Goal: Task Accomplishment & Management: Use online tool/utility

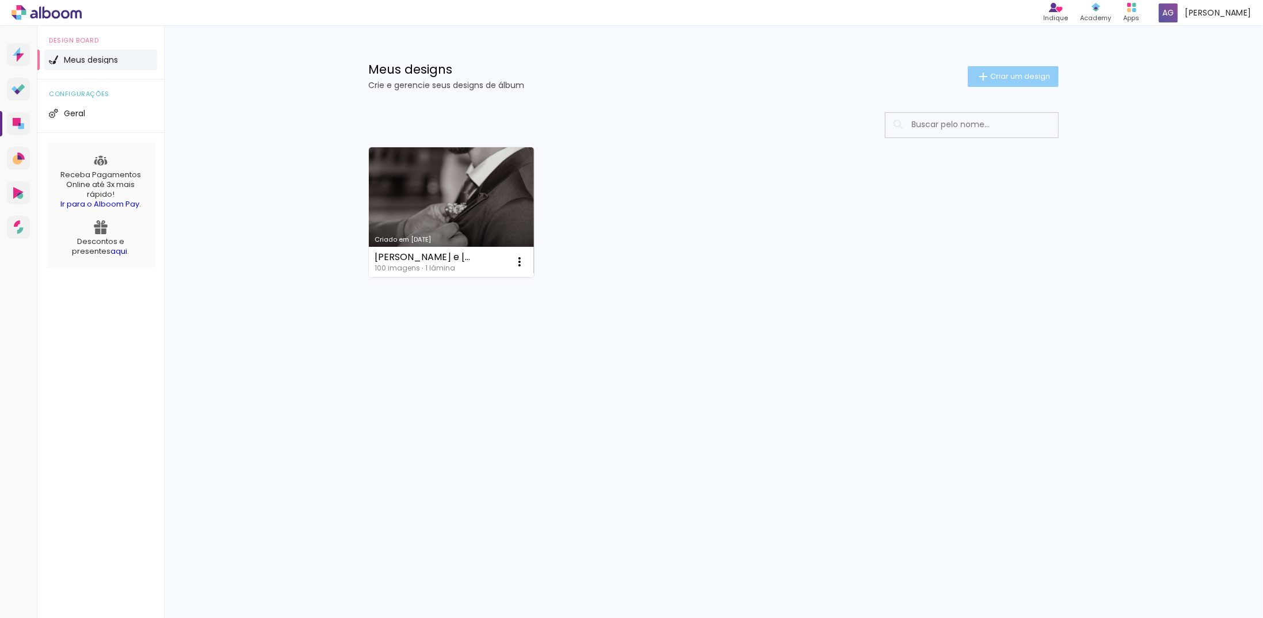
click at [1009, 76] on span "Criar um design" at bounding box center [1020, 75] width 60 height 7
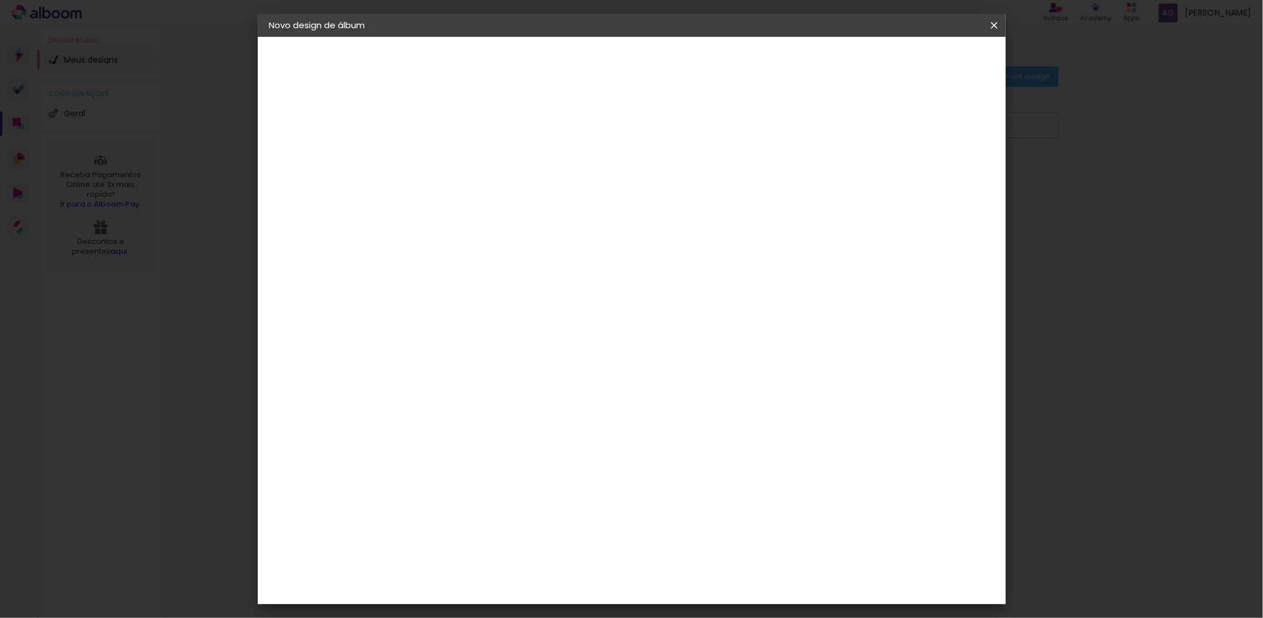
click at [457, 151] on input at bounding box center [457, 155] width 0 height 18
type input "continuação [PERSON_NAME]"
type paper-input "continuação [PERSON_NAME]"
click at [575, 67] on paper-button "Avançar" at bounding box center [547, 61] width 56 height 20
click at [498, 216] on input at bounding box center [487, 219] width 116 height 14
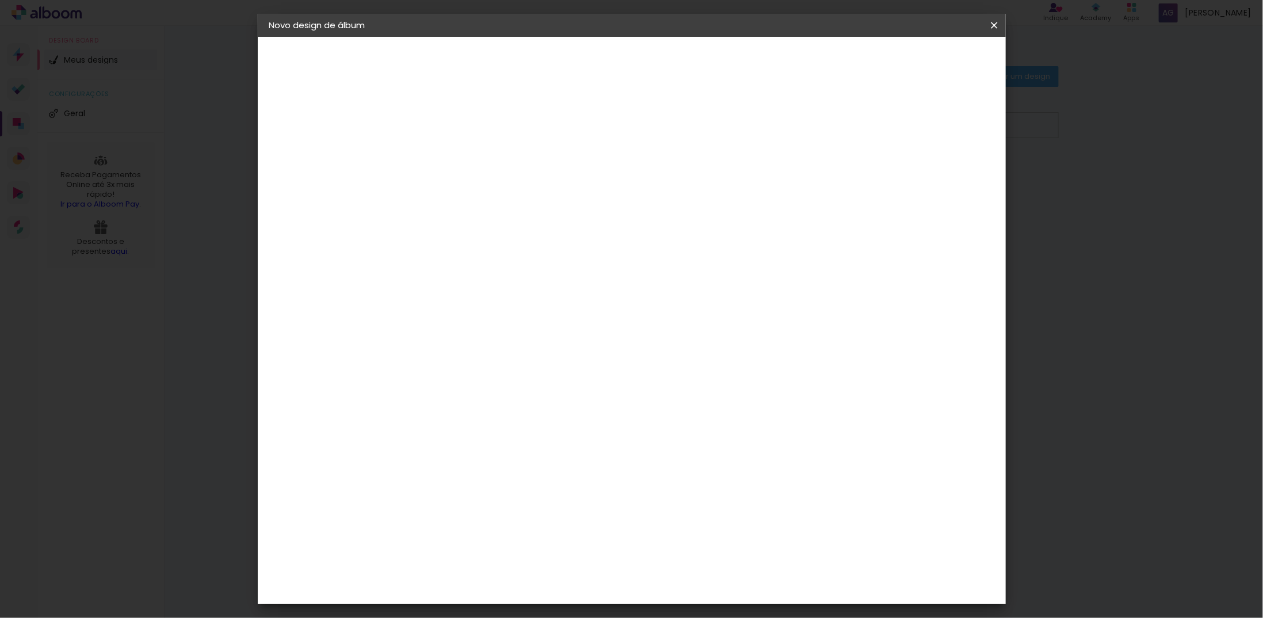
type input "inove"
type paper-input "inove"
click at [480, 265] on paper-item "Inove" at bounding box center [475, 259] width 101 height 25
click at [0, 0] on slot "Tamanho Livre" at bounding box center [0, 0] width 0 height 0
click at [474, 257] on div "Inove" at bounding box center [461, 259] width 25 height 9
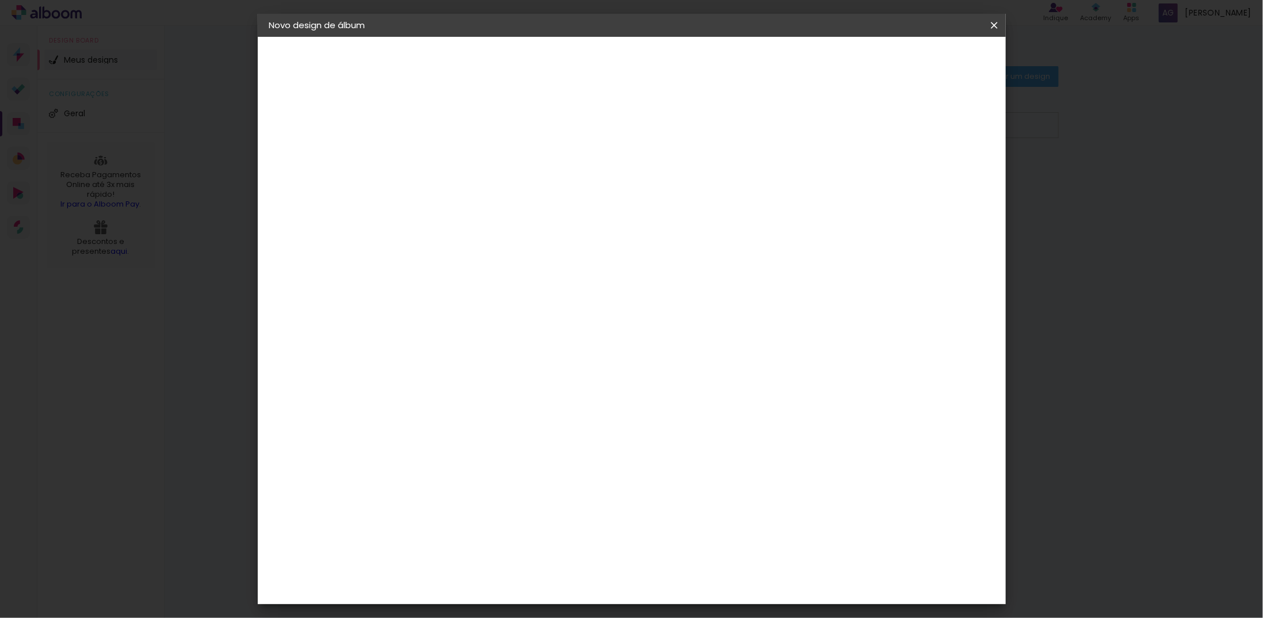
click at [0, 0] on slot "Avançar" at bounding box center [0, 0] width 0 height 0
click at [535, 497] on span "30 × 30" at bounding box center [509, 509] width 54 height 24
click at [0, 0] on slot "Avançar" at bounding box center [0, 0] width 0 height 0
click at [922, 65] on span "Iniciar design" at bounding box center [896, 61] width 52 height 8
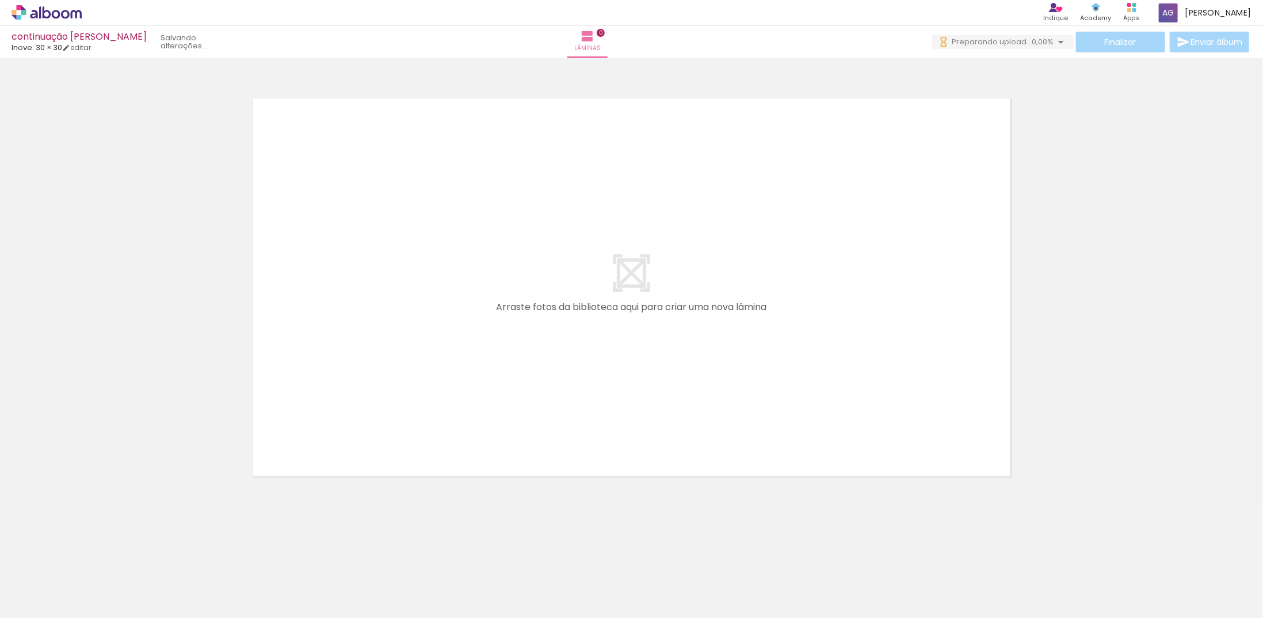
click at [238, 581] on div at bounding box center [244, 579] width 57 height 38
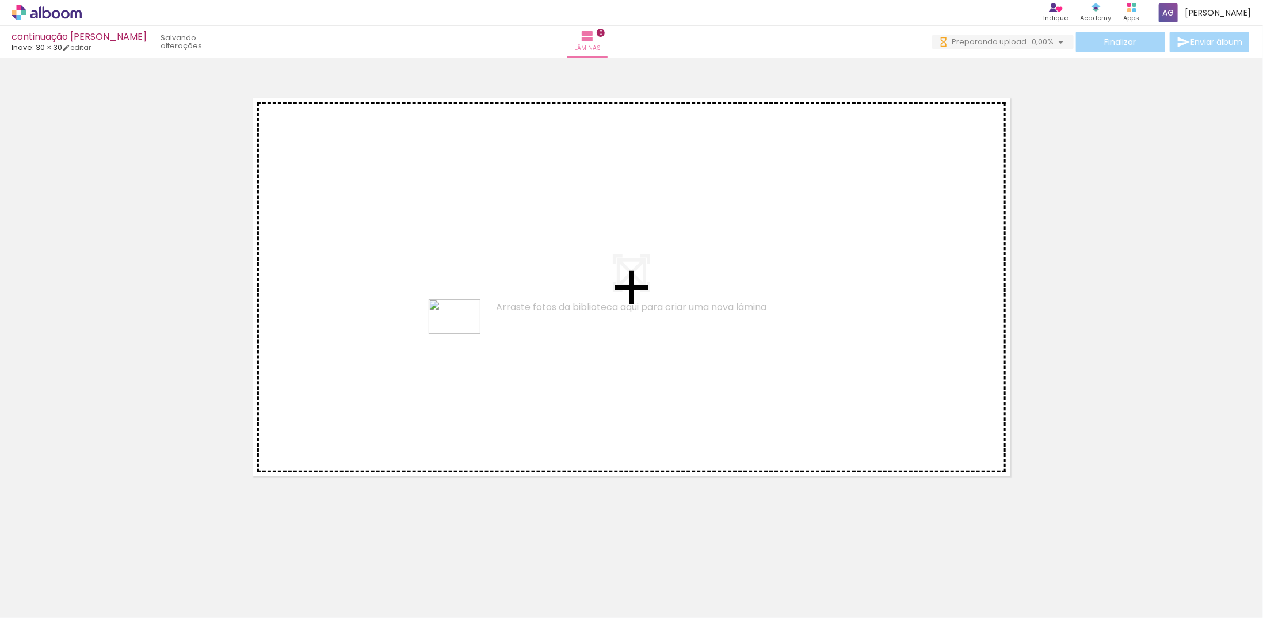
drag, startPoint x: 271, startPoint y: 556, endPoint x: 463, endPoint y: 334, distance: 293.7
click at [463, 334] on quentale-workspace at bounding box center [631, 309] width 1263 height 618
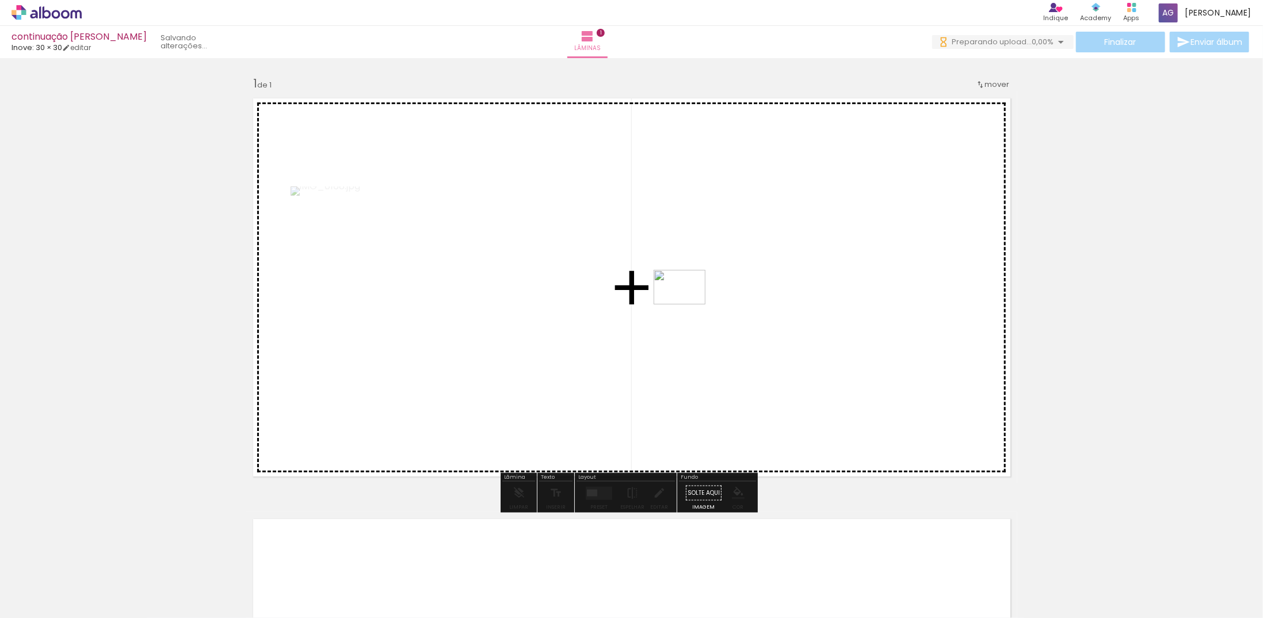
drag, startPoint x: 308, startPoint y: 587, endPoint x: 688, endPoint y: 304, distance: 474.1
click at [688, 304] on quentale-workspace at bounding box center [631, 309] width 1263 height 618
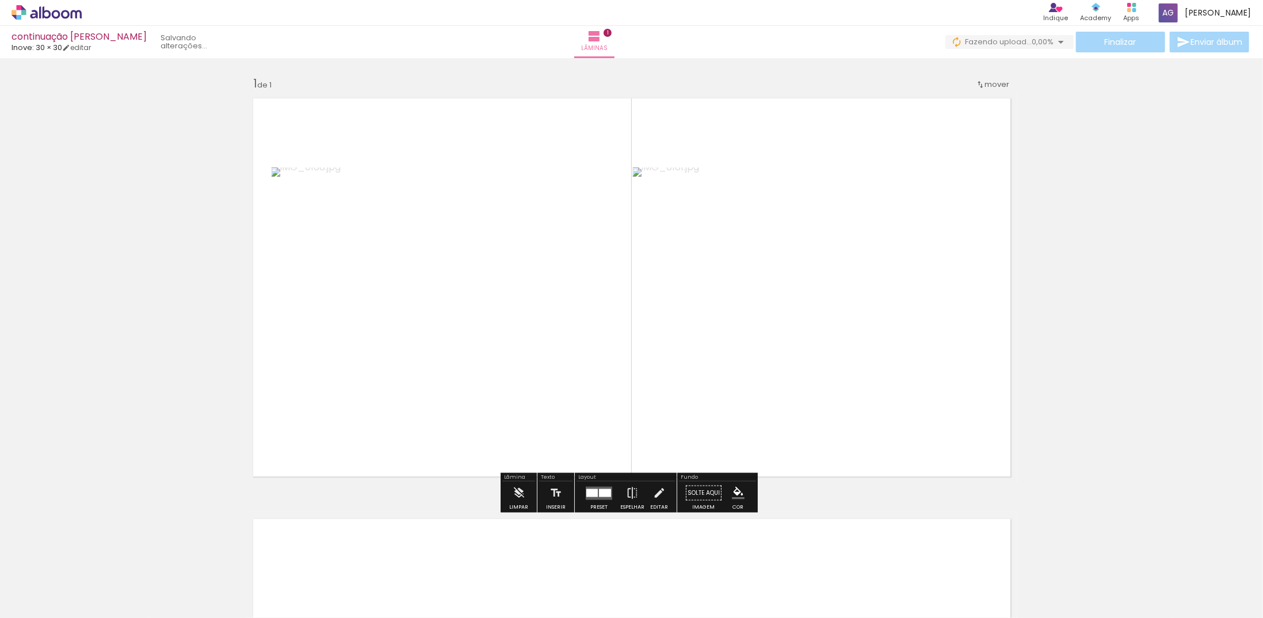
click at [593, 495] on div at bounding box center [592, 492] width 12 height 8
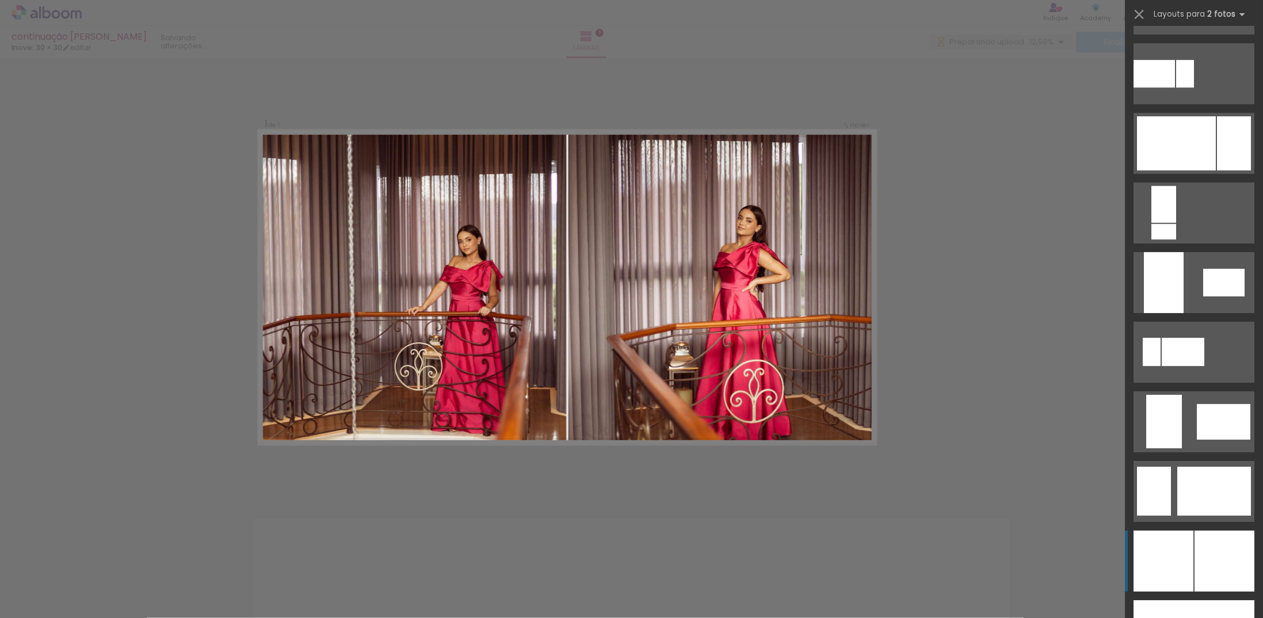
click at [1194, 545] on div at bounding box center [1224, 560] width 60 height 61
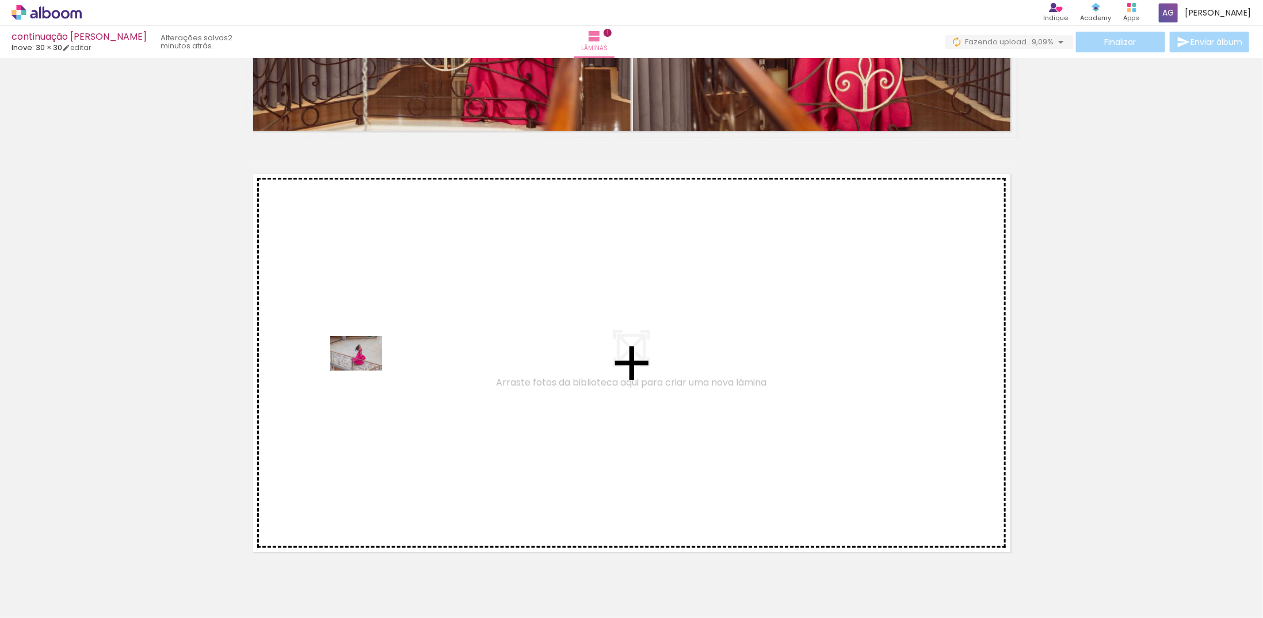
drag, startPoint x: 380, startPoint y: 588, endPoint x: 365, endPoint y: 371, distance: 218.0
click at [365, 371] on quentale-workspace at bounding box center [631, 309] width 1263 height 618
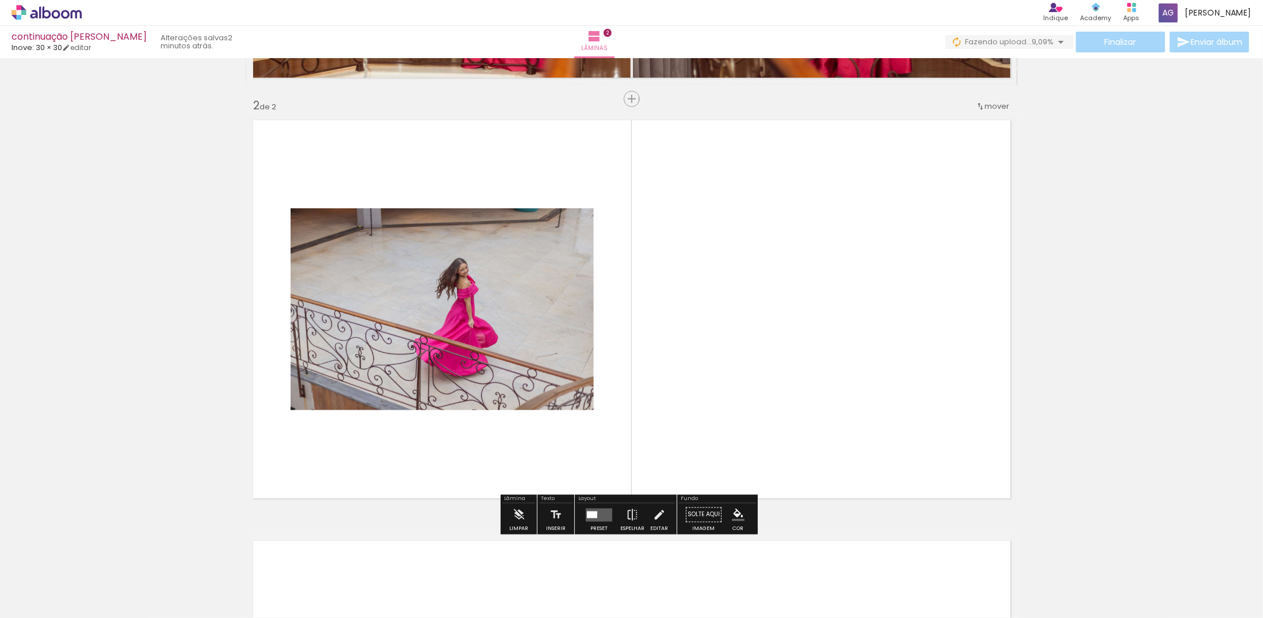
scroll to position [406, 0]
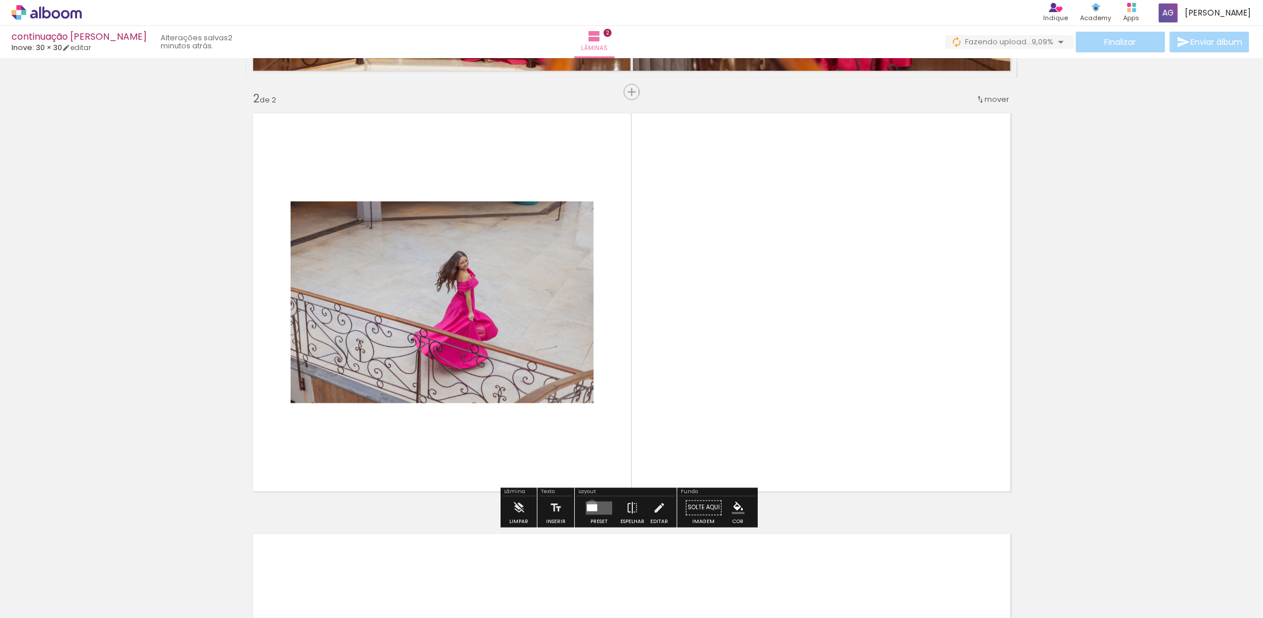
click at [589, 505] on div at bounding box center [592, 507] width 10 height 7
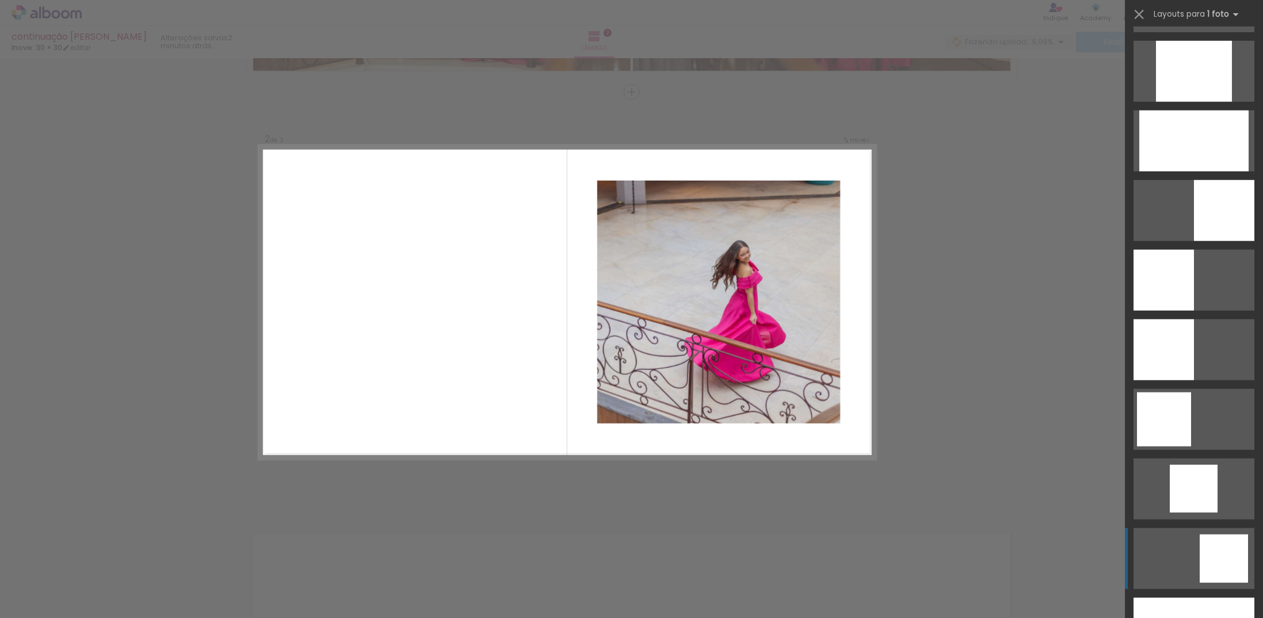
scroll to position [978, 0]
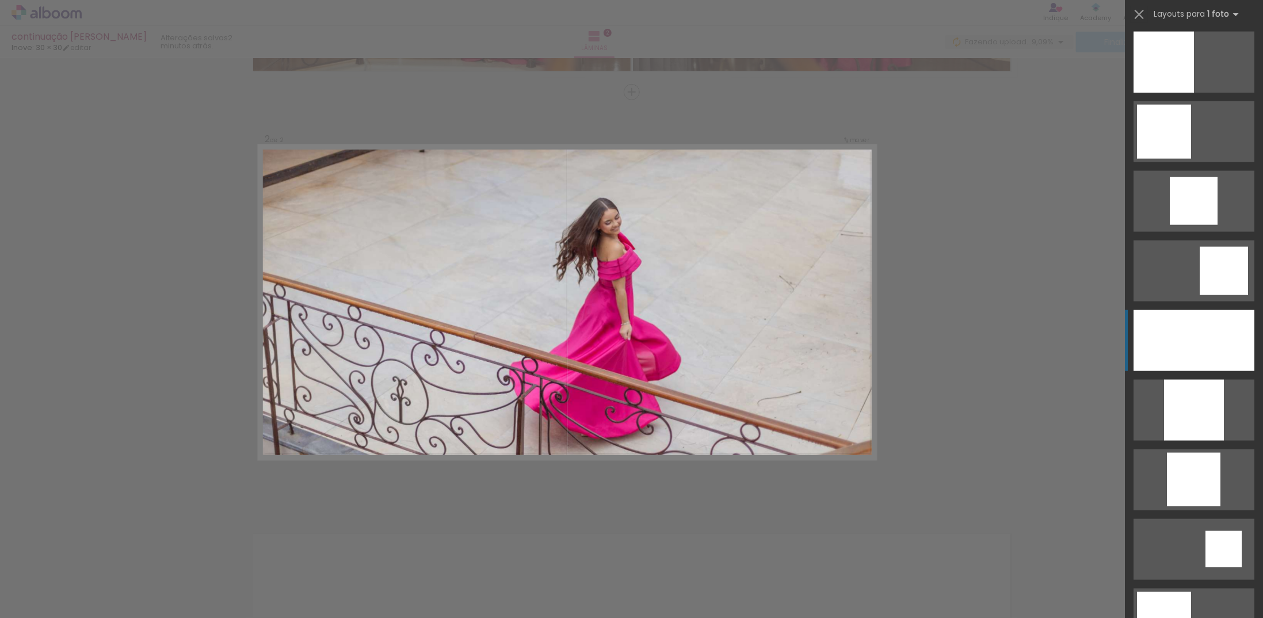
click at [1202, 343] on div at bounding box center [1193, 340] width 121 height 61
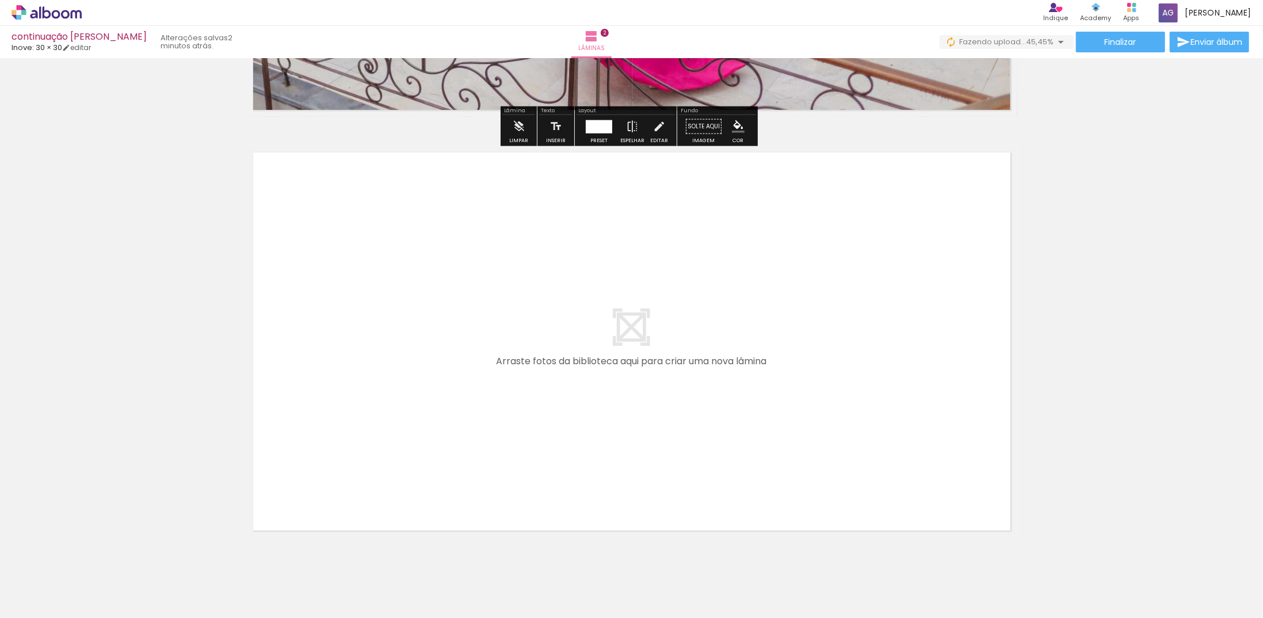
scroll to position [808, 0]
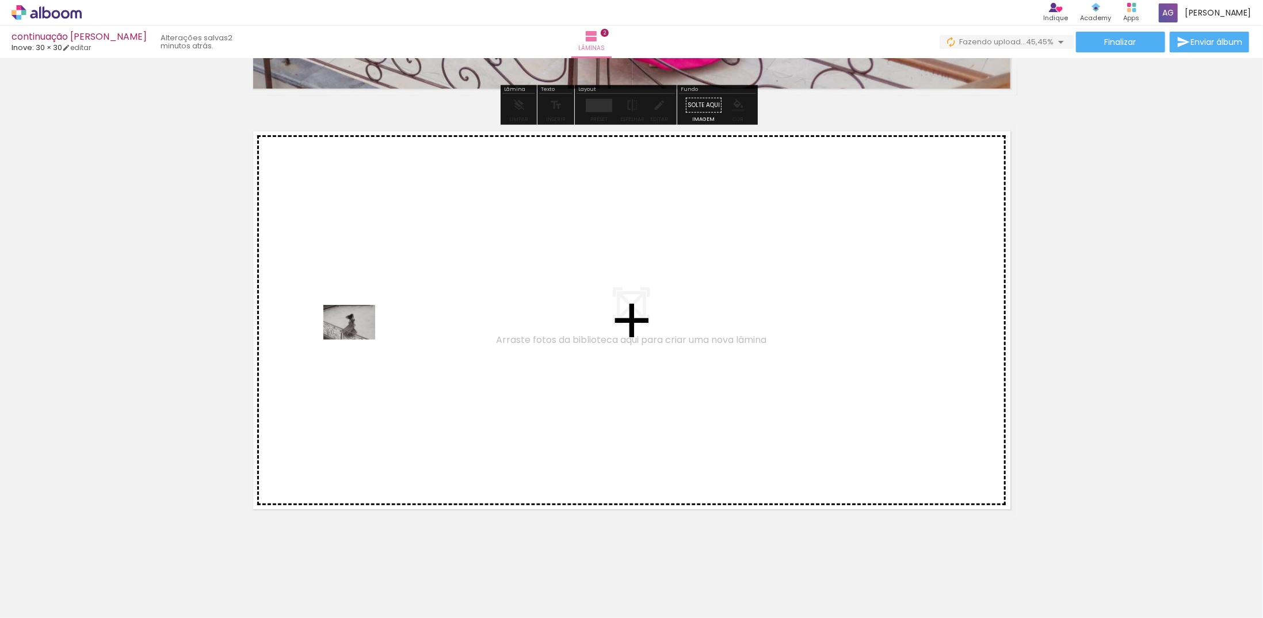
drag, startPoint x: 437, startPoint y: 578, endPoint x: 358, endPoint y: 339, distance: 251.4
click at [358, 339] on quentale-workspace at bounding box center [631, 309] width 1263 height 618
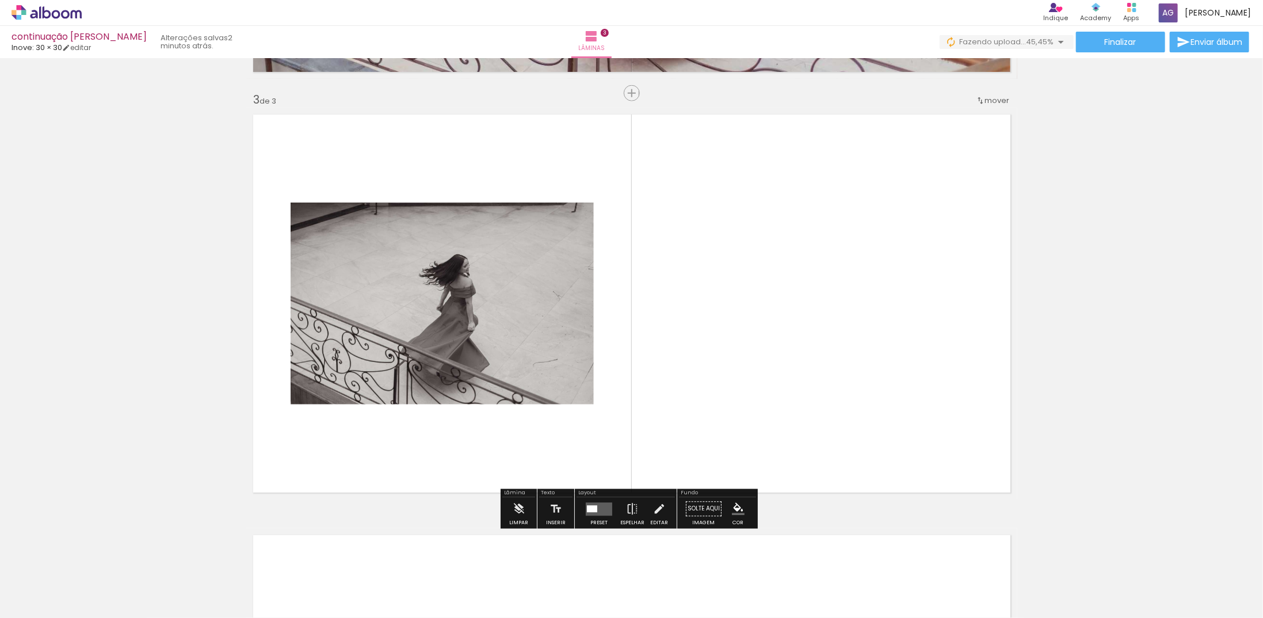
scroll to position [826, 0]
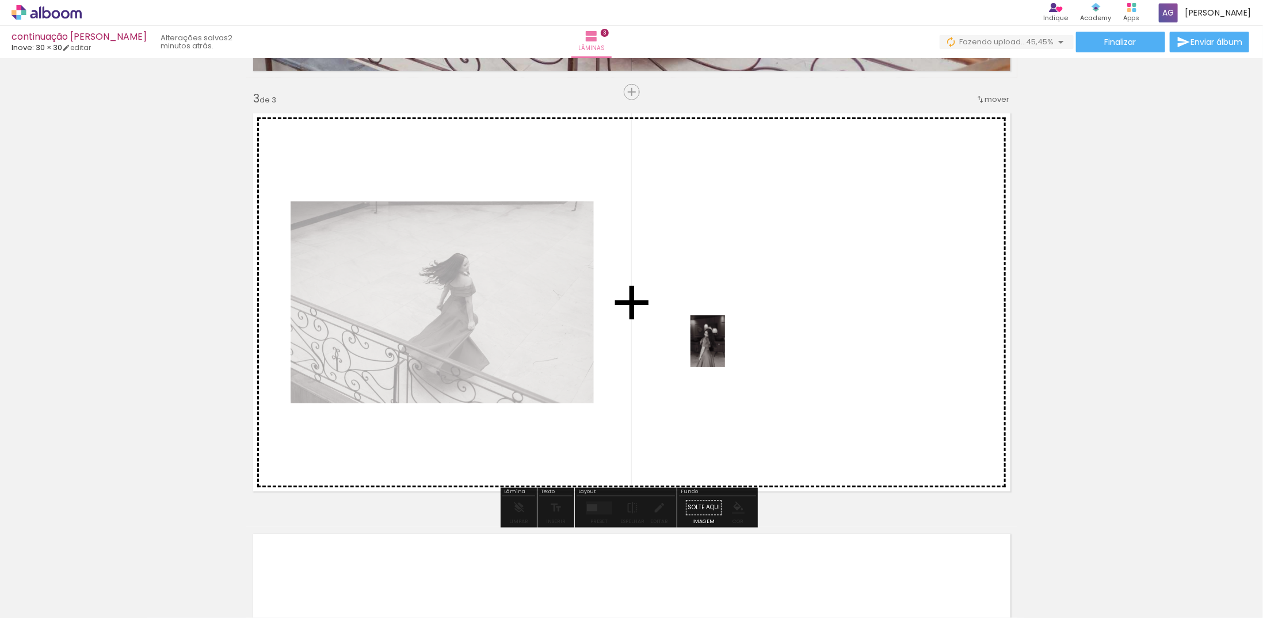
drag, startPoint x: 526, startPoint y: 560, endPoint x: 725, endPoint y: 350, distance: 289.3
click at [725, 350] on quentale-workspace at bounding box center [631, 309] width 1263 height 618
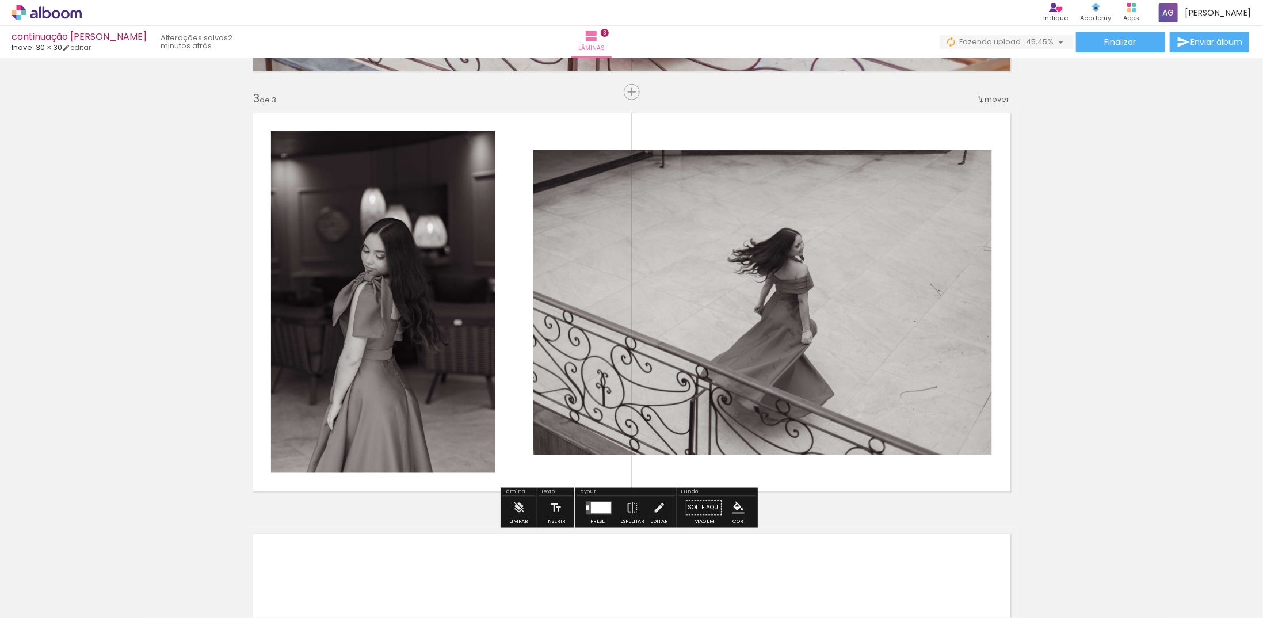
click at [591, 510] on div at bounding box center [601, 508] width 20 height 12
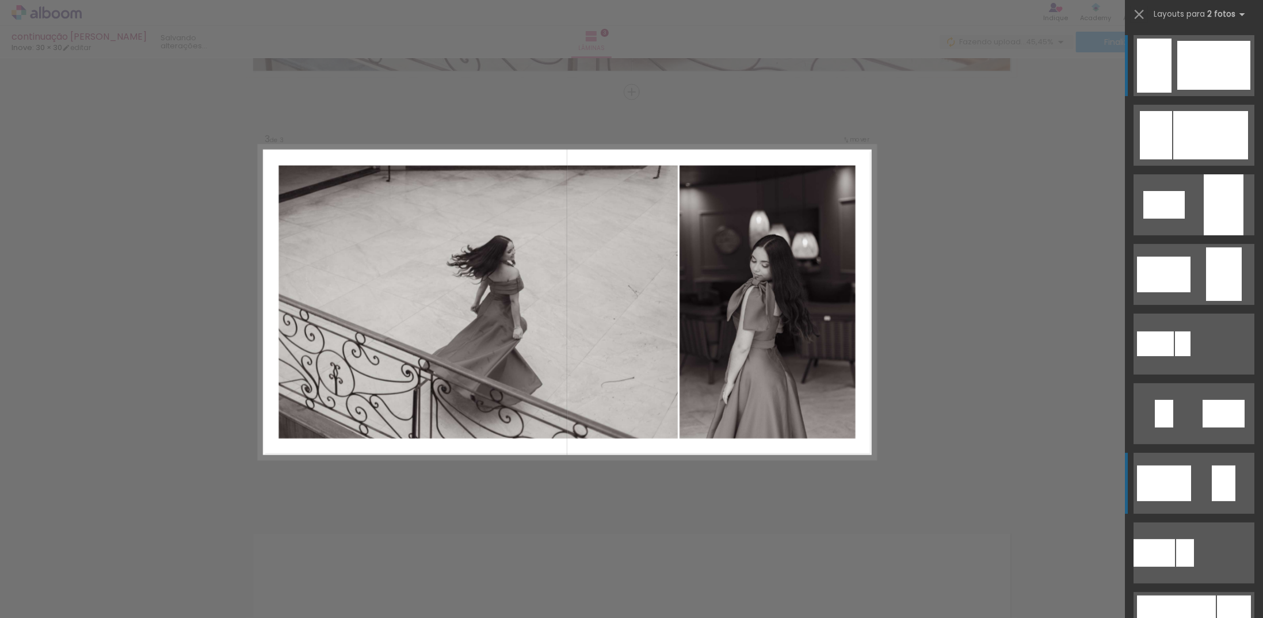
scroll to position [288, 0]
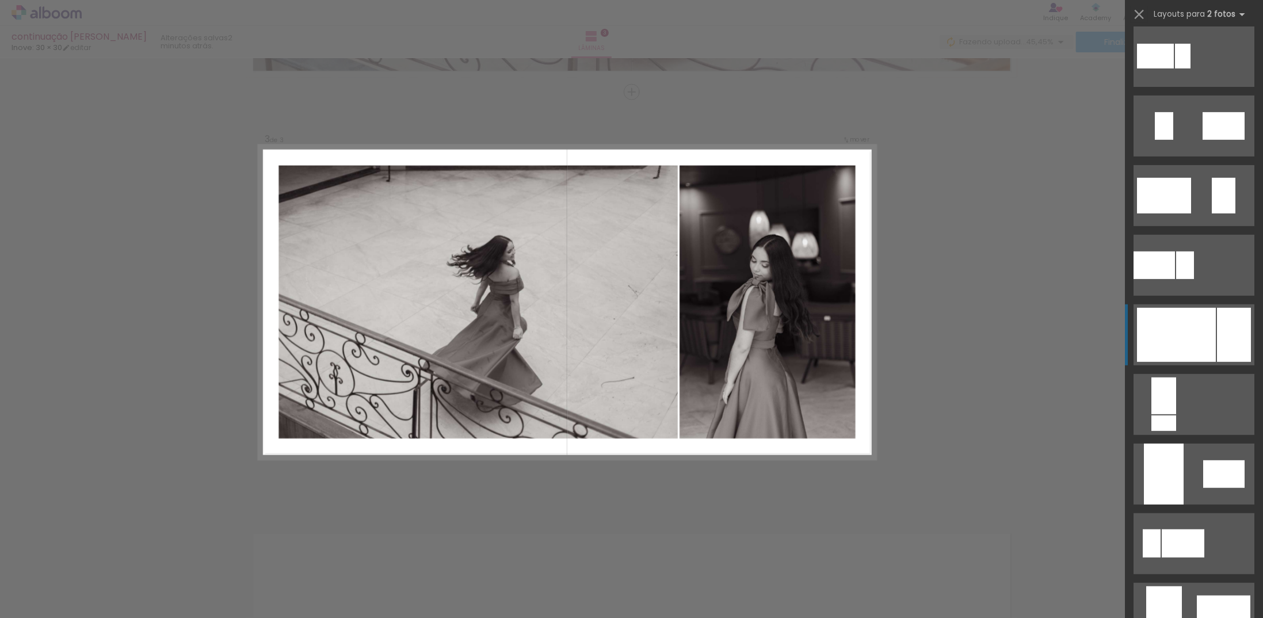
click at [1218, 333] on div at bounding box center [1234, 335] width 34 height 54
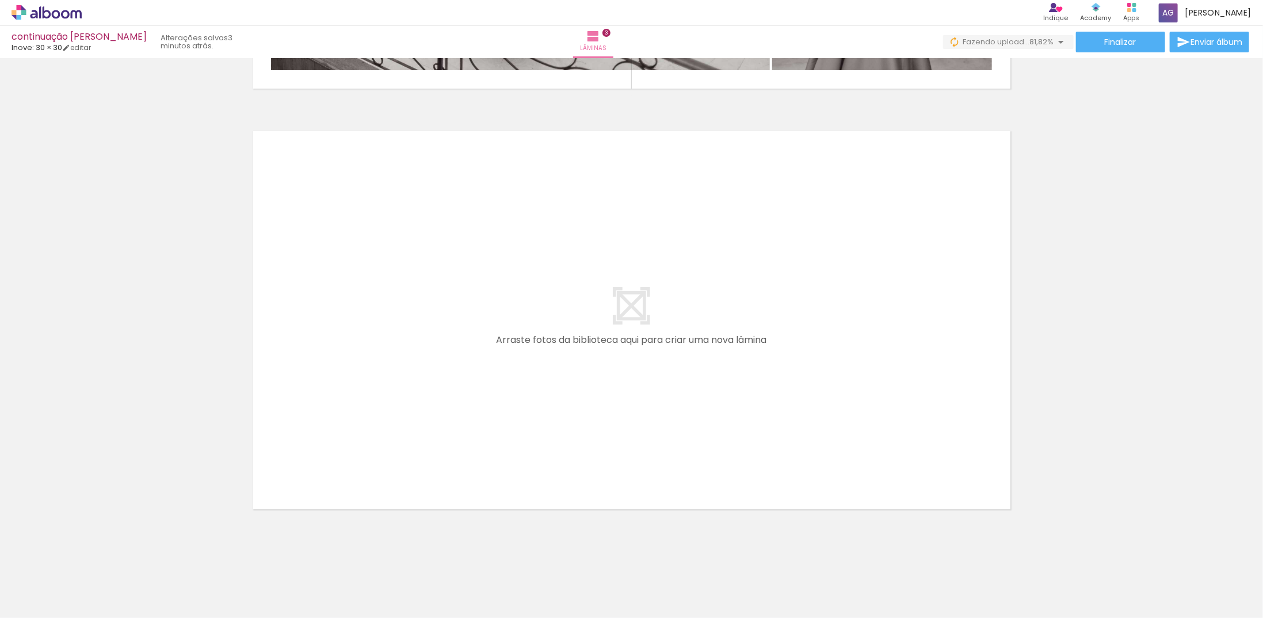
scroll to position [0, 129]
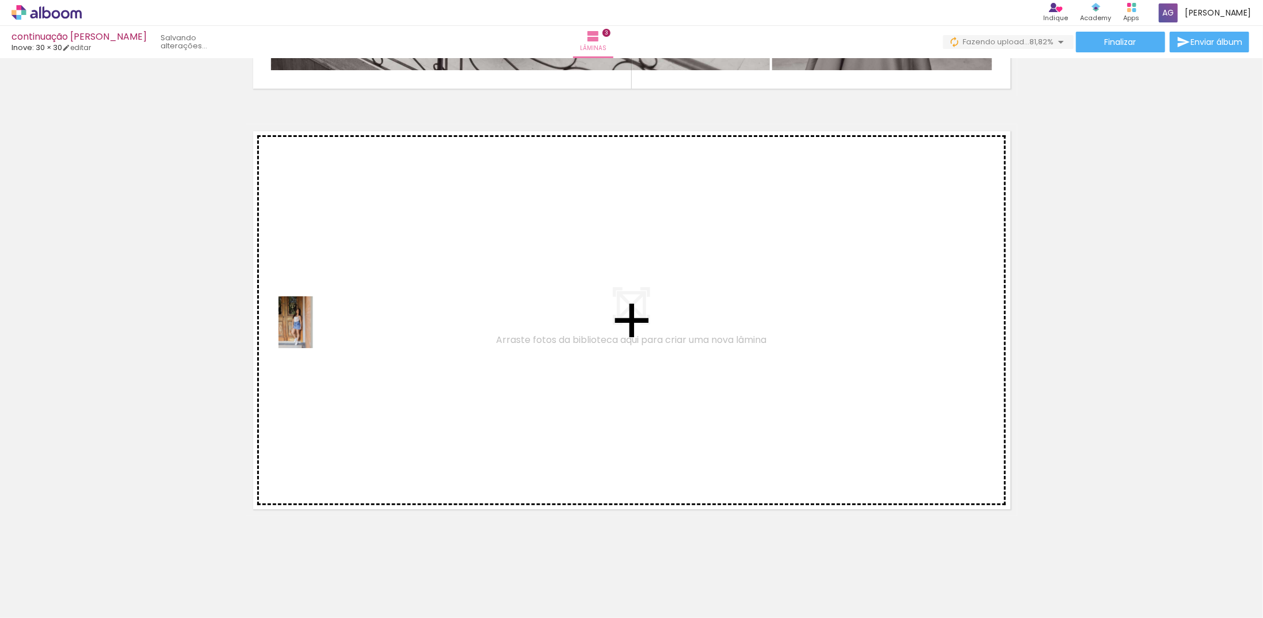
drag, startPoint x: 431, startPoint y: 592, endPoint x: 313, endPoint y: 331, distance: 286.6
click at [313, 331] on quentale-workspace at bounding box center [631, 309] width 1263 height 618
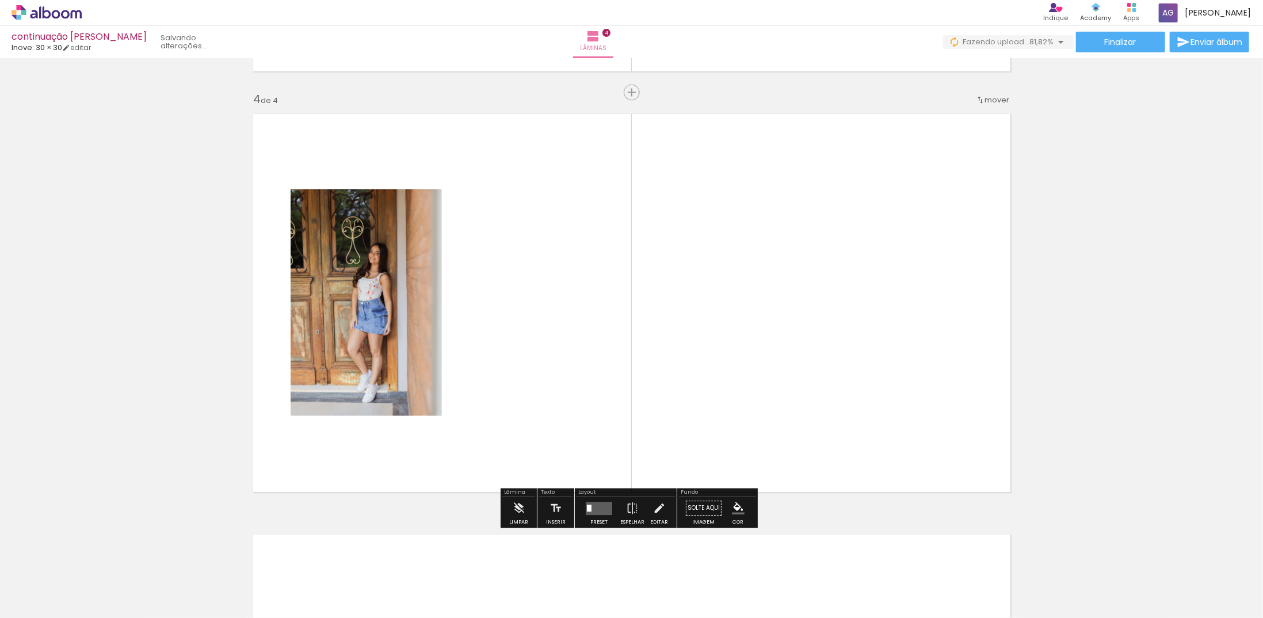
scroll to position [1247, 0]
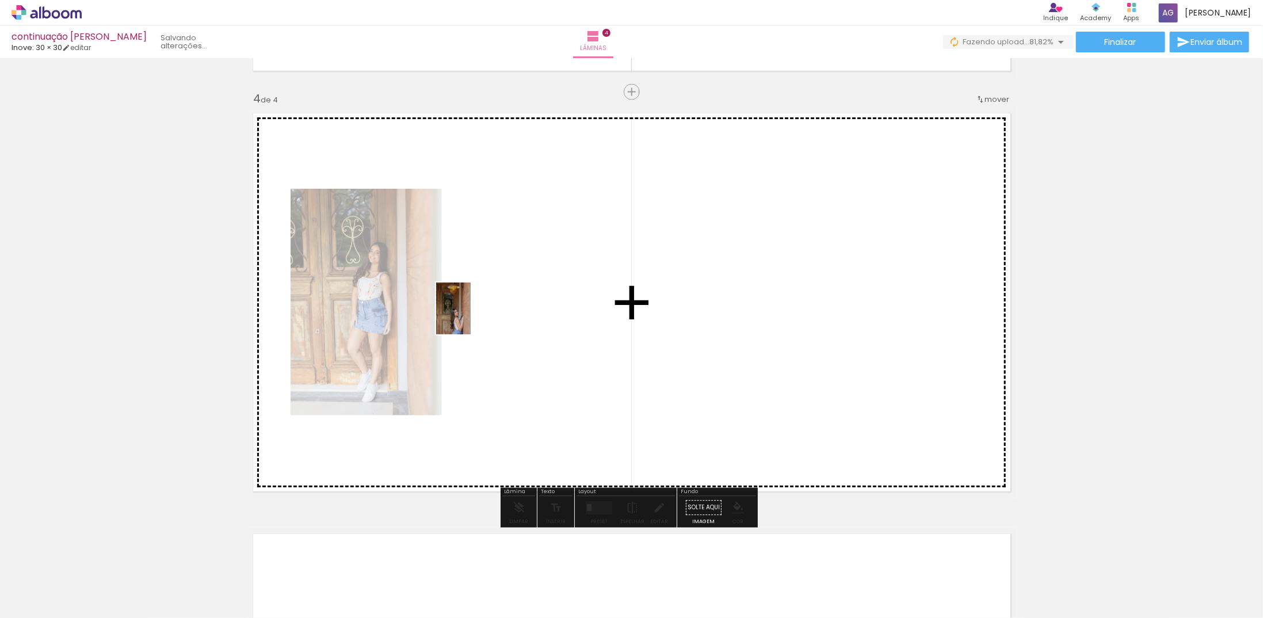
drag, startPoint x: 498, startPoint y: 594, endPoint x: 471, endPoint y: 317, distance: 278.1
click at [471, 317] on quentale-workspace at bounding box center [631, 309] width 1263 height 618
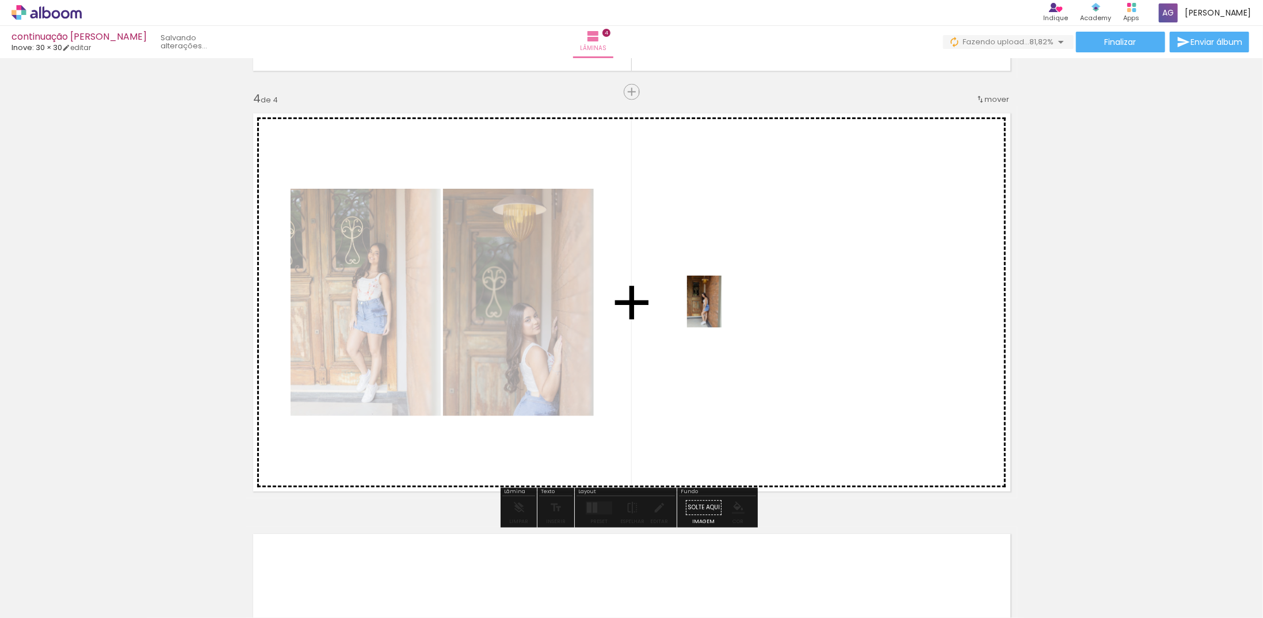
drag, startPoint x: 568, startPoint y: 588, endPoint x: 721, endPoint y: 310, distance: 317.7
click at [721, 310] on quentale-workspace at bounding box center [631, 309] width 1263 height 618
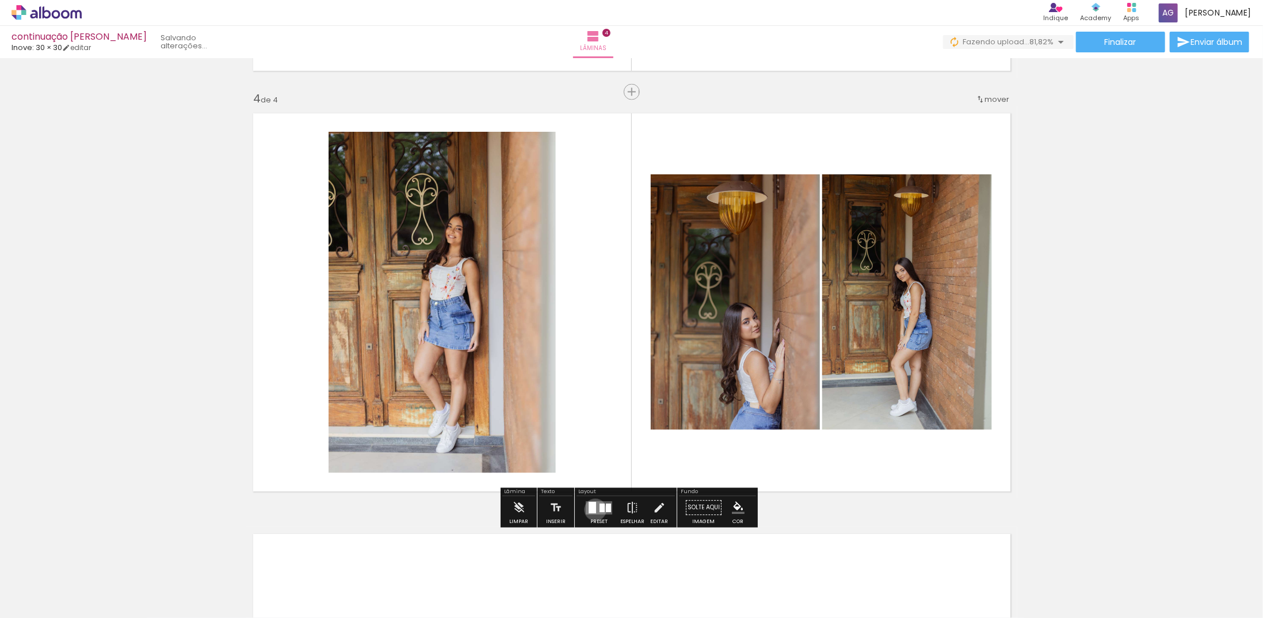
click at [593, 509] on div at bounding box center [592, 508] width 7 height 12
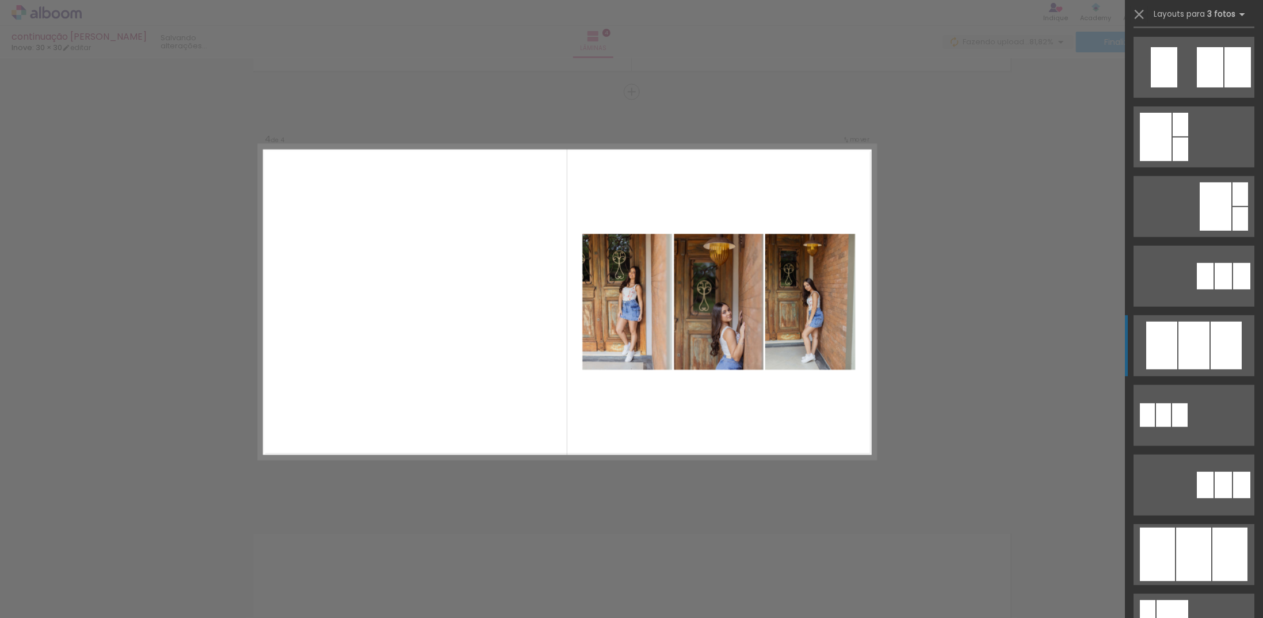
scroll to position [288, 0]
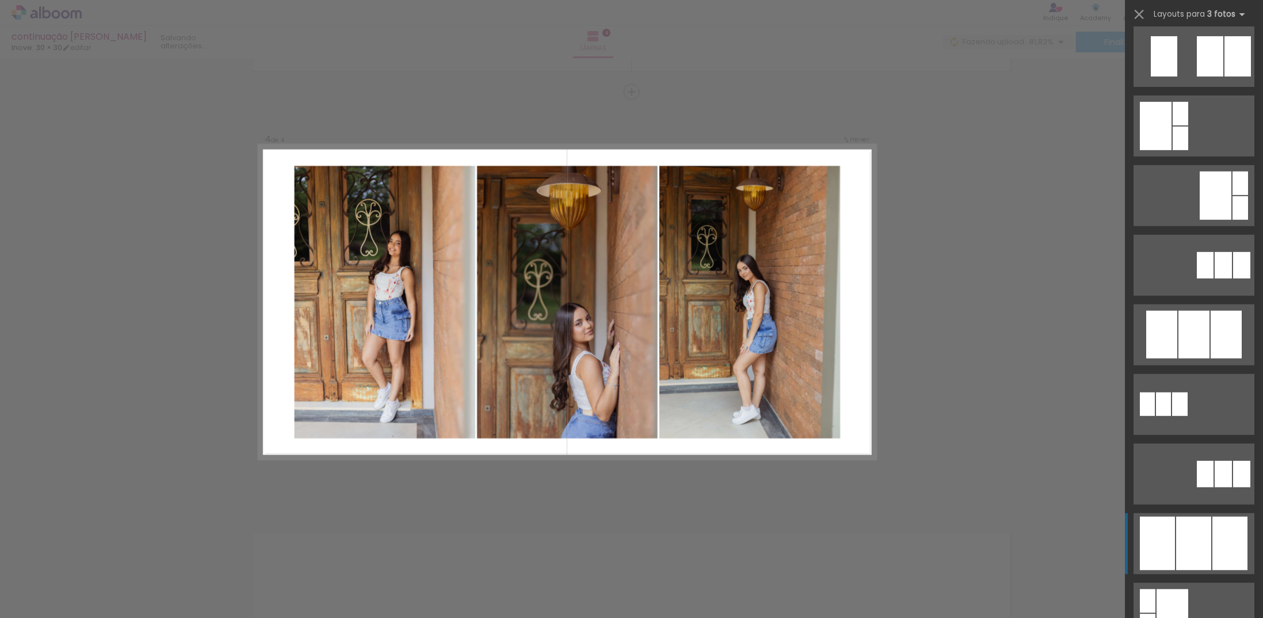
click at [1177, 552] on div at bounding box center [1193, 544] width 35 height 54
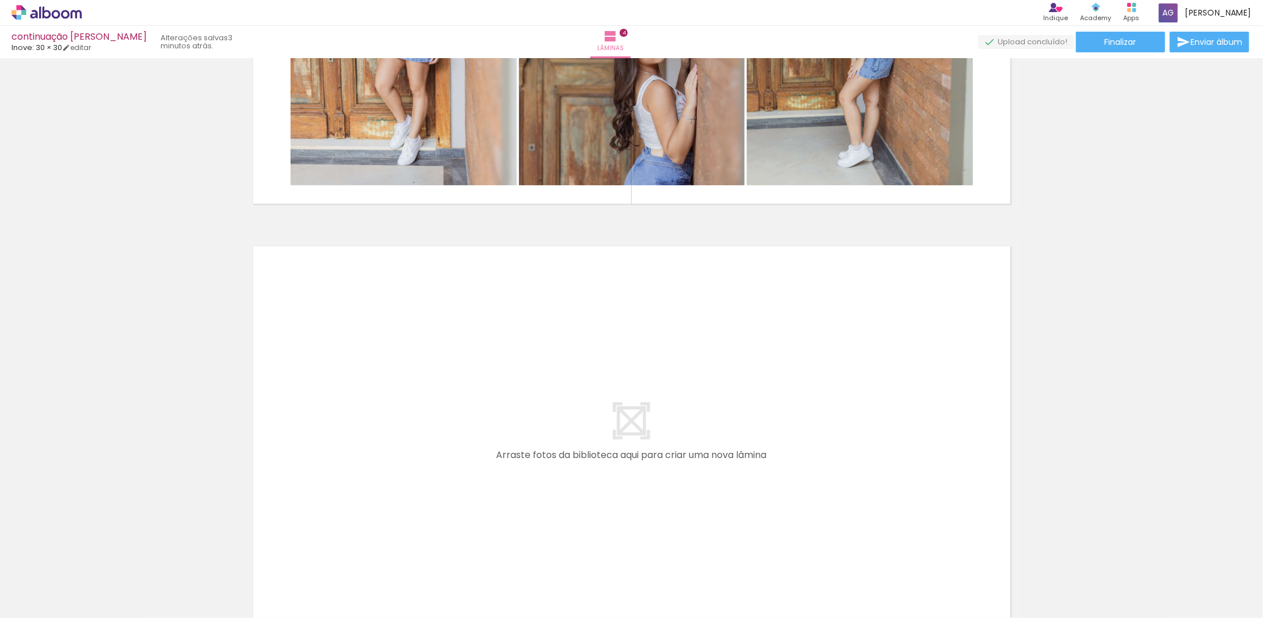
scroll to position [0, 252]
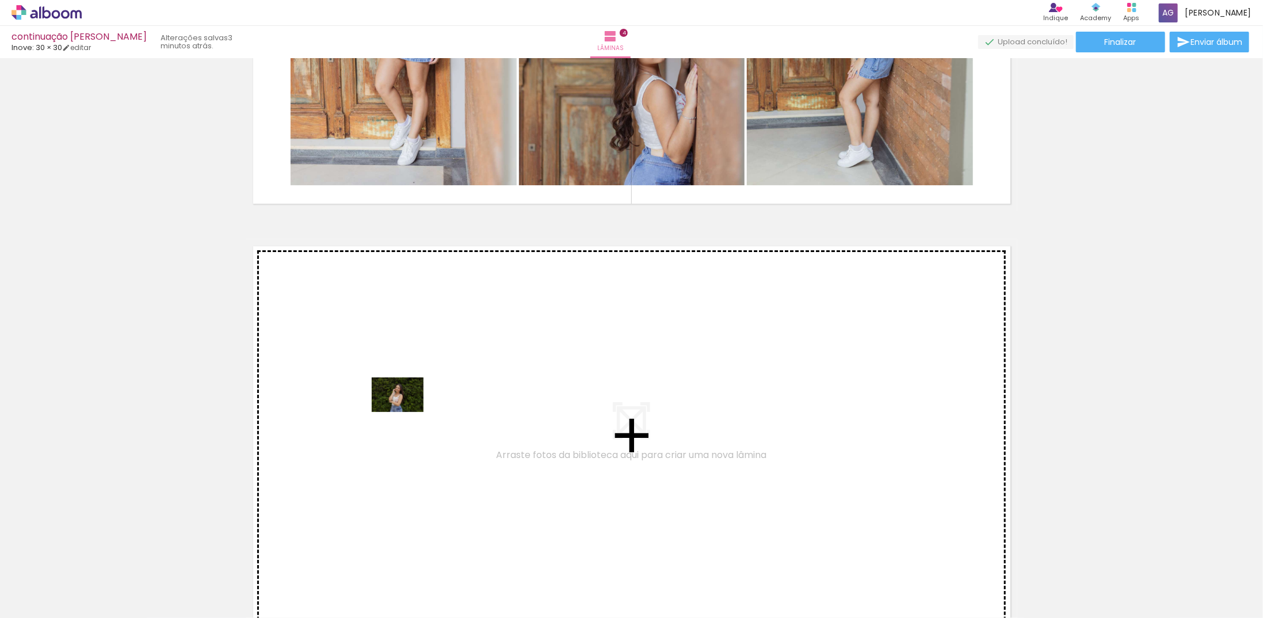
drag, startPoint x: 570, startPoint y: 585, endPoint x: 406, endPoint y: 412, distance: 238.5
click at [406, 412] on quentale-workspace at bounding box center [631, 309] width 1263 height 618
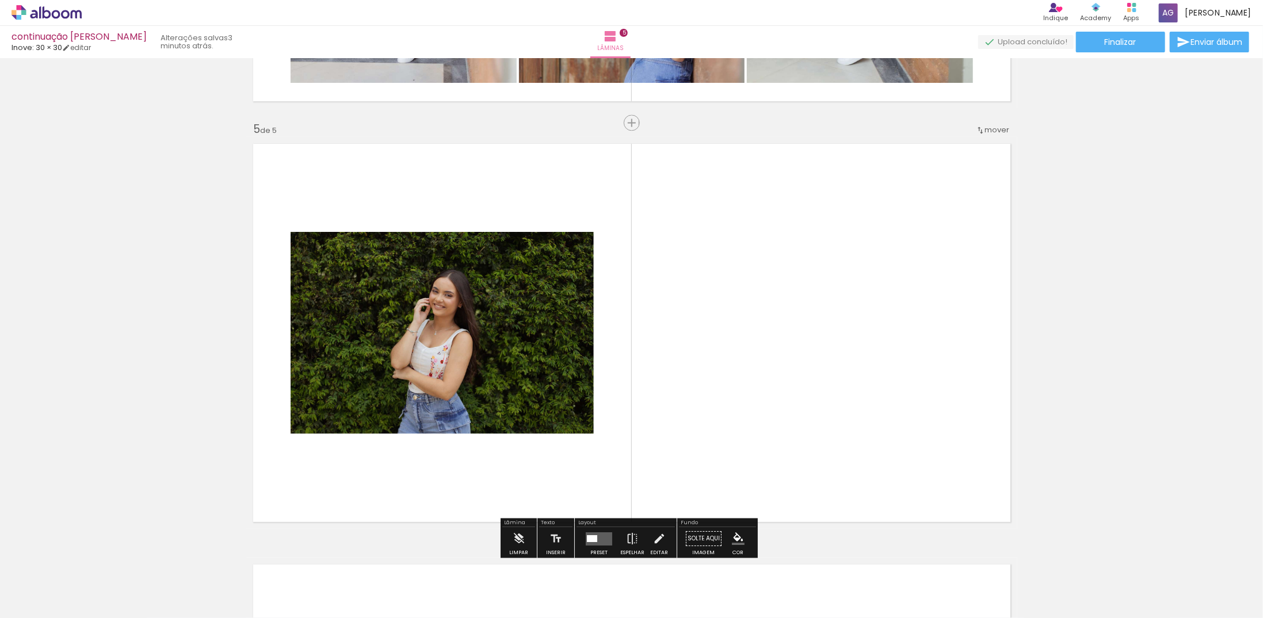
scroll to position [1667, 0]
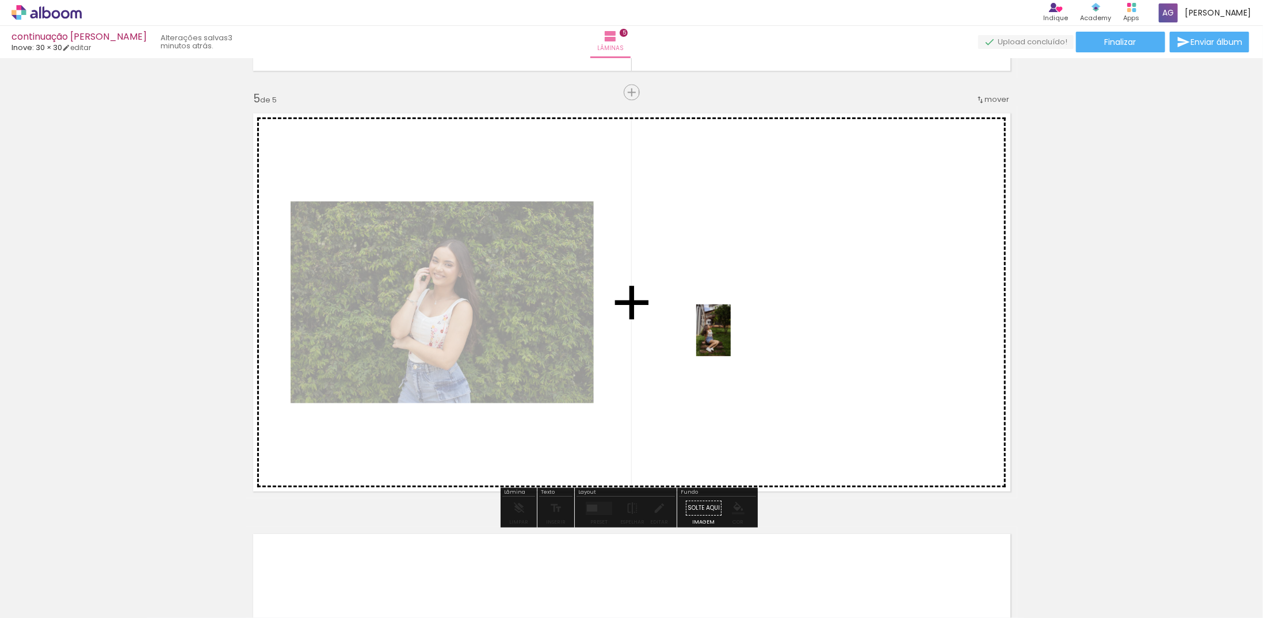
drag, startPoint x: 639, startPoint y: 592, endPoint x: 731, endPoint y: 339, distance: 269.2
click at [731, 339] on quentale-workspace at bounding box center [631, 309] width 1263 height 618
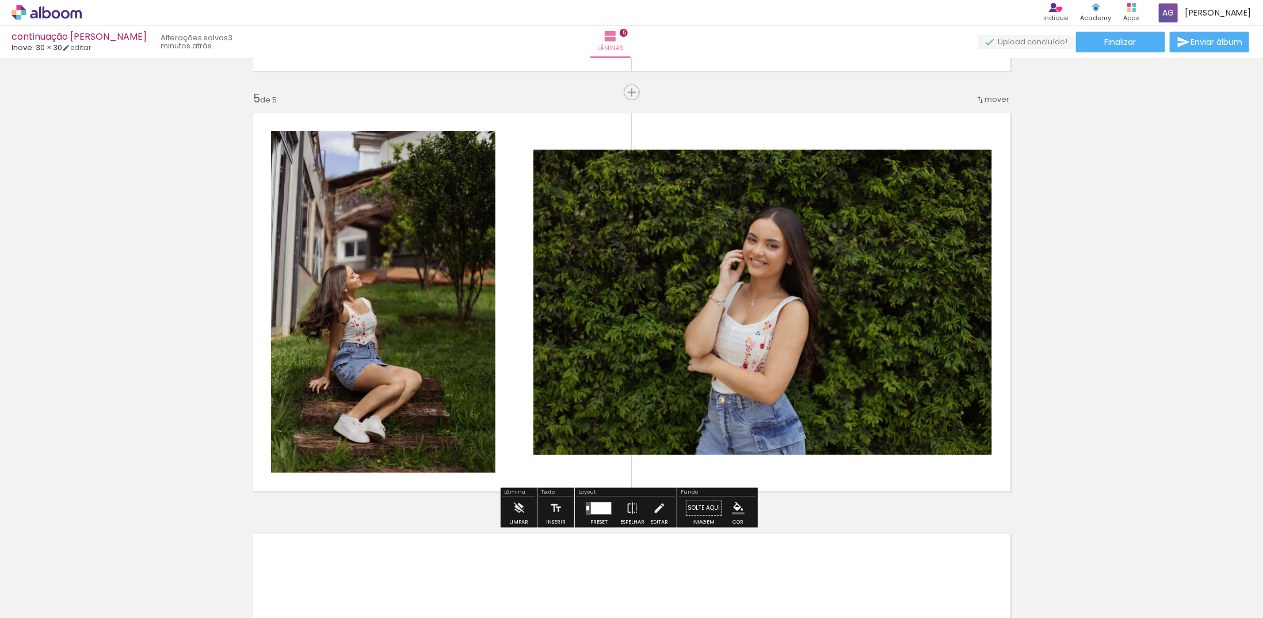
click at [591, 509] on div at bounding box center [601, 508] width 20 height 12
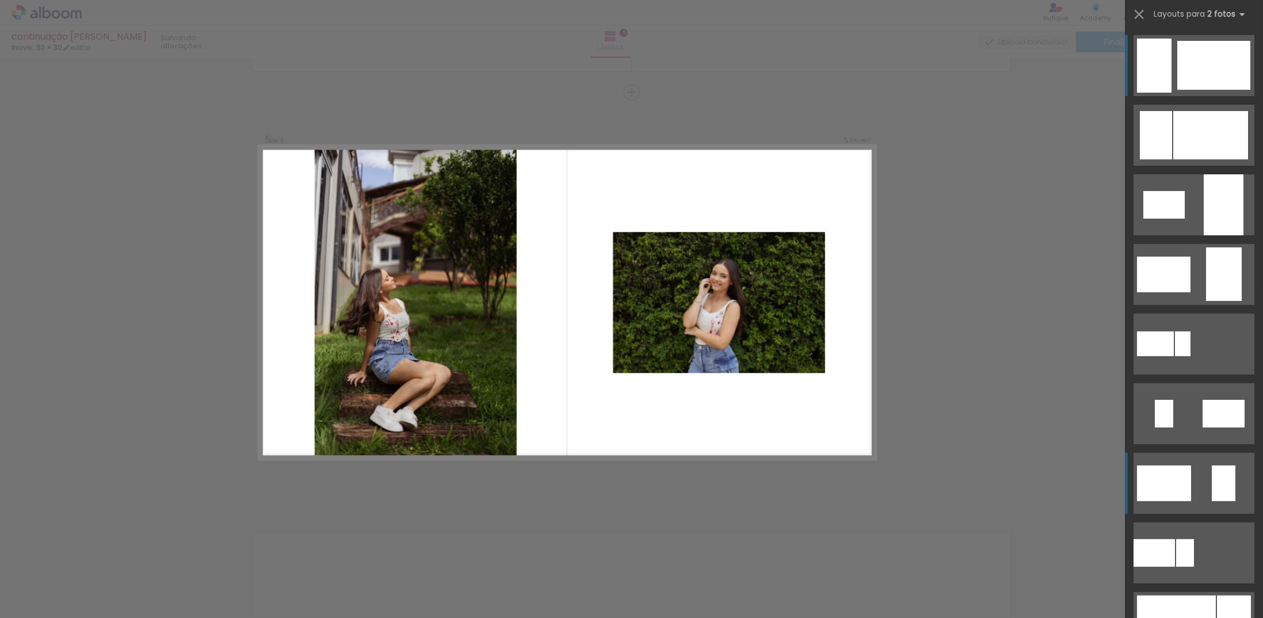
scroll to position [288, 0]
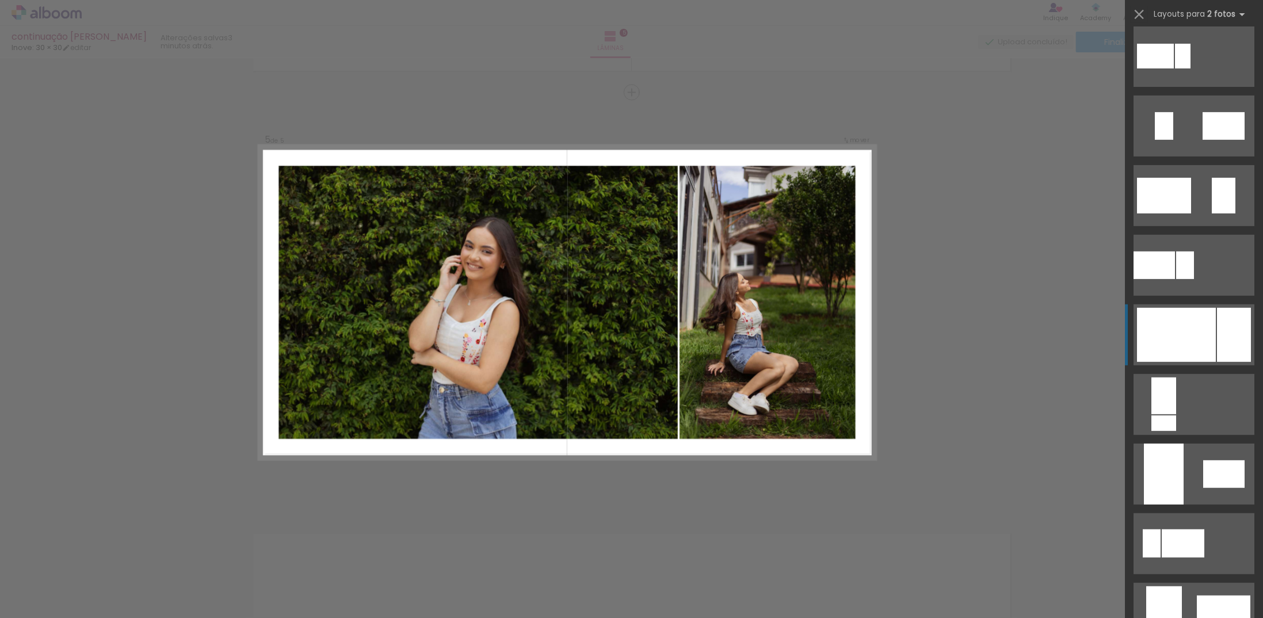
click at [1208, 349] on div at bounding box center [1176, 335] width 79 height 54
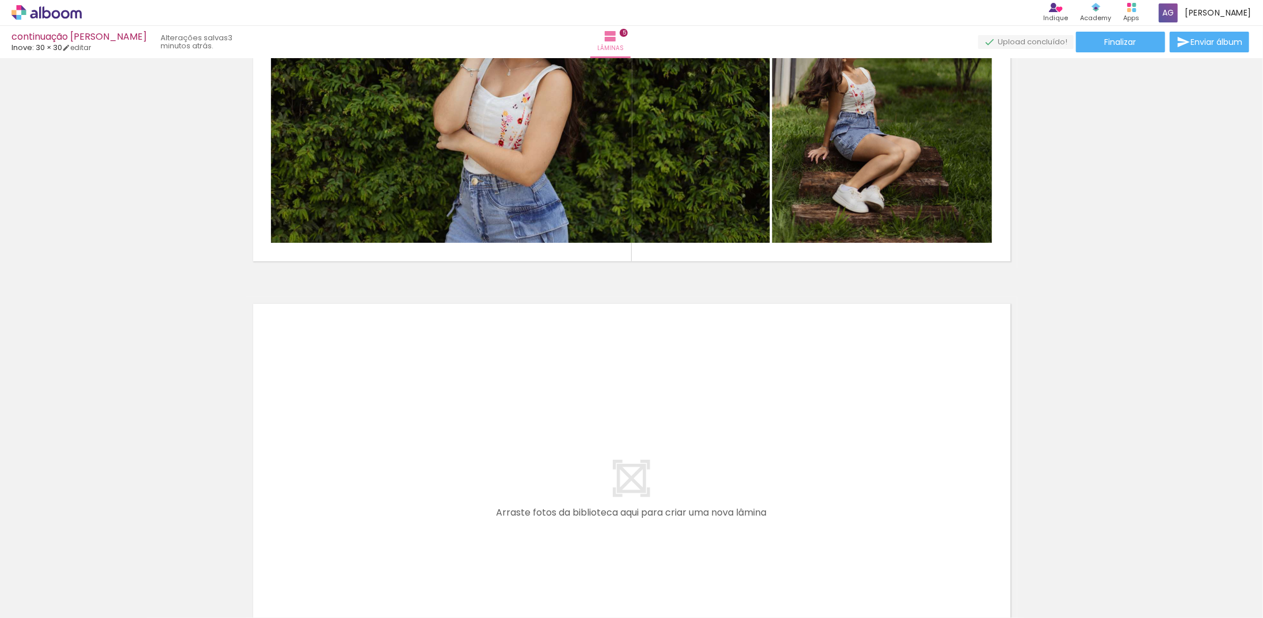
scroll to position [0, 252]
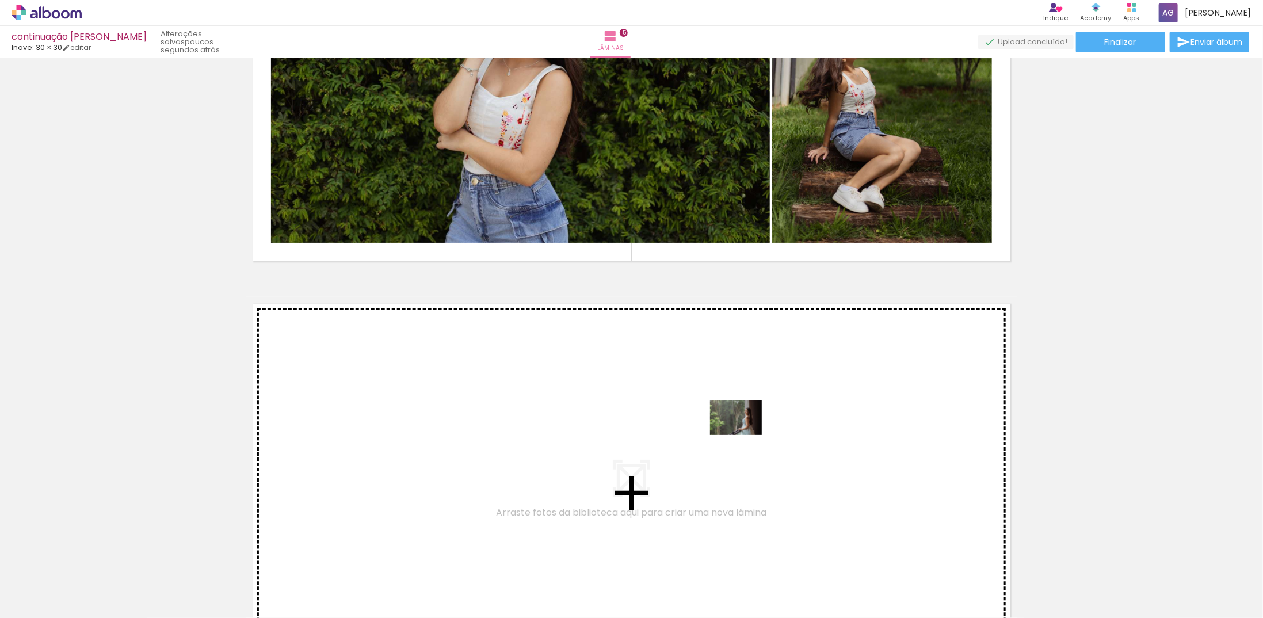
drag, startPoint x: 1160, startPoint y: 591, endPoint x: 744, endPoint y: 435, distance: 443.7
click at [744, 435] on quentale-workspace at bounding box center [631, 309] width 1263 height 618
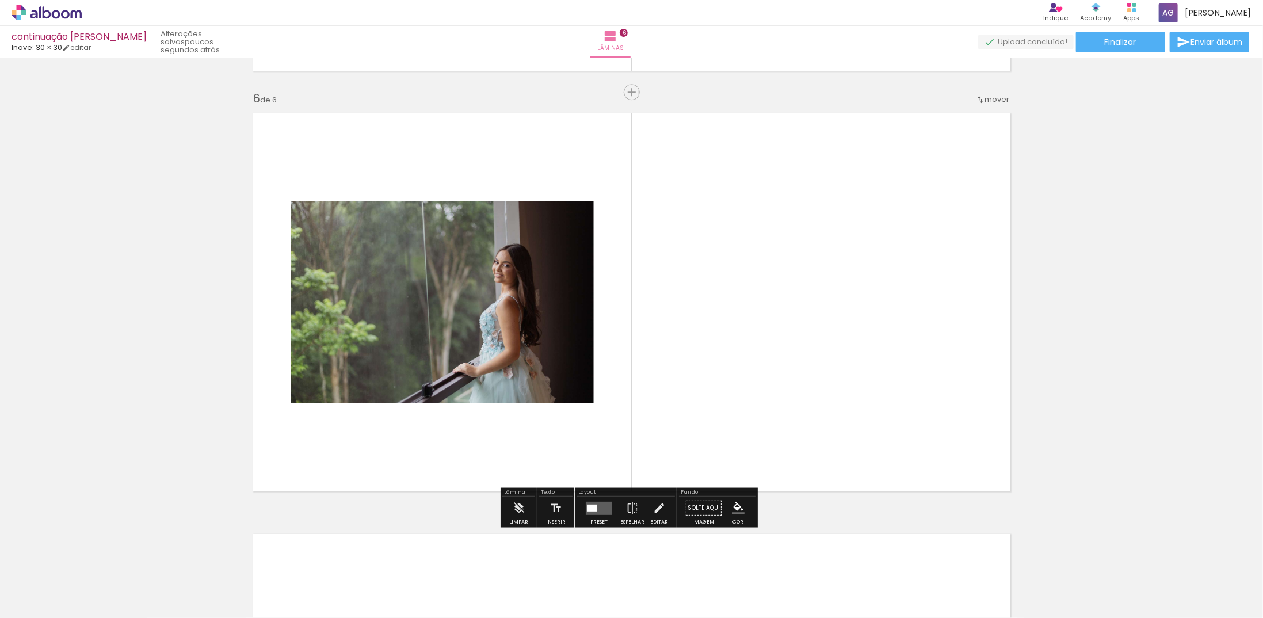
scroll to position [0, 0]
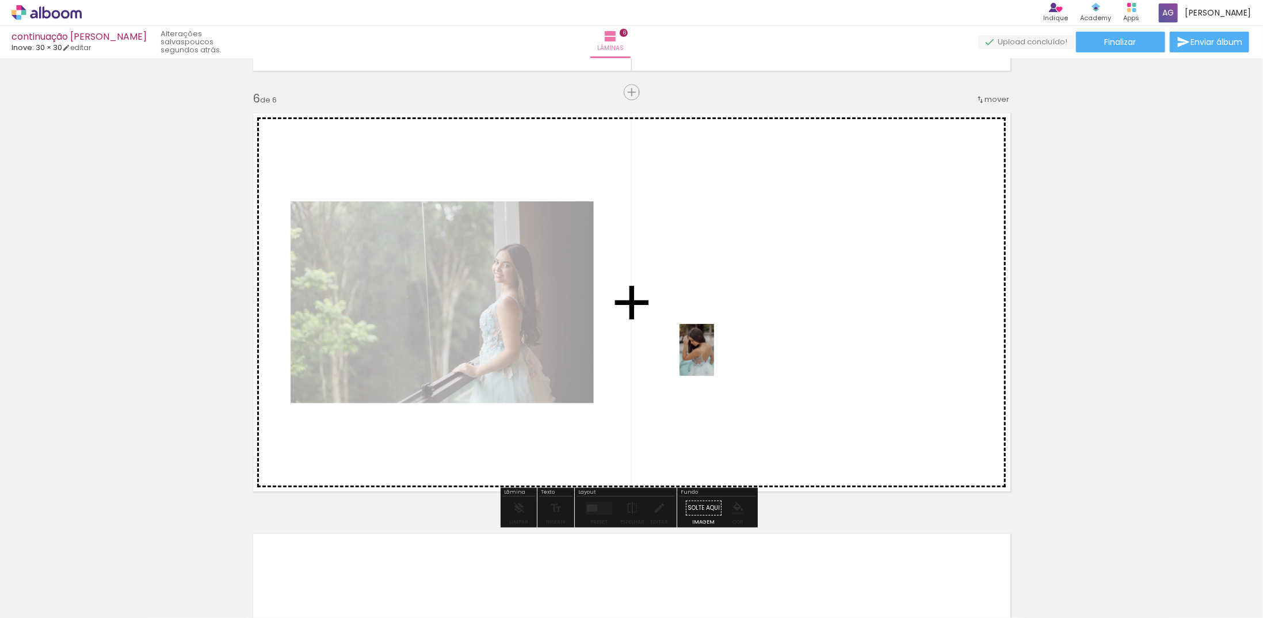
drag, startPoint x: 181, startPoint y: 587, endPoint x: 714, endPoint y: 358, distance: 580.2
click at [714, 358] on quentale-workspace at bounding box center [631, 309] width 1263 height 618
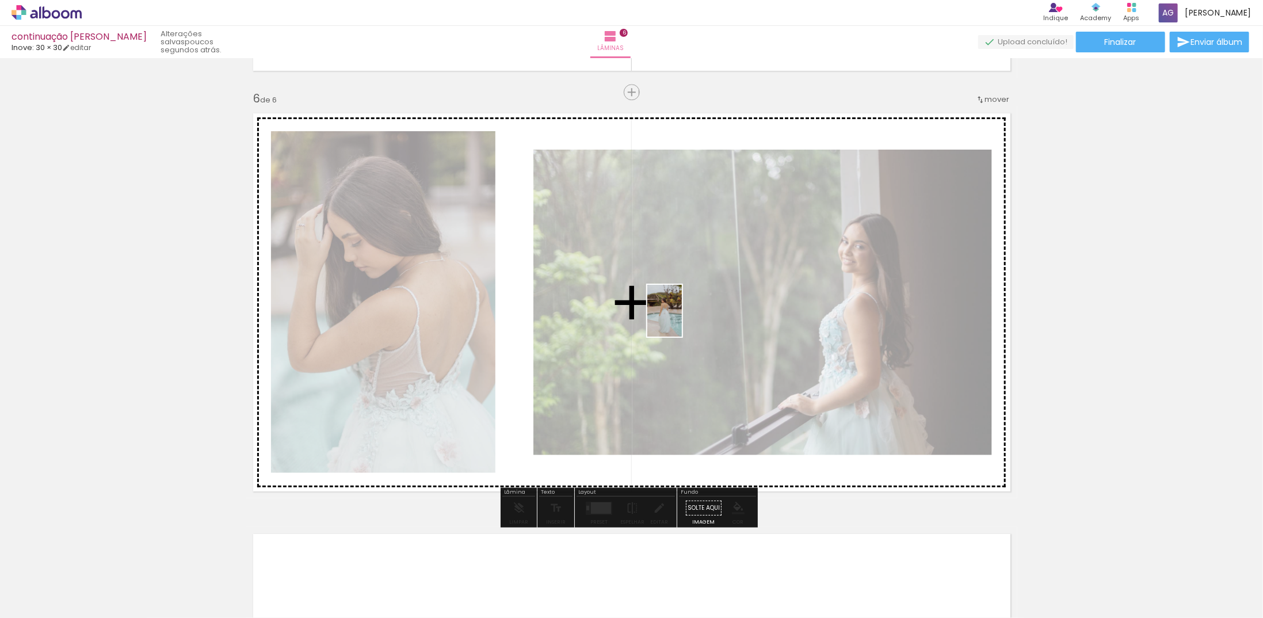
drag, startPoint x: 113, startPoint y: 589, endPoint x: 682, endPoint y: 319, distance: 629.2
click at [682, 319] on quentale-workspace at bounding box center [631, 309] width 1263 height 618
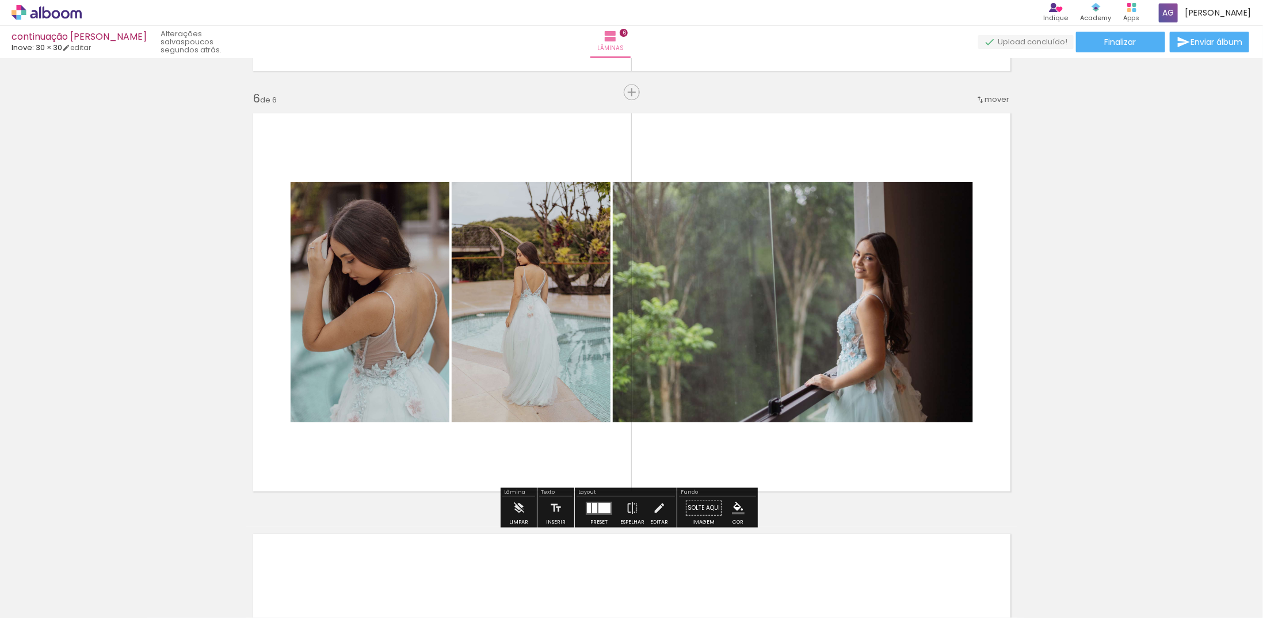
click at [594, 510] on div at bounding box center [594, 507] width 5 height 10
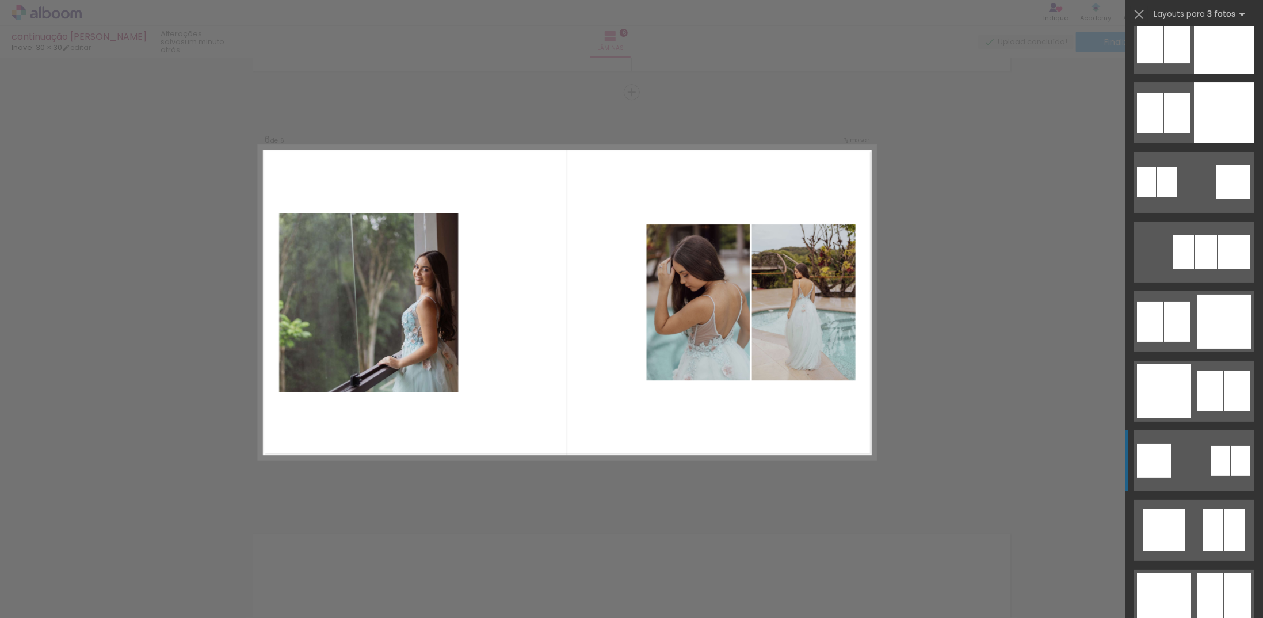
scroll to position [2934, 0]
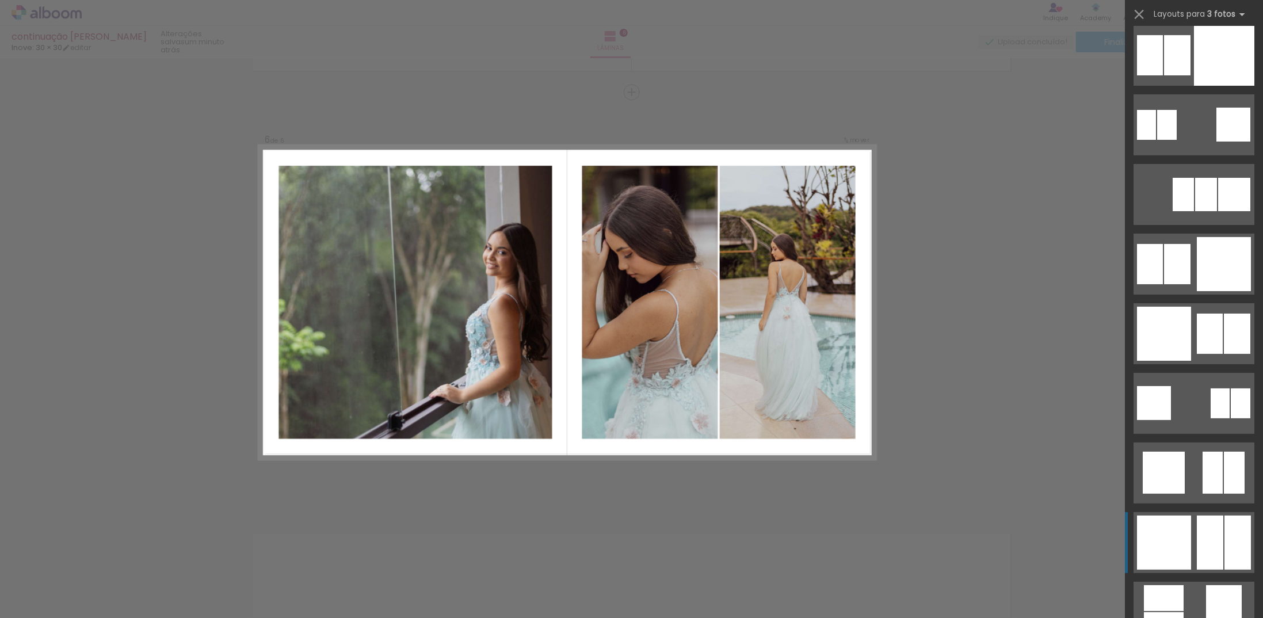
click at [1181, 536] on div at bounding box center [1164, 542] width 54 height 54
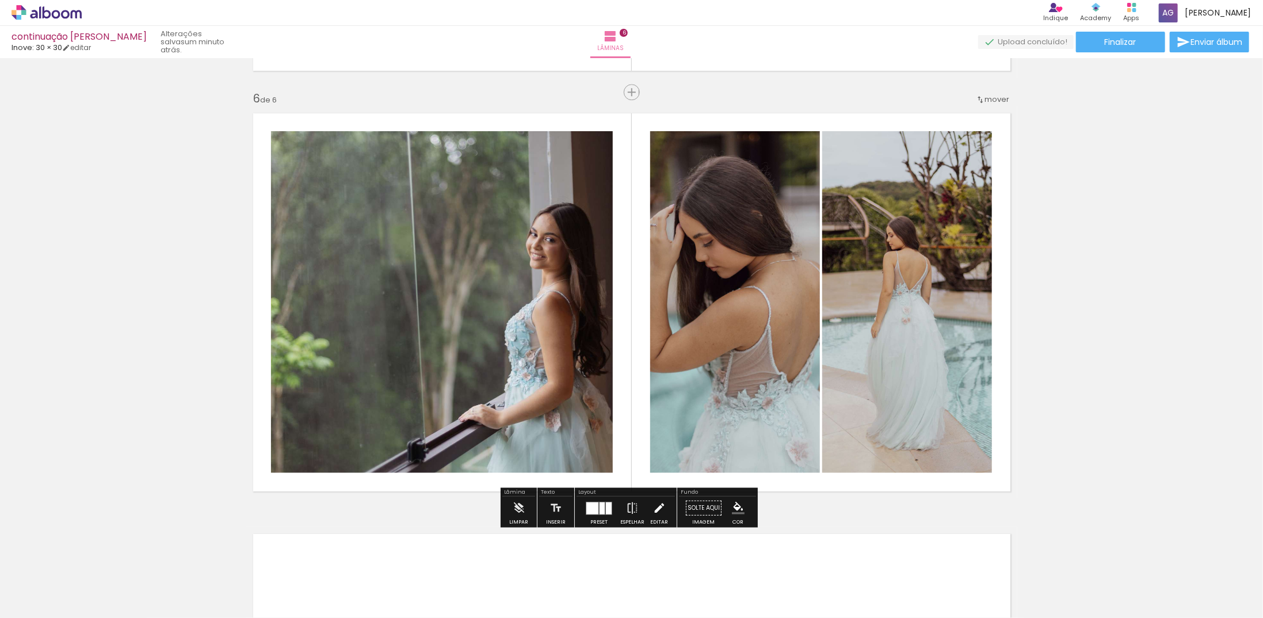
click at [655, 511] on iron-icon at bounding box center [659, 508] width 13 height 23
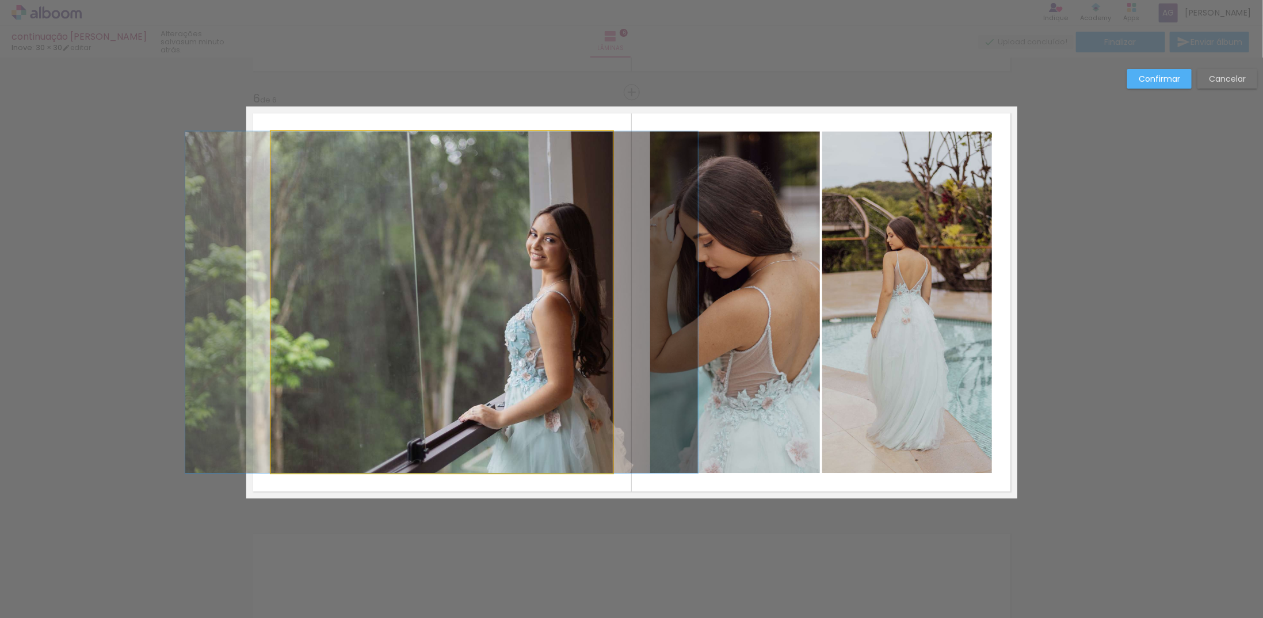
click at [511, 295] on quentale-photo at bounding box center [442, 302] width 342 height 342
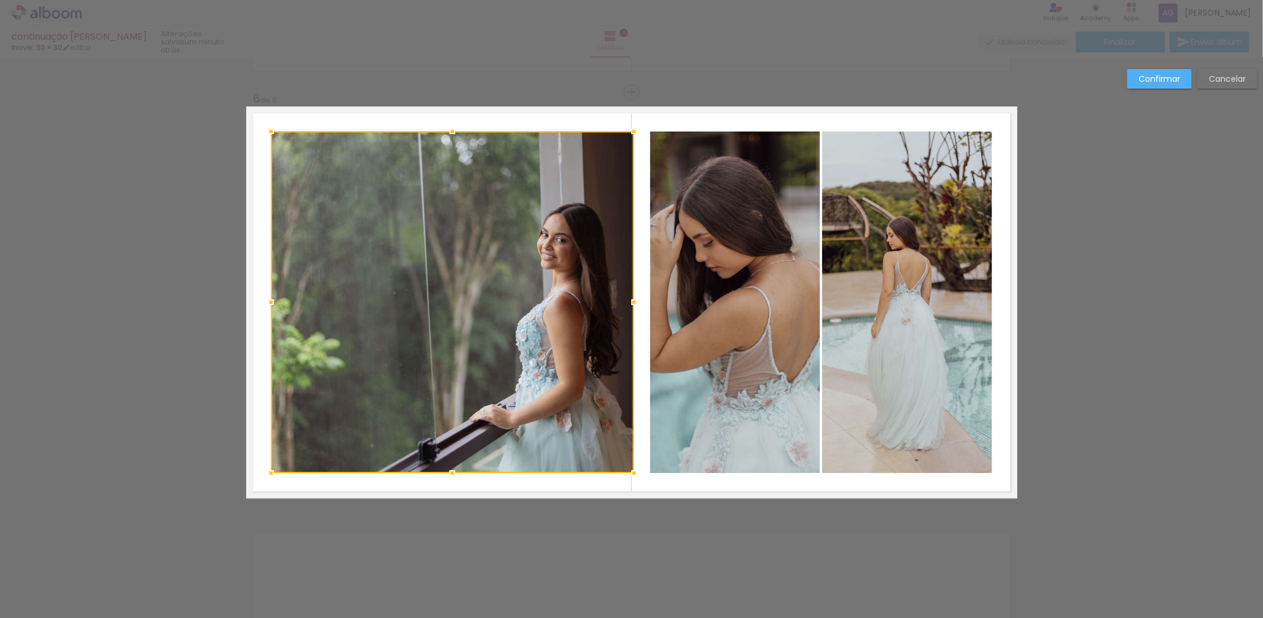
drag, startPoint x: 610, startPoint y: 304, endPoint x: 631, endPoint y: 305, distance: 20.7
click at [631, 305] on div at bounding box center [633, 302] width 23 height 23
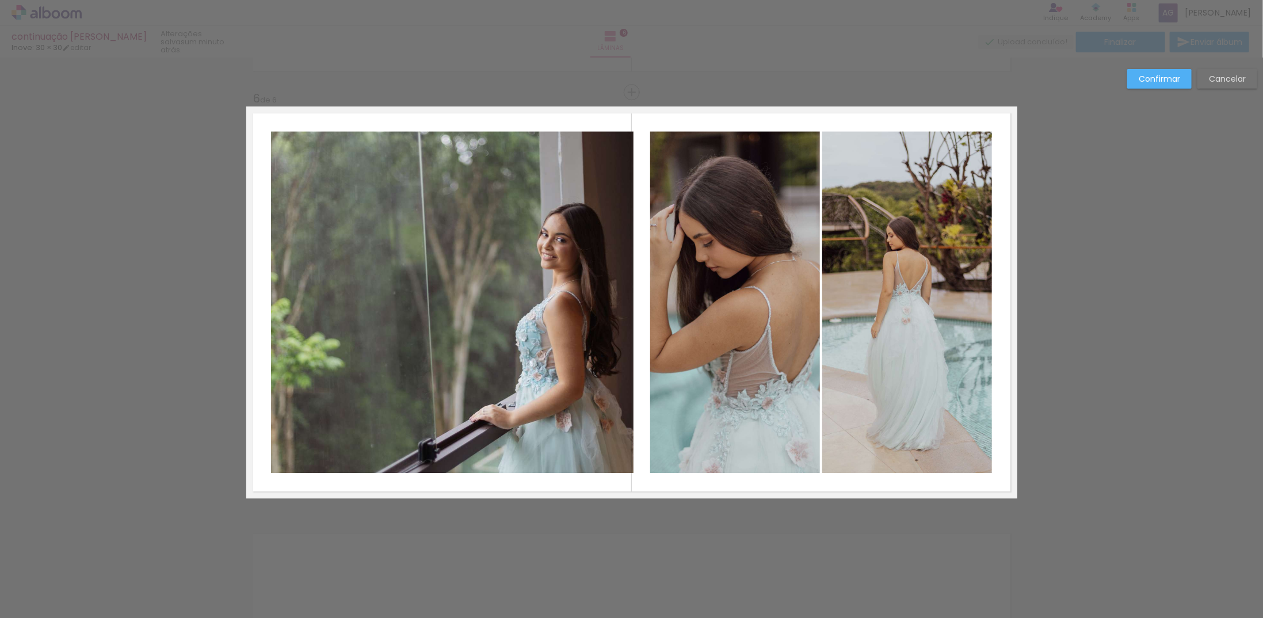
click at [677, 303] on quentale-photo at bounding box center [735, 302] width 170 height 342
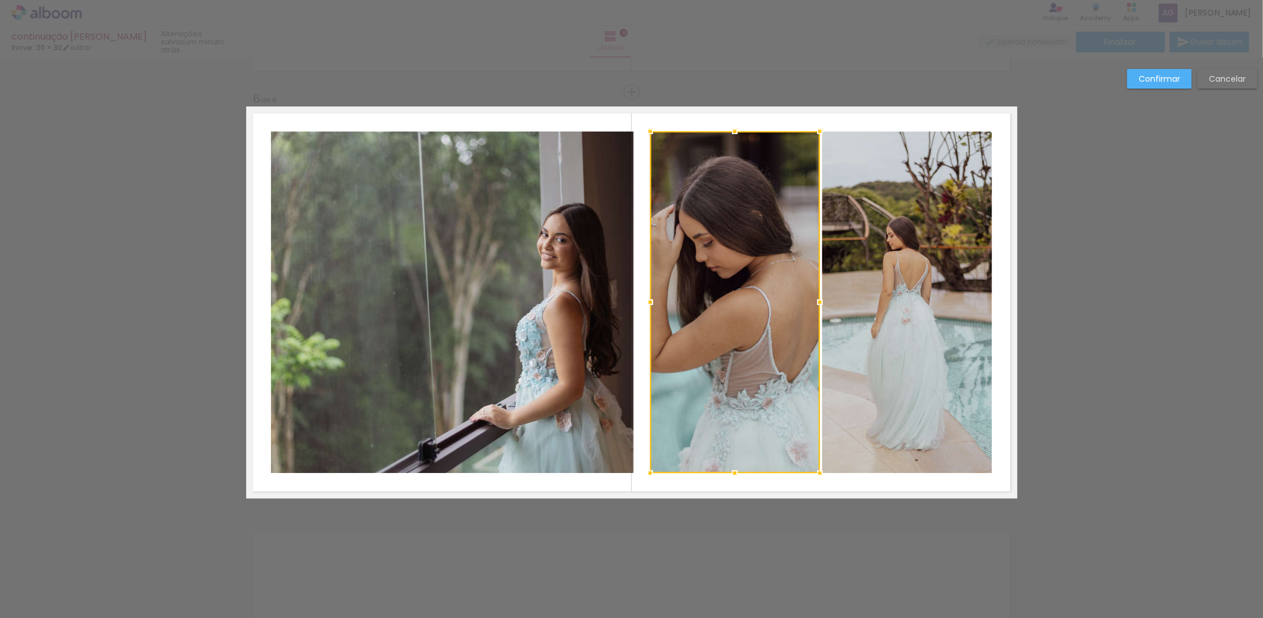
click at [612, 291] on quentale-photo at bounding box center [452, 302] width 363 height 342
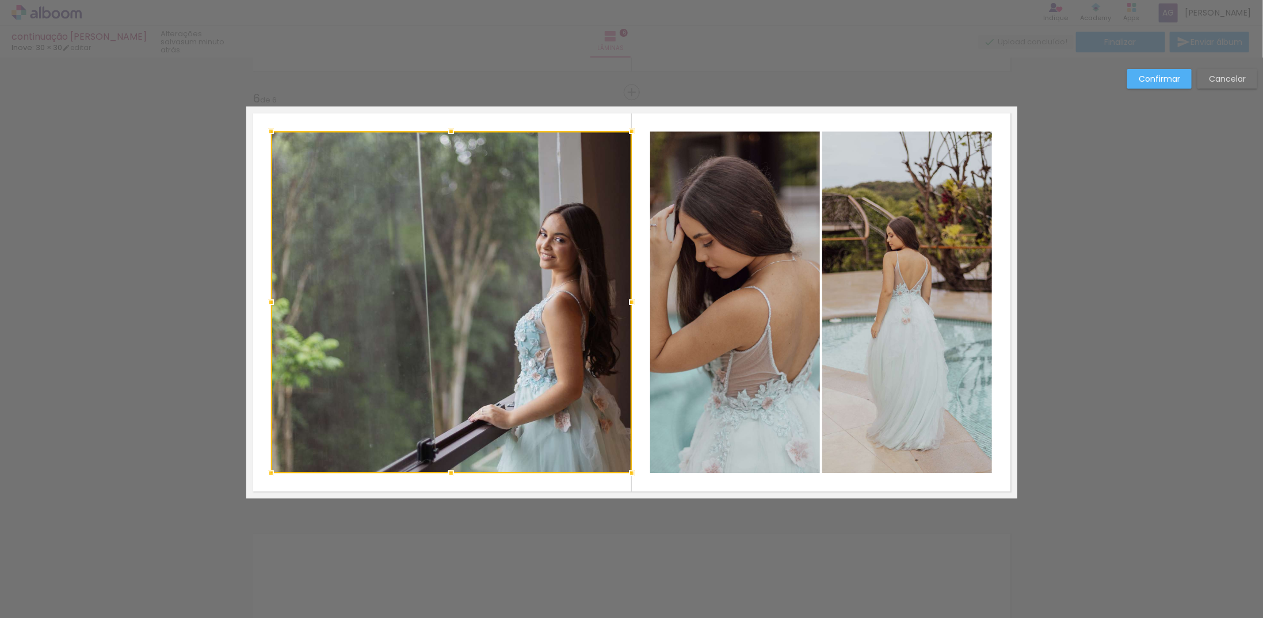
click at [627, 303] on div at bounding box center [631, 302] width 23 height 23
click at [680, 303] on quentale-photo at bounding box center [735, 302] width 170 height 342
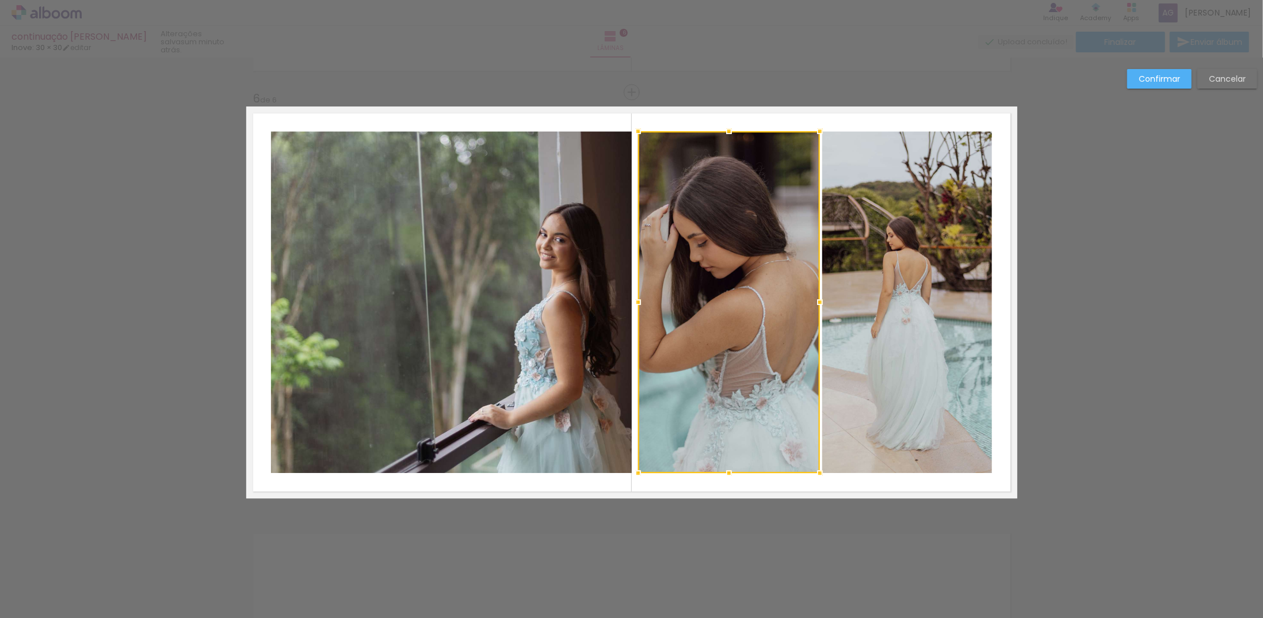
drag, startPoint x: 647, startPoint y: 304, endPoint x: 635, endPoint y: 301, distance: 12.3
click at [635, 301] on div at bounding box center [638, 302] width 23 height 23
click at [866, 299] on quentale-photo at bounding box center [907, 302] width 170 height 342
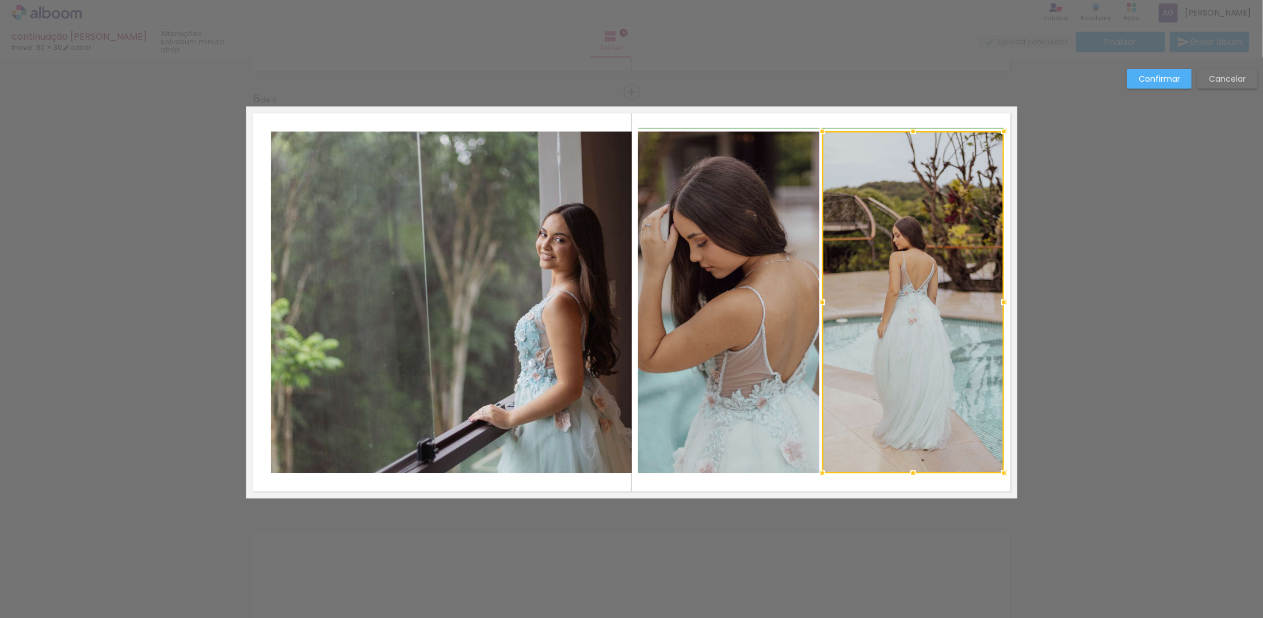
drag, startPoint x: 990, startPoint y: 304, endPoint x: 997, endPoint y: 303, distance: 7.5
click at [997, 303] on div at bounding box center [1003, 302] width 23 height 23
click at [742, 116] on quentale-layouter at bounding box center [631, 302] width 771 height 392
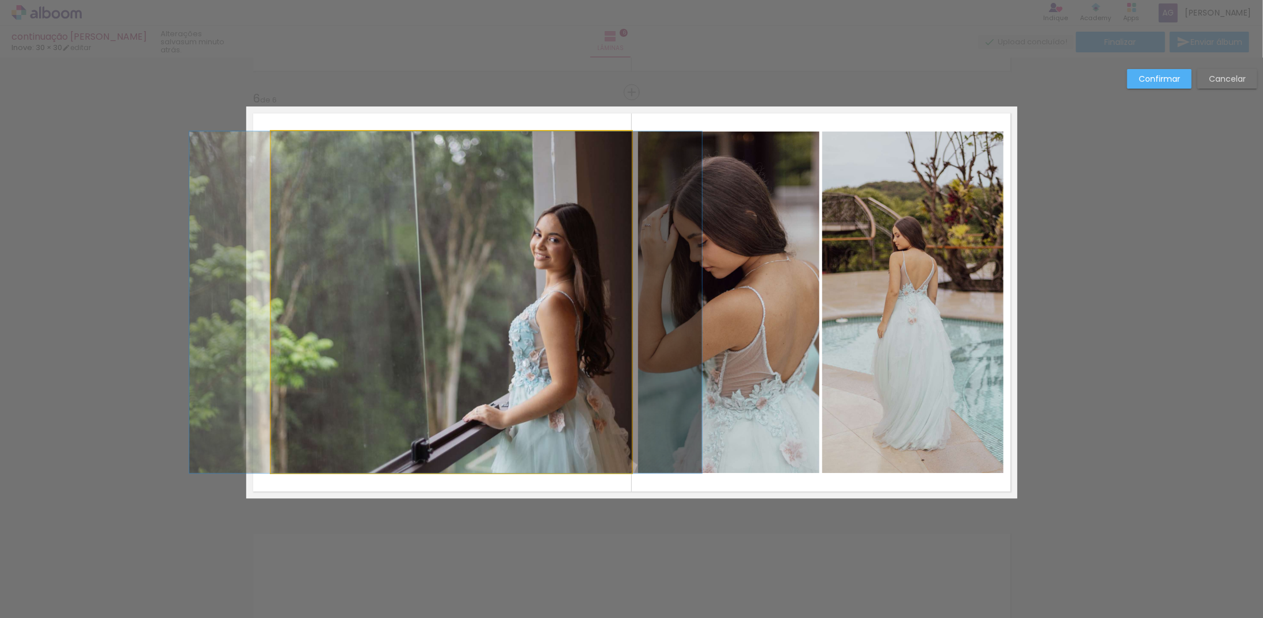
drag, startPoint x: 537, startPoint y: 228, endPoint x: 532, endPoint y: 227, distance: 5.8
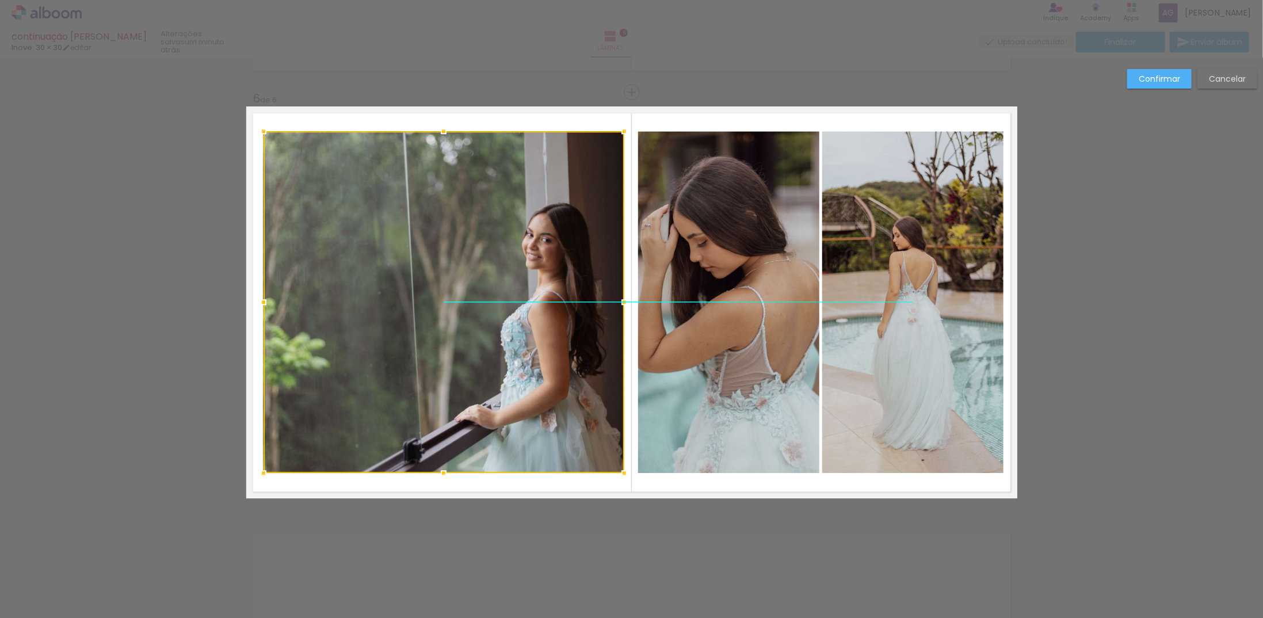
drag, startPoint x: 288, startPoint y: 162, endPoint x: 280, endPoint y: 162, distance: 8.1
click at [280, 162] on div at bounding box center [443, 302] width 361 height 342
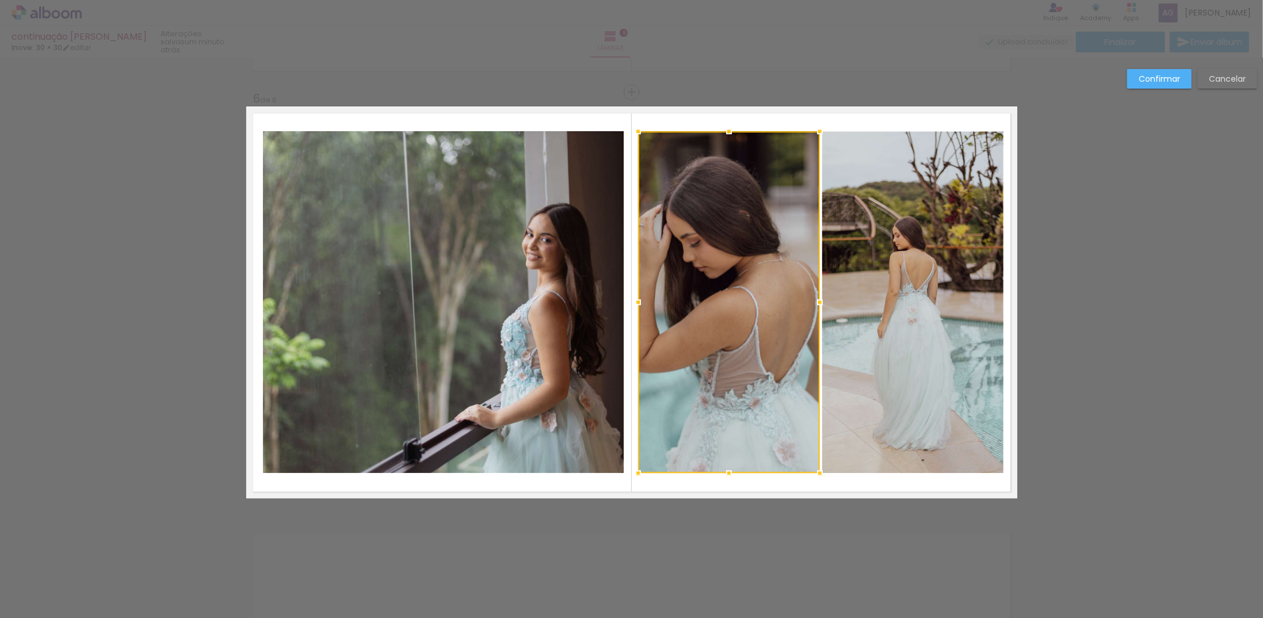
click at [673, 108] on quentale-layouter at bounding box center [631, 302] width 771 height 392
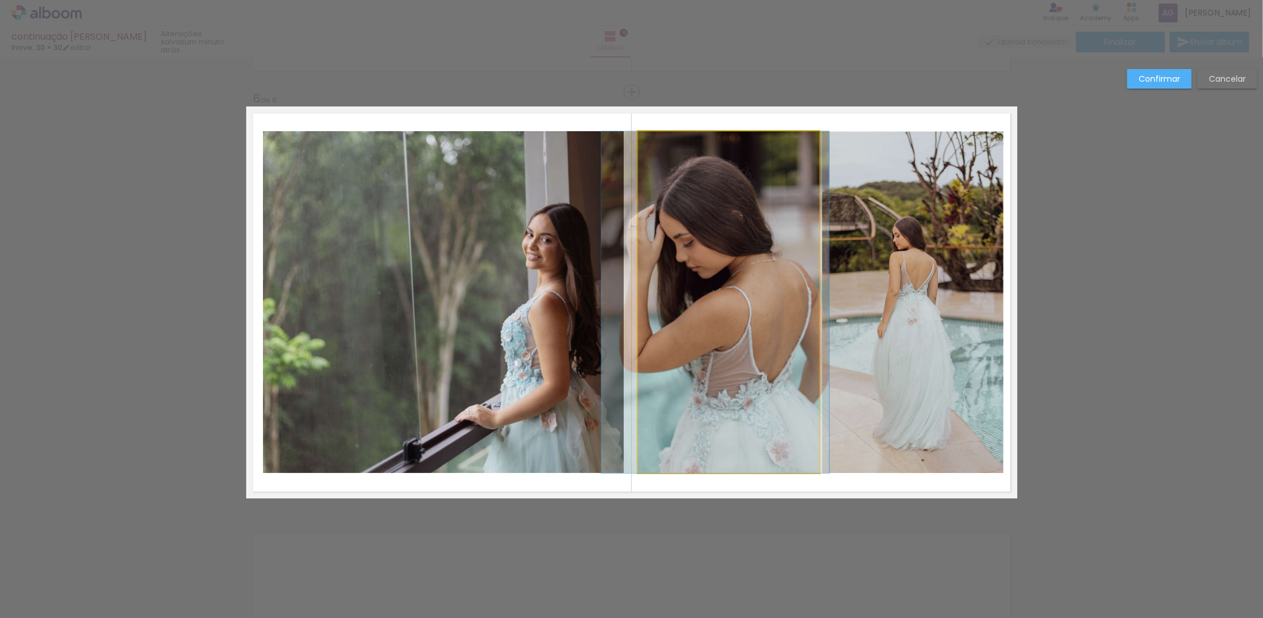
drag, startPoint x: 670, startPoint y: 154, endPoint x: 664, endPoint y: 154, distance: 5.8
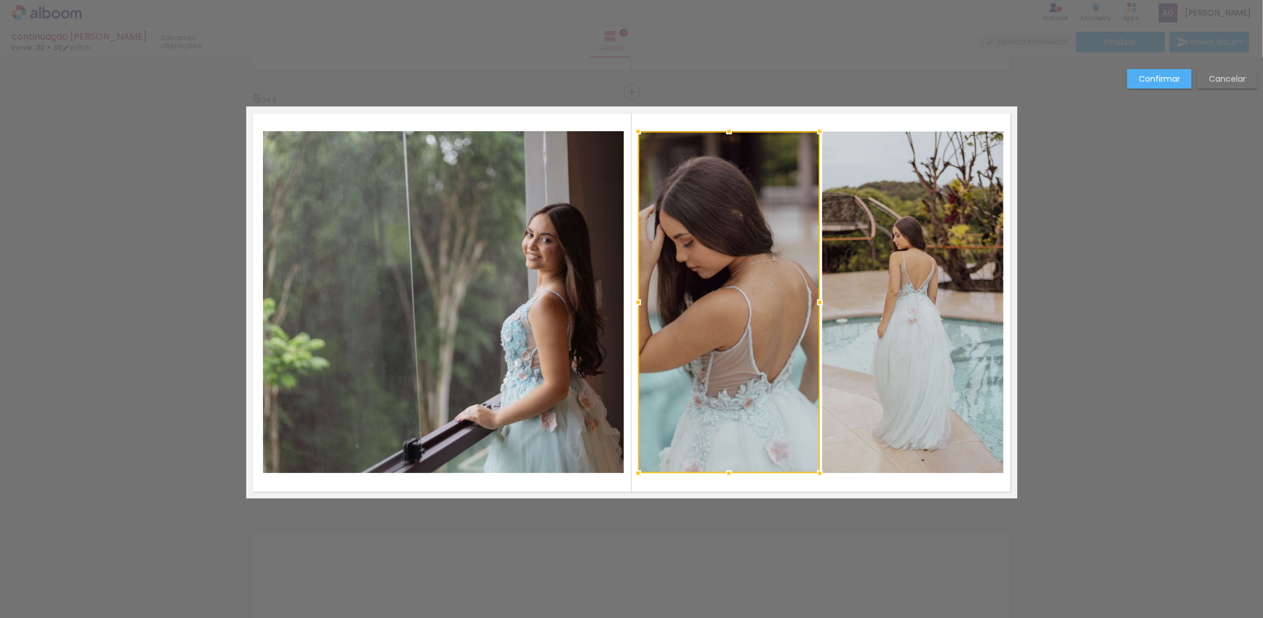
click at [651, 118] on quentale-layouter at bounding box center [631, 302] width 771 height 392
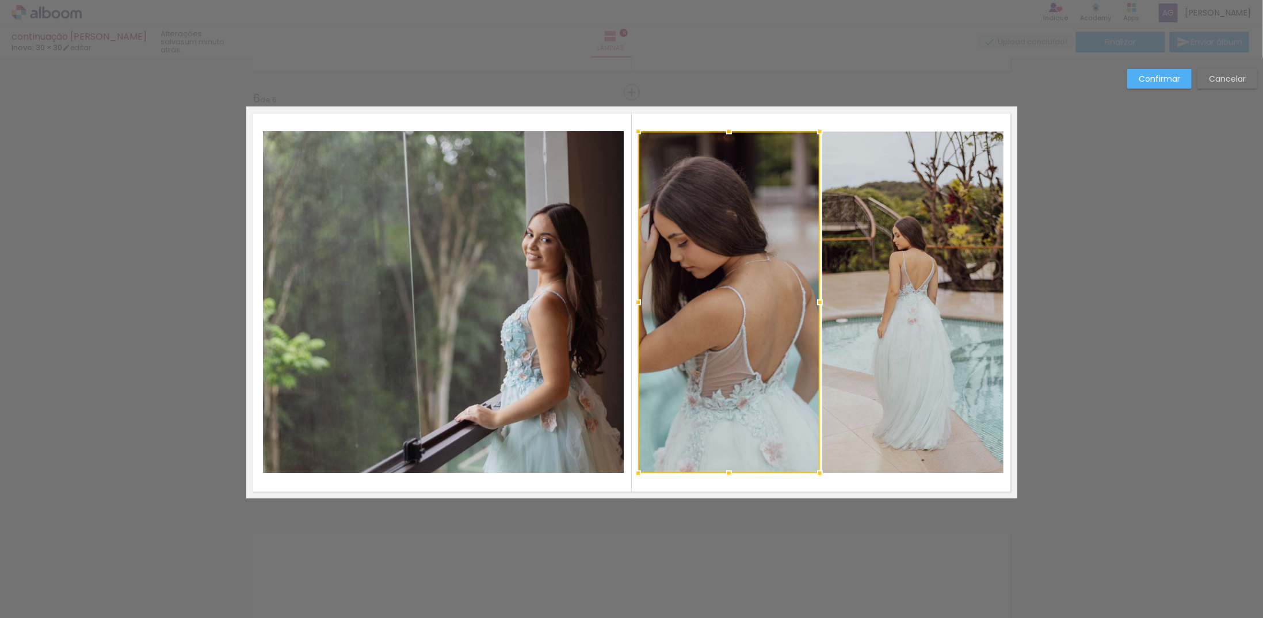
click at [650, 118] on quentale-layouter at bounding box center [631, 302] width 771 height 392
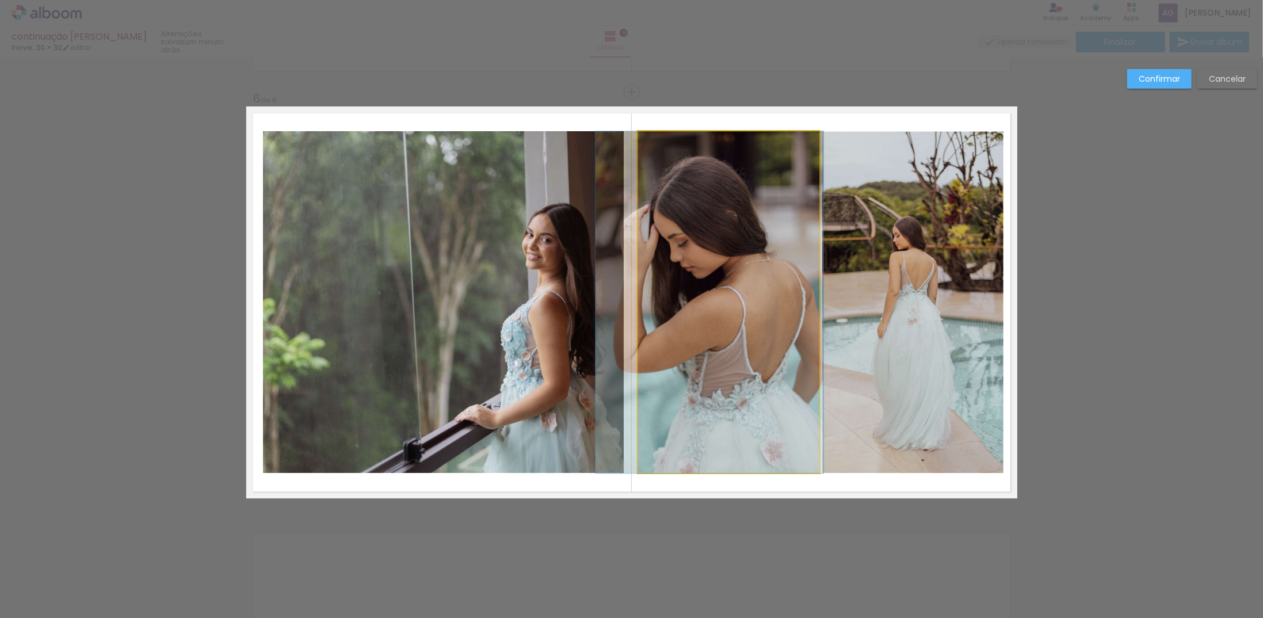
click at [674, 156] on quentale-photo at bounding box center [729, 302] width 182 height 342
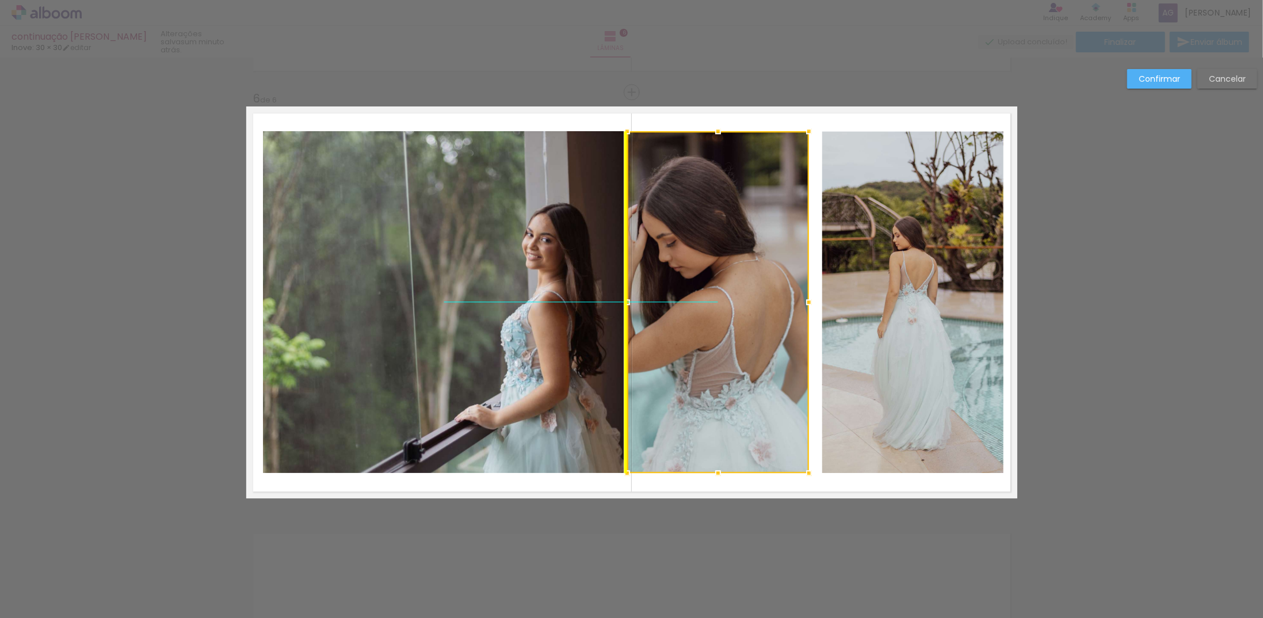
drag, startPoint x: 748, startPoint y: 144, endPoint x: 739, endPoint y: 143, distance: 8.8
click at [739, 143] on div at bounding box center [718, 302] width 182 height 342
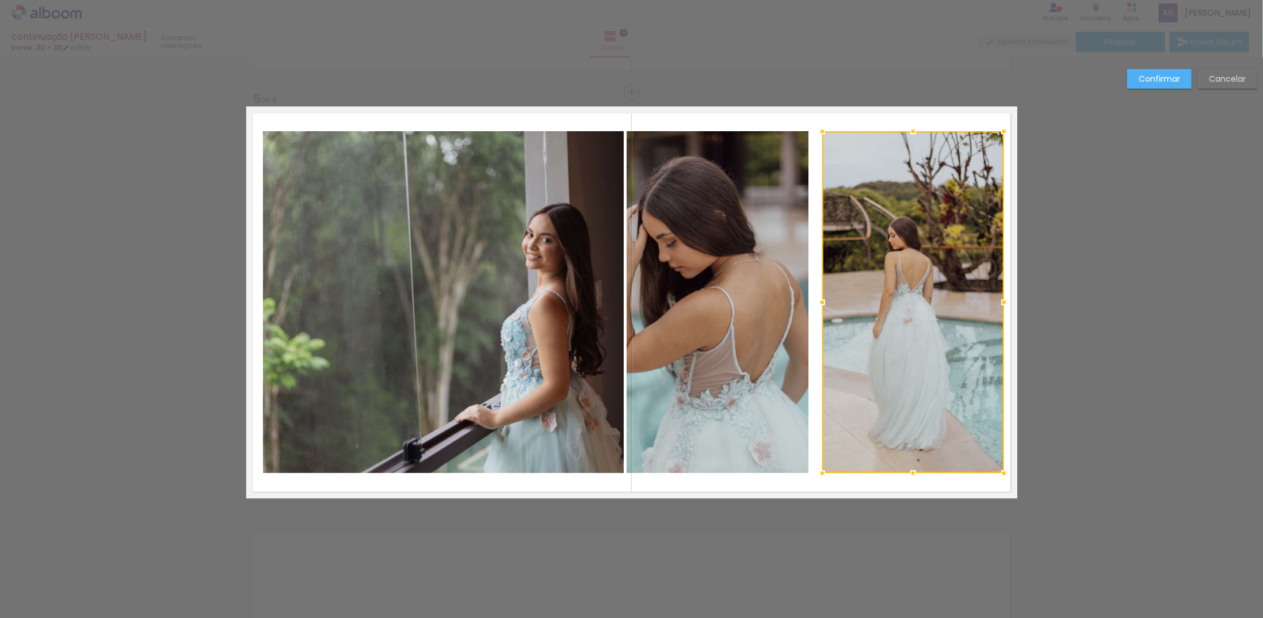
click at [858, 108] on quentale-layouter at bounding box center [631, 302] width 771 height 392
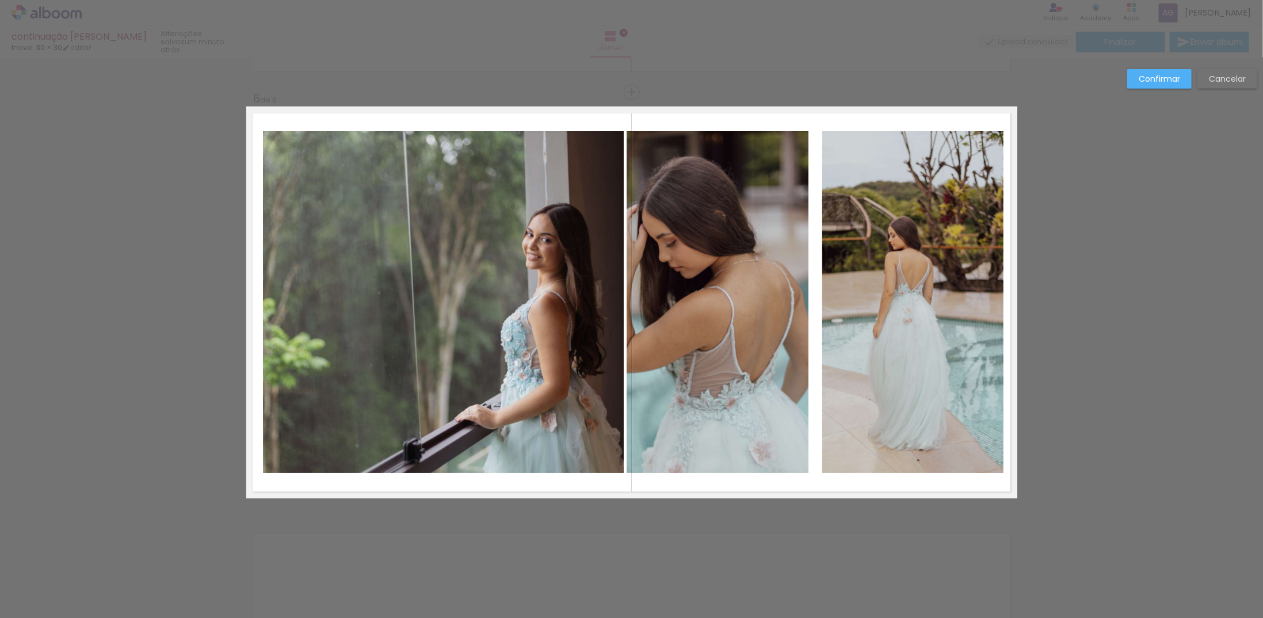
click at [873, 143] on quentale-photo at bounding box center [913, 302] width 182 height 342
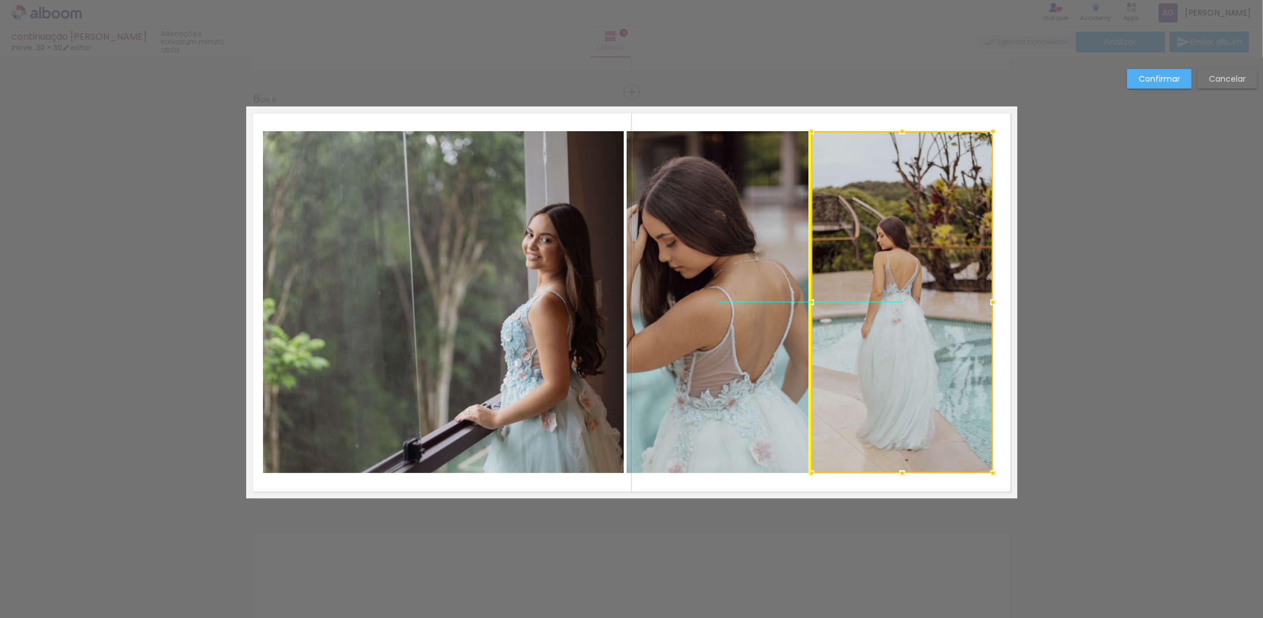
click at [872, 144] on div at bounding box center [902, 302] width 182 height 342
click at [834, 117] on quentale-layouter at bounding box center [631, 302] width 771 height 392
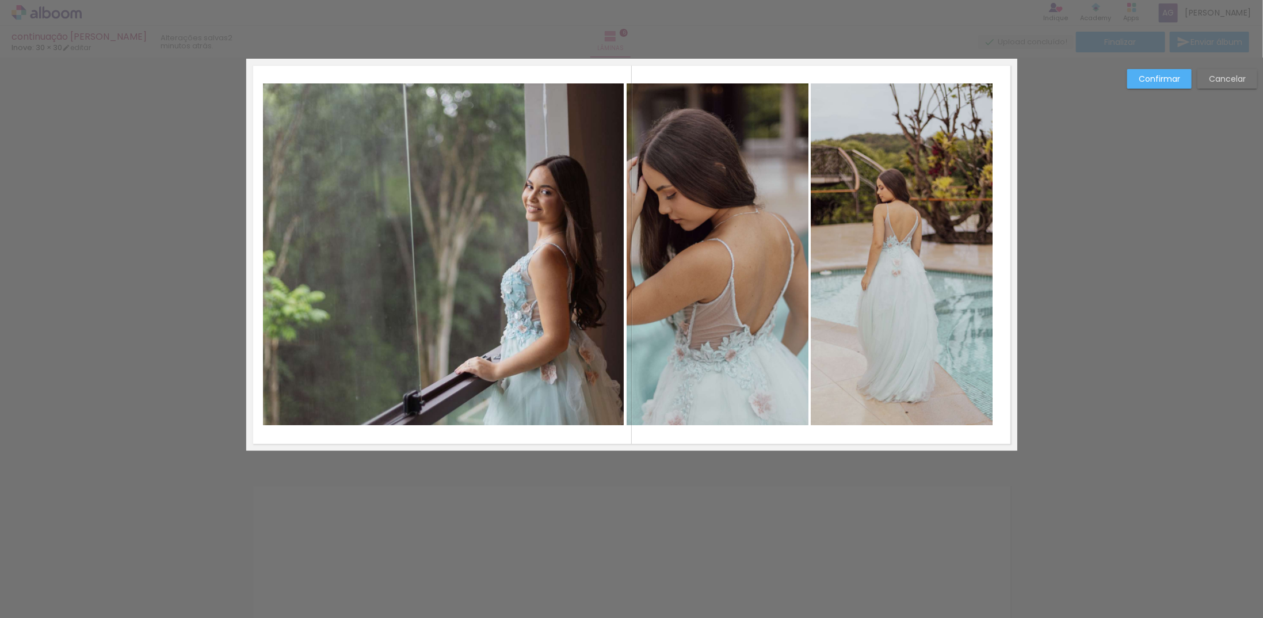
scroll to position [1925, 0]
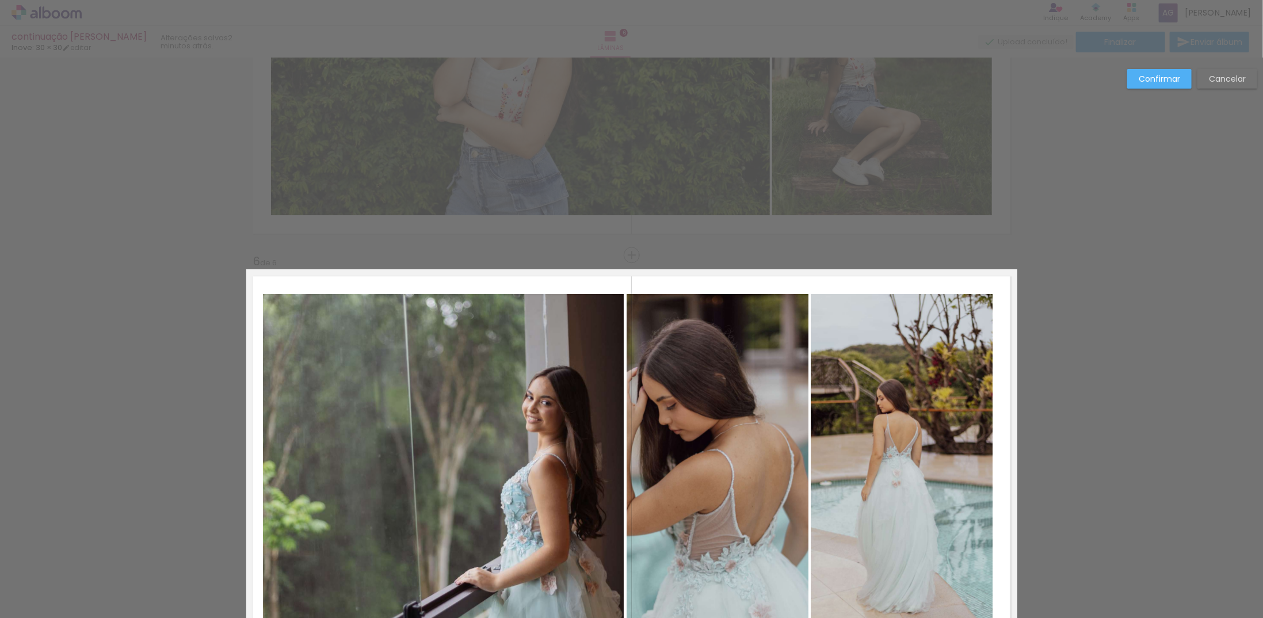
click at [1143, 85] on paper-button "Confirmar" at bounding box center [1159, 79] width 64 height 20
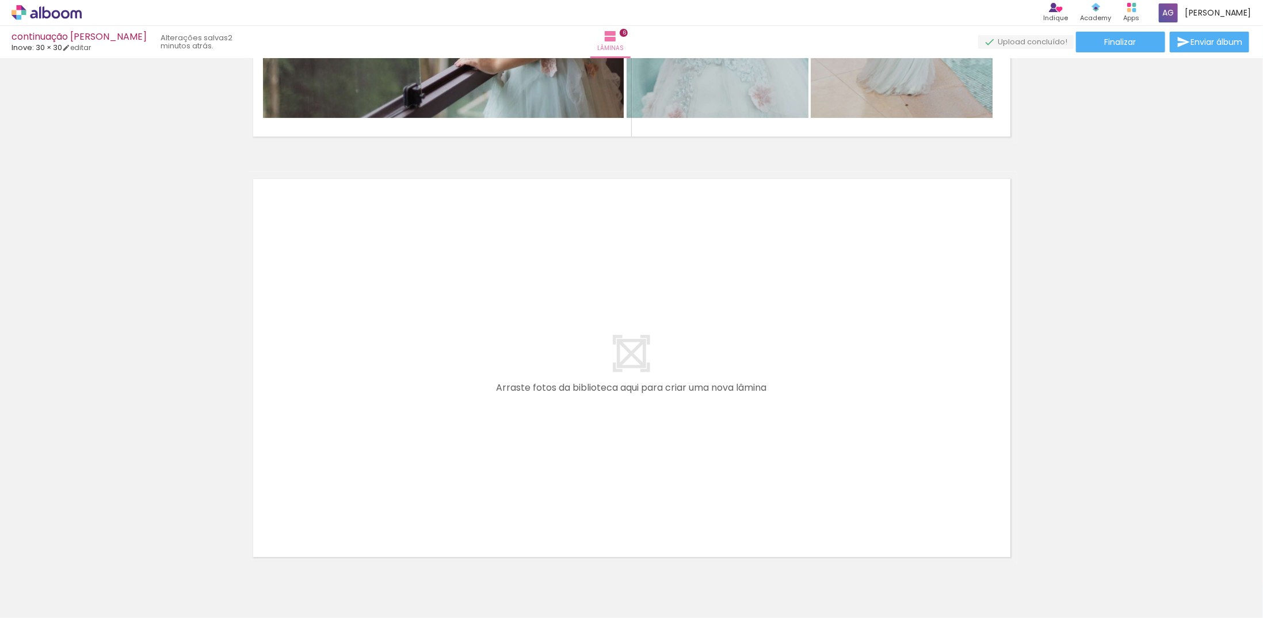
scroll to position [0, 252]
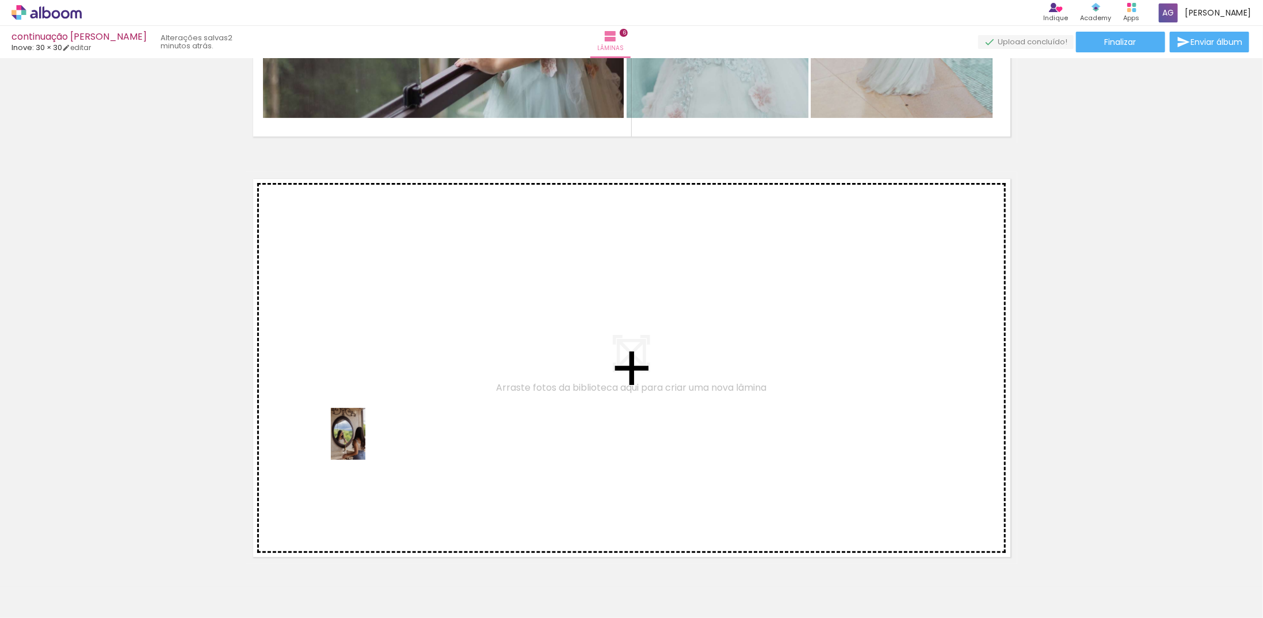
drag, startPoint x: 509, startPoint y: 589, endPoint x: 365, endPoint y: 442, distance: 205.5
click at [365, 442] on quentale-workspace at bounding box center [631, 309] width 1263 height 618
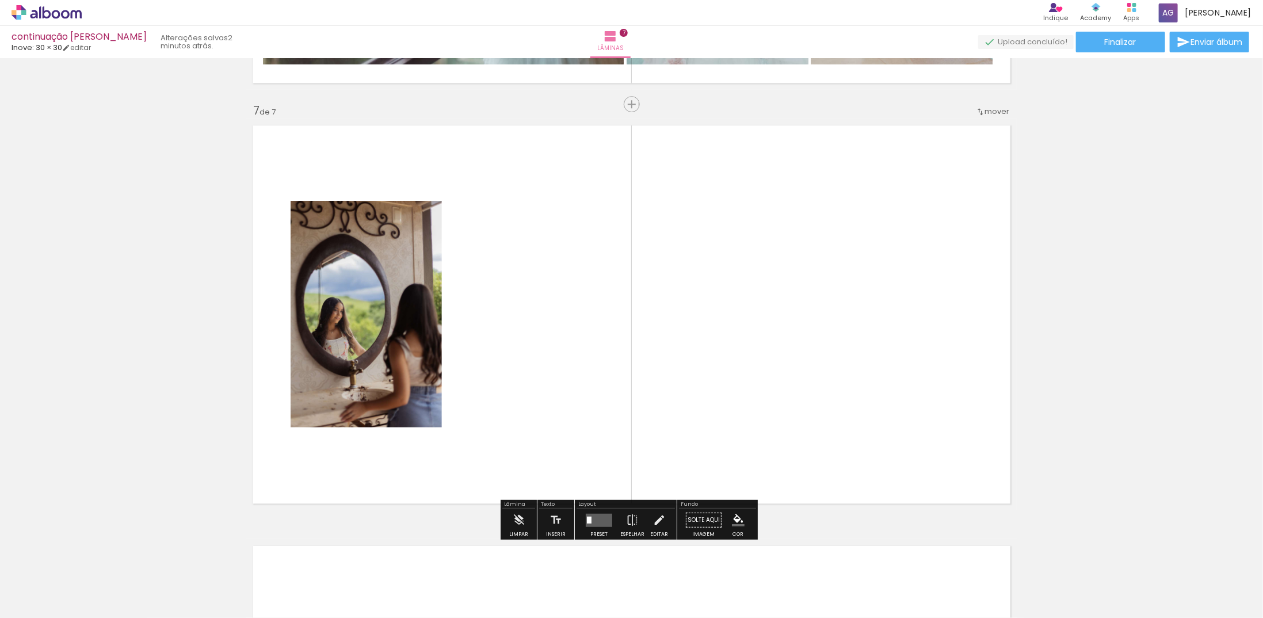
scroll to position [2508, 0]
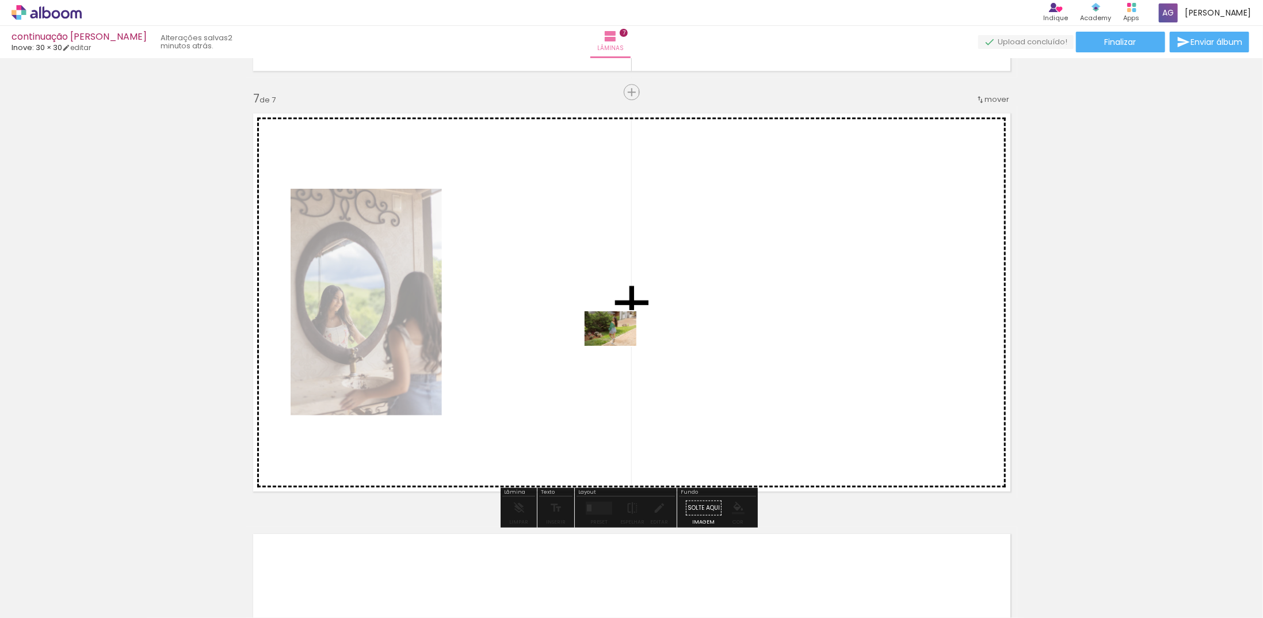
drag, startPoint x: 708, startPoint y: 587, endPoint x: 619, endPoint y: 346, distance: 257.6
click at [619, 346] on quentale-workspace at bounding box center [631, 309] width 1263 height 618
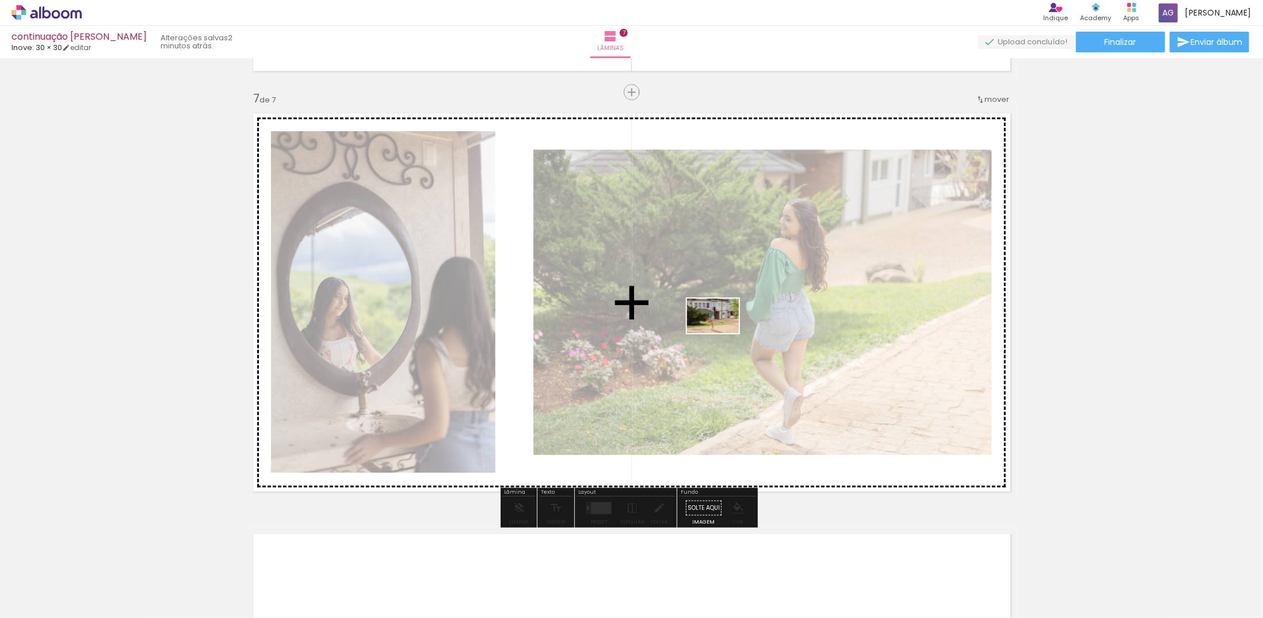
drag, startPoint x: 743, startPoint y: 401, endPoint x: 721, endPoint y: 333, distance: 71.3
click at [721, 333] on quentale-workspace at bounding box center [631, 309] width 1263 height 618
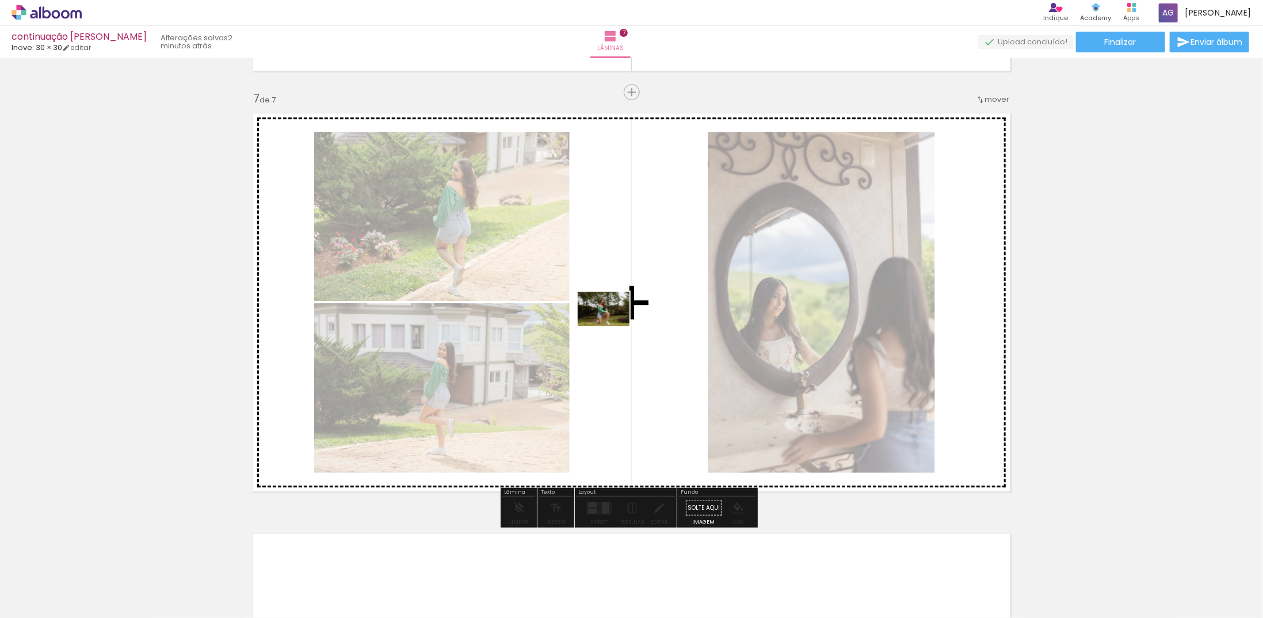
drag, startPoint x: 831, startPoint y: 586, endPoint x: 612, endPoint y: 326, distance: 339.7
click at [612, 326] on quentale-workspace at bounding box center [631, 309] width 1263 height 618
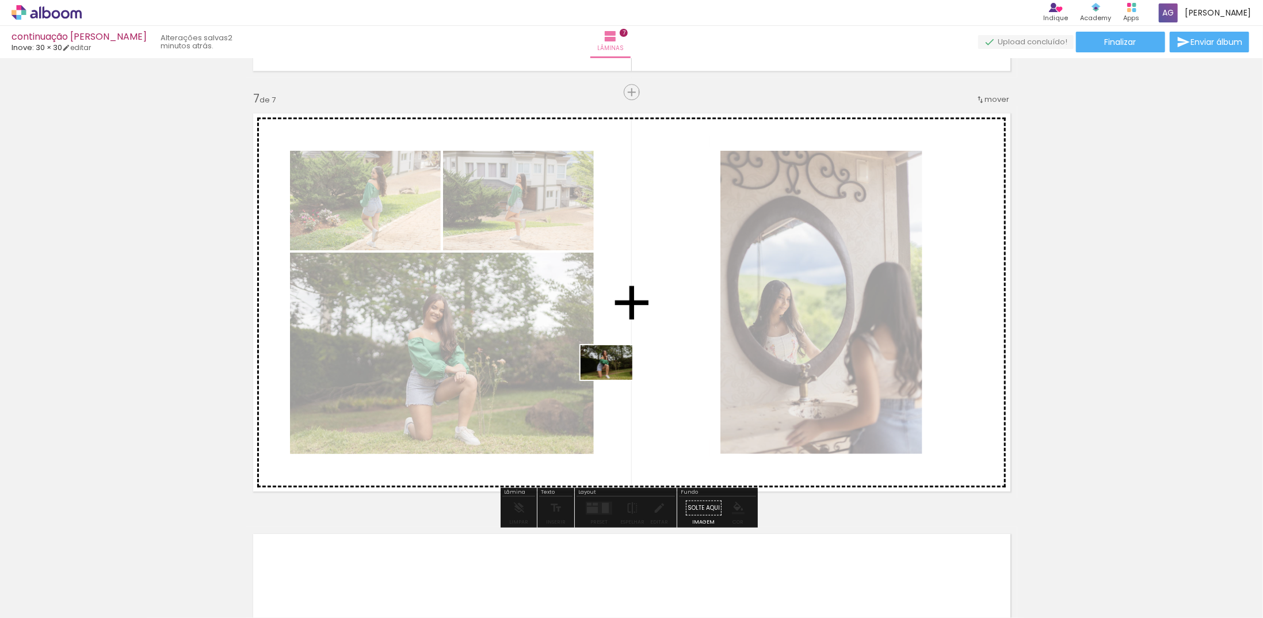
drag, startPoint x: 891, startPoint y: 587, endPoint x: 615, endPoint y: 380, distance: 345.5
click at [615, 380] on quentale-workspace at bounding box center [631, 309] width 1263 height 618
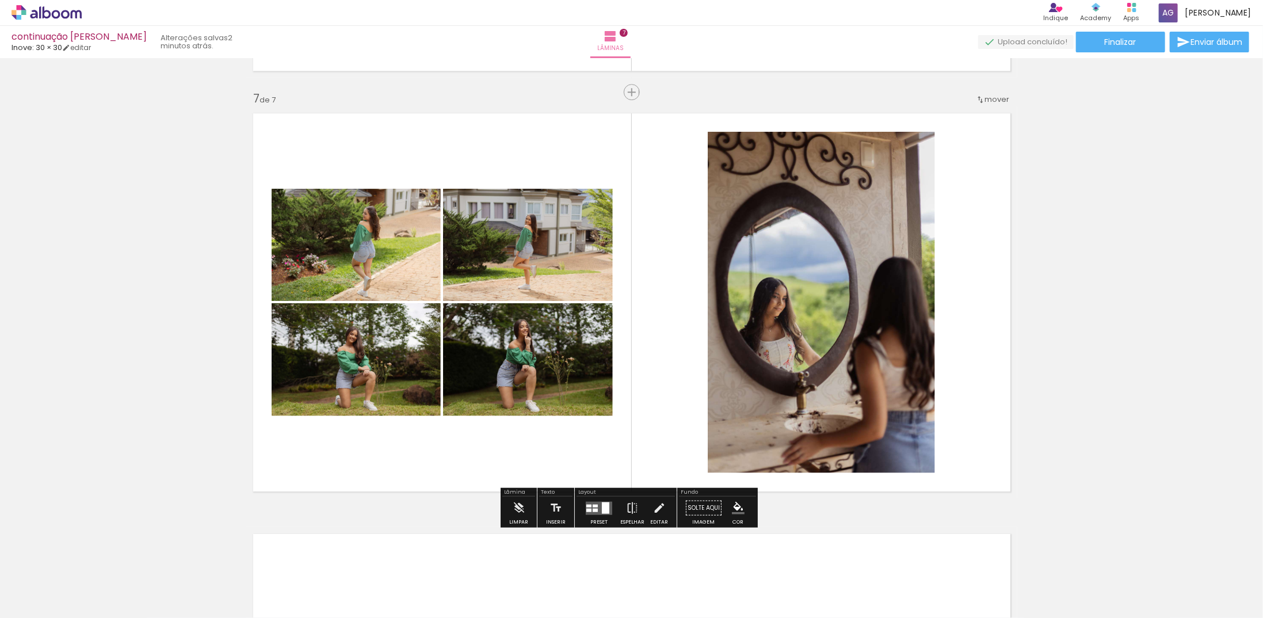
click at [594, 509] on div at bounding box center [595, 509] width 5 height 3
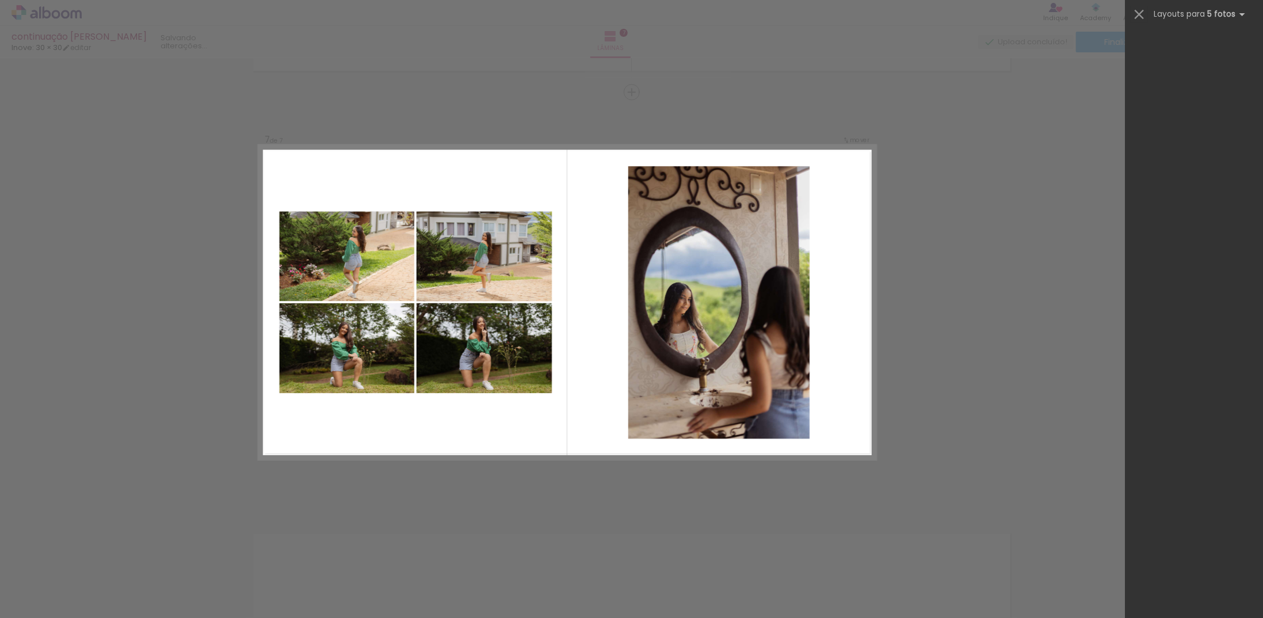
scroll to position [0, 0]
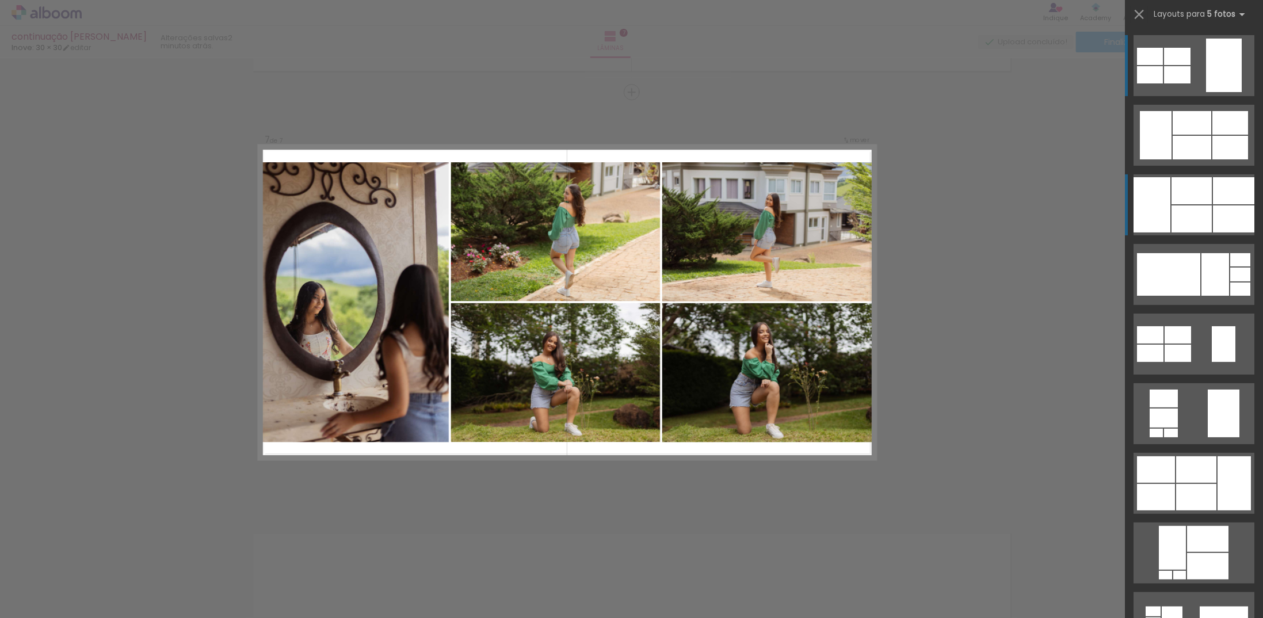
click at [1197, 220] on div at bounding box center [1191, 218] width 40 height 27
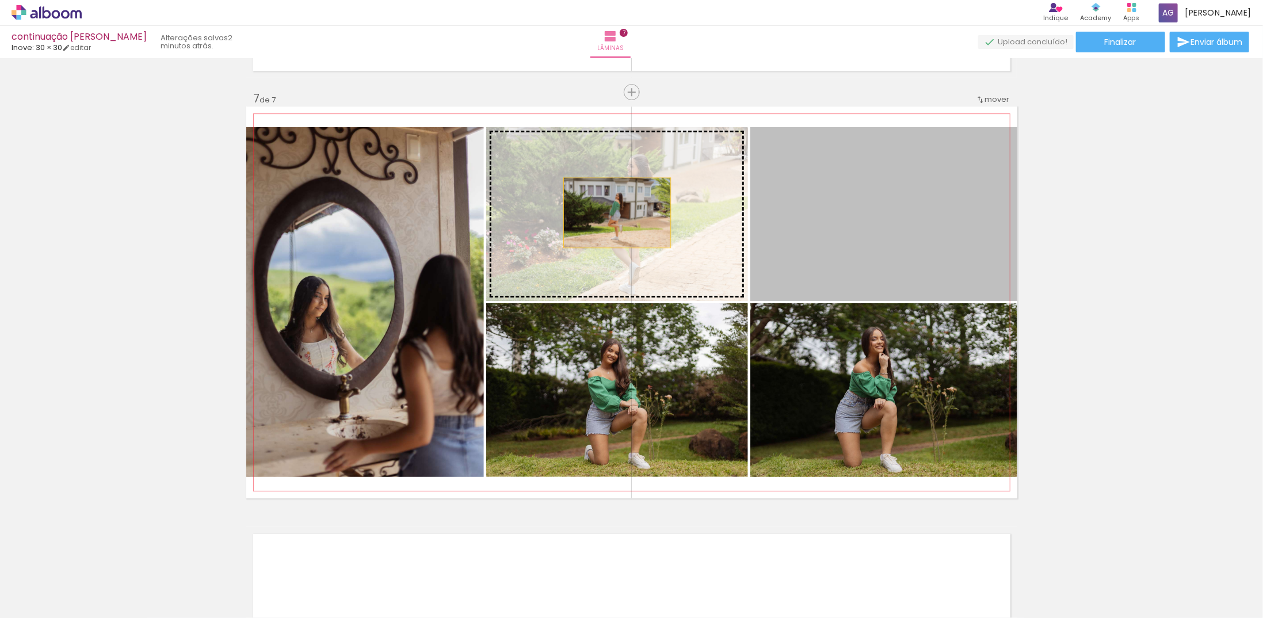
drag, startPoint x: 886, startPoint y: 223, endPoint x: 613, endPoint y: 212, distance: 273.5
click at [0, 0] on slot at bounding box center [0, 0] width 0 height 0
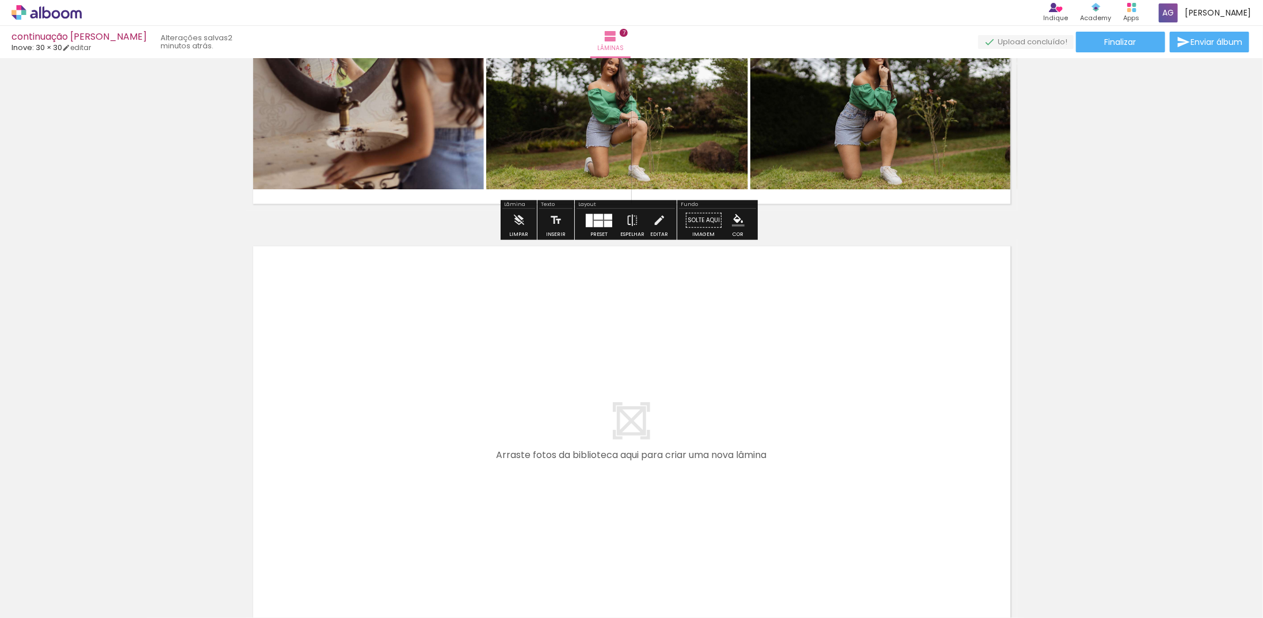
scroll to position [0, 252]
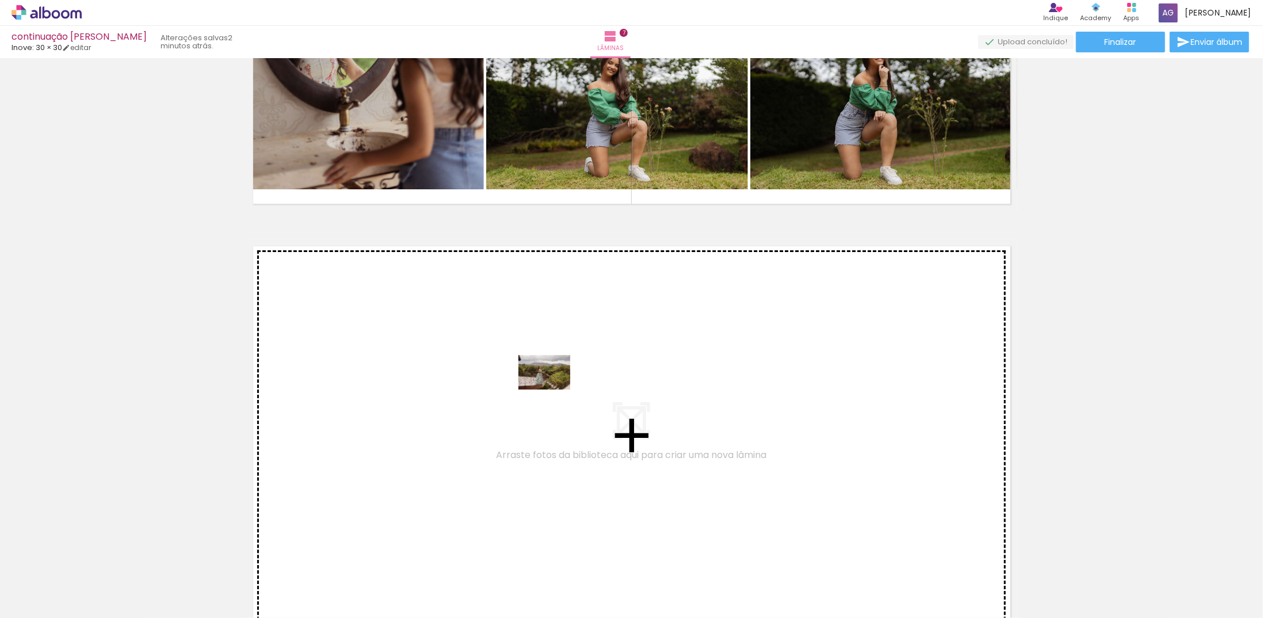
drag, startPoint x: 954, startPoint y: 582, endPoint x: 553, endPoint y: 389, distance: 445.2
click at [553, 389] on quentale-workspace at bounding box center [631, 309] width 1263 height 618
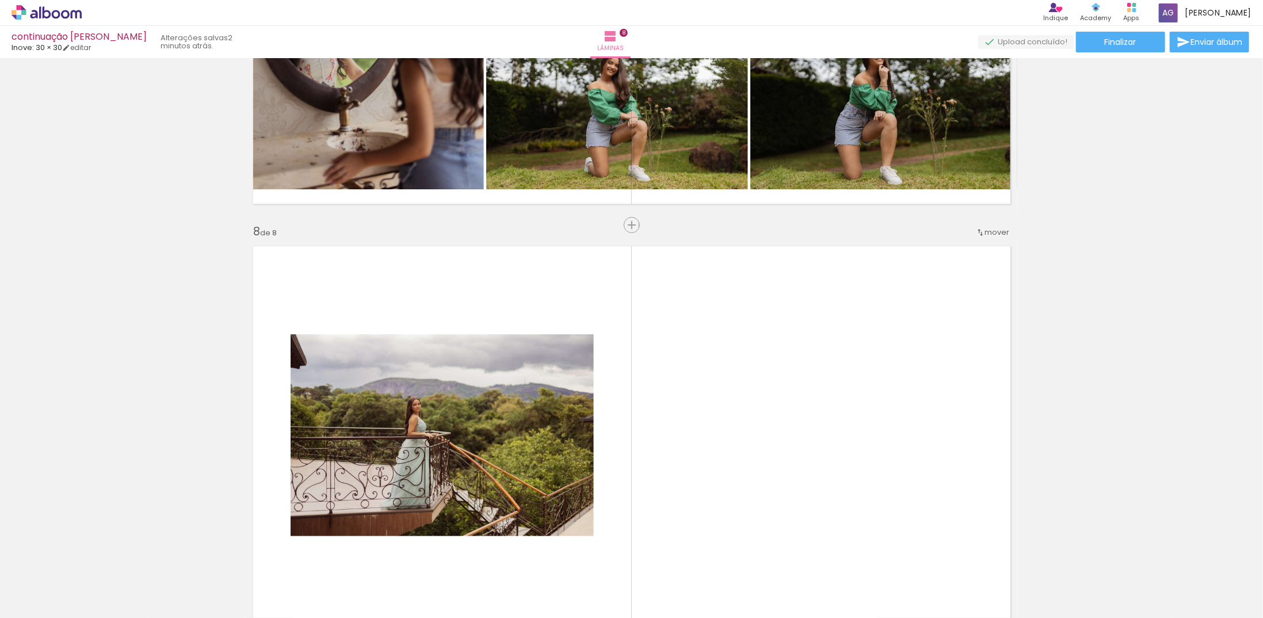
scroll to position [2929, 0]
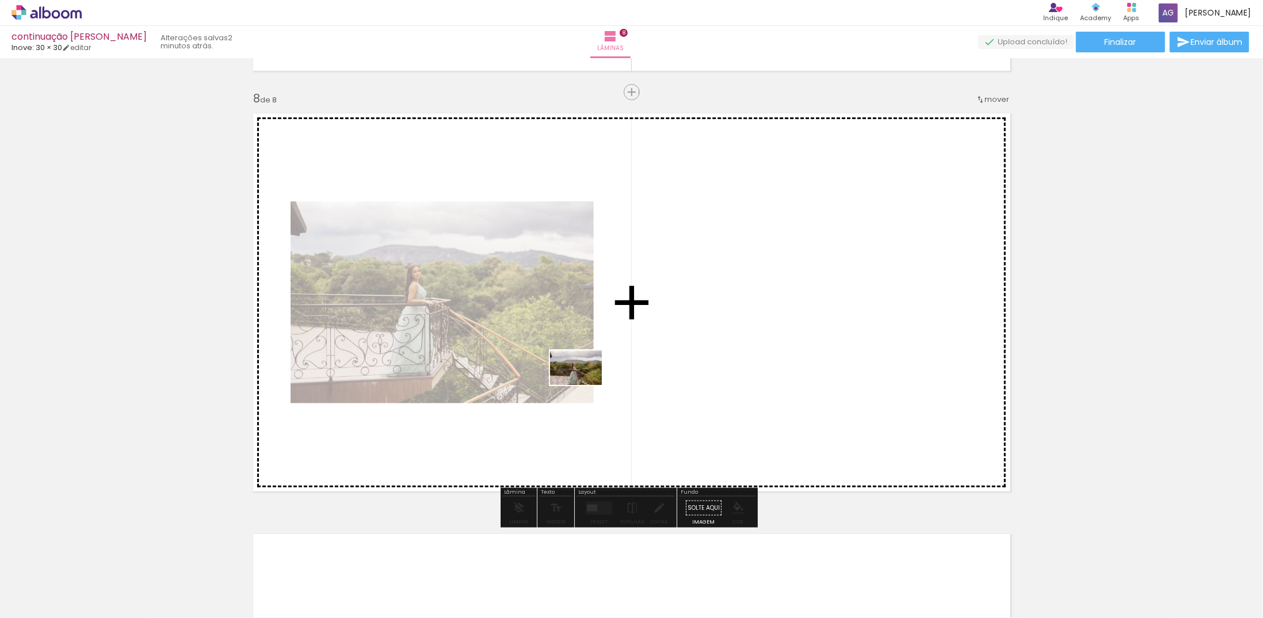
drag, startPoint x: 1025, startPoint y: 587, endPoint x: 585, endPoint y: 385, distance: 484.2
click at [585, 385] on quentale-workspace at bounding box center [631, 309] width 1263 height 618
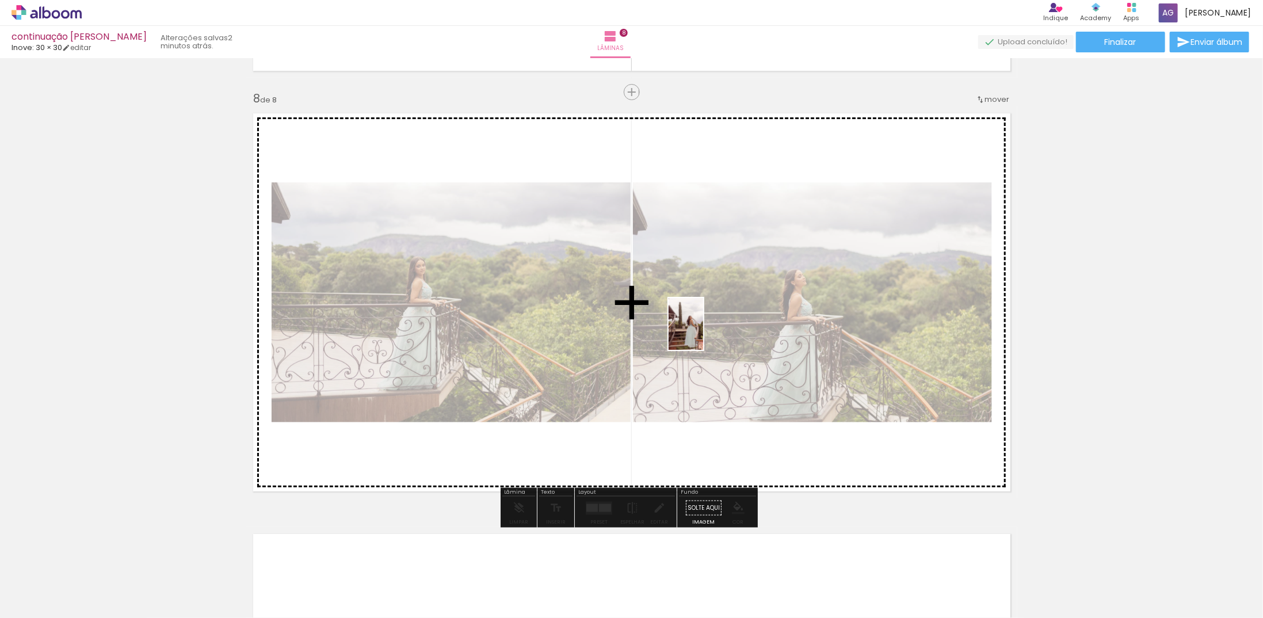
drag, startPoint x: 1089, startPoint y: 590, endPoint x: 703, endPoint y: 333, distance: 463.4
click at [703, 333] on quentale-workspace at bounding box center [631, 309] width 1263 height 618
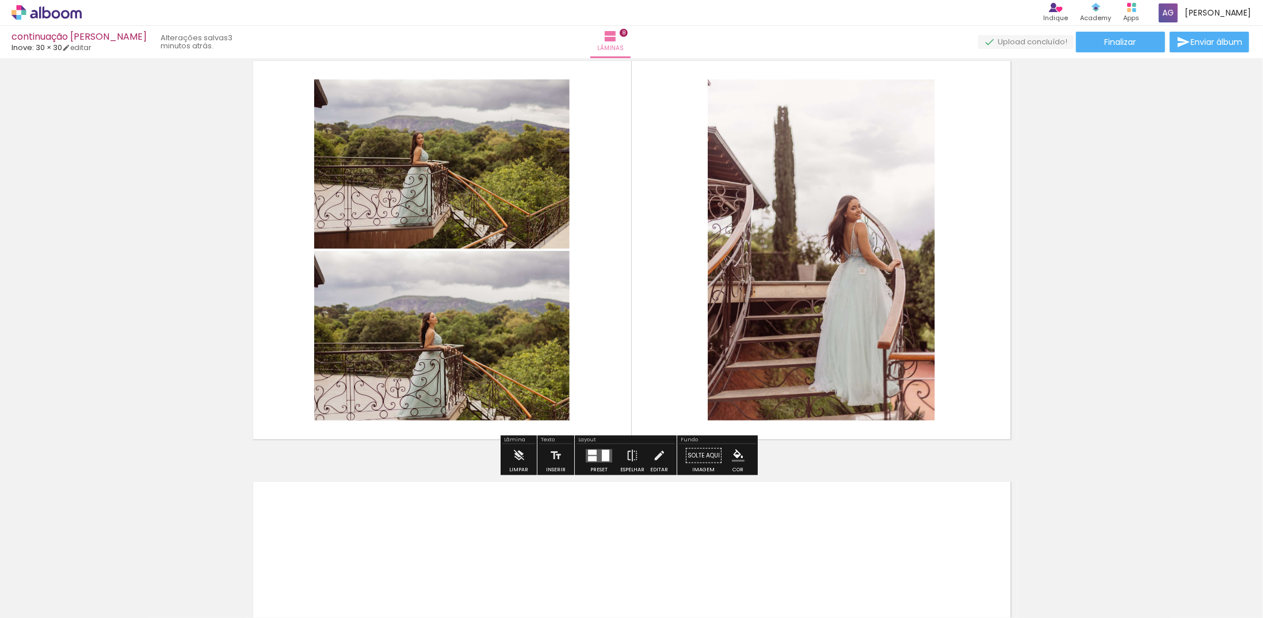
scroll to position [2986, 0]
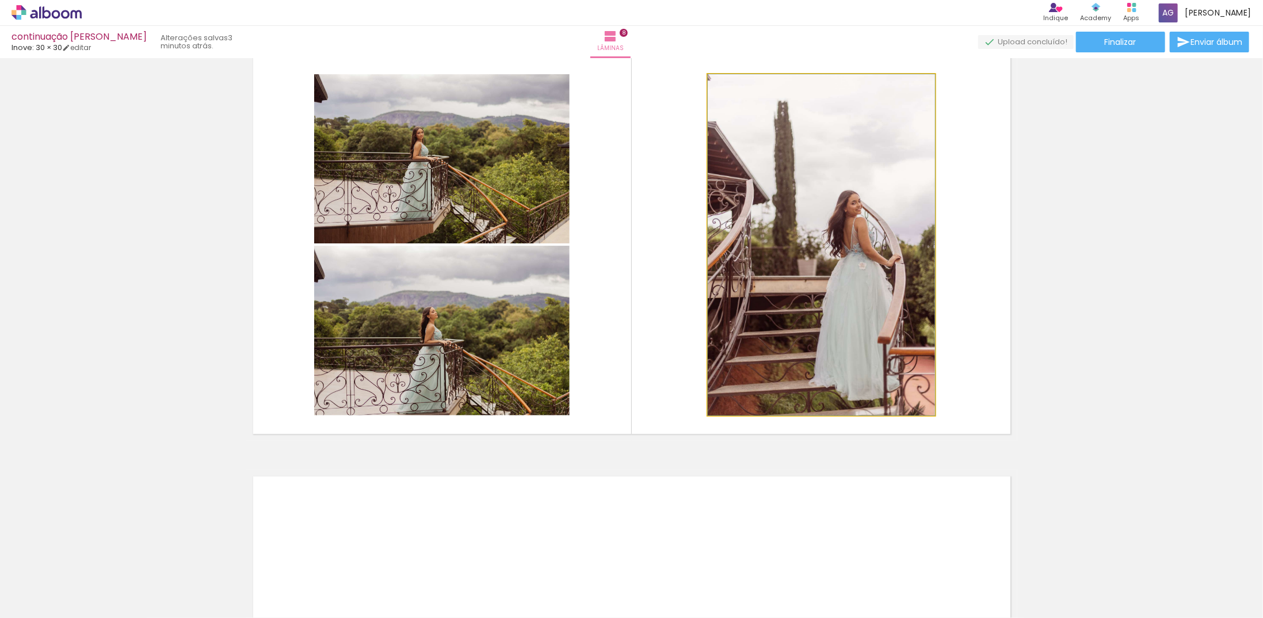
click at [829, 281] on quentale-photo at bounding box center [821, 244] width 227 height 341
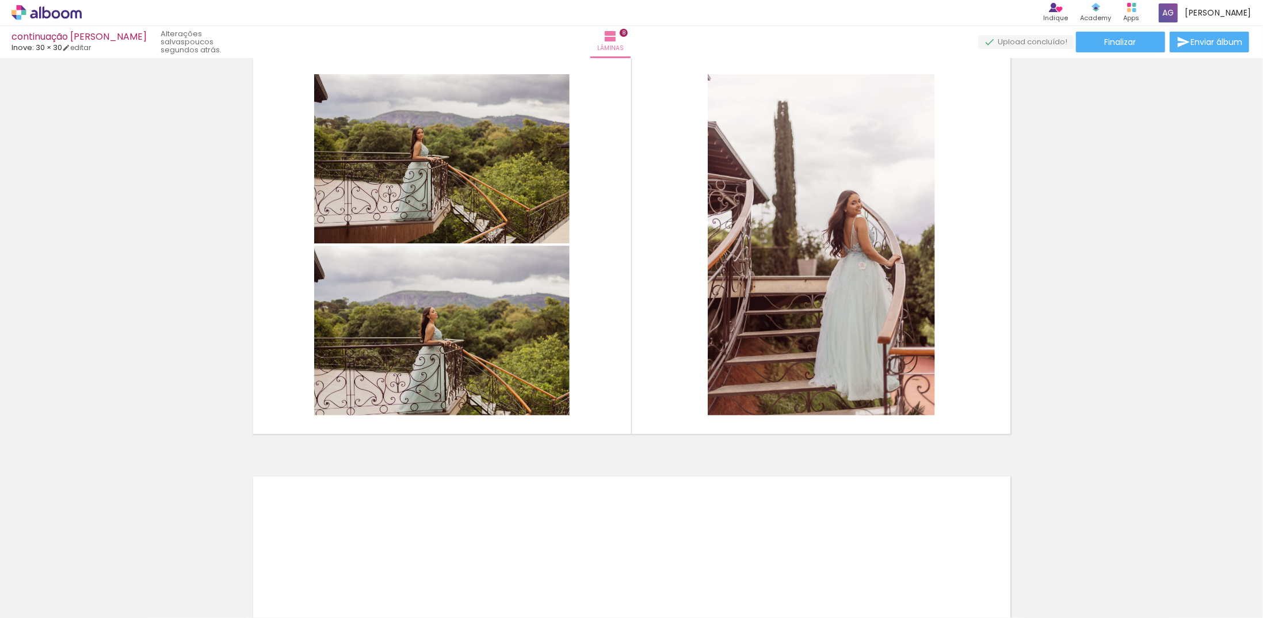
click at [1233, 580] on div at bounding box center [1216, 579] width 57 height 38
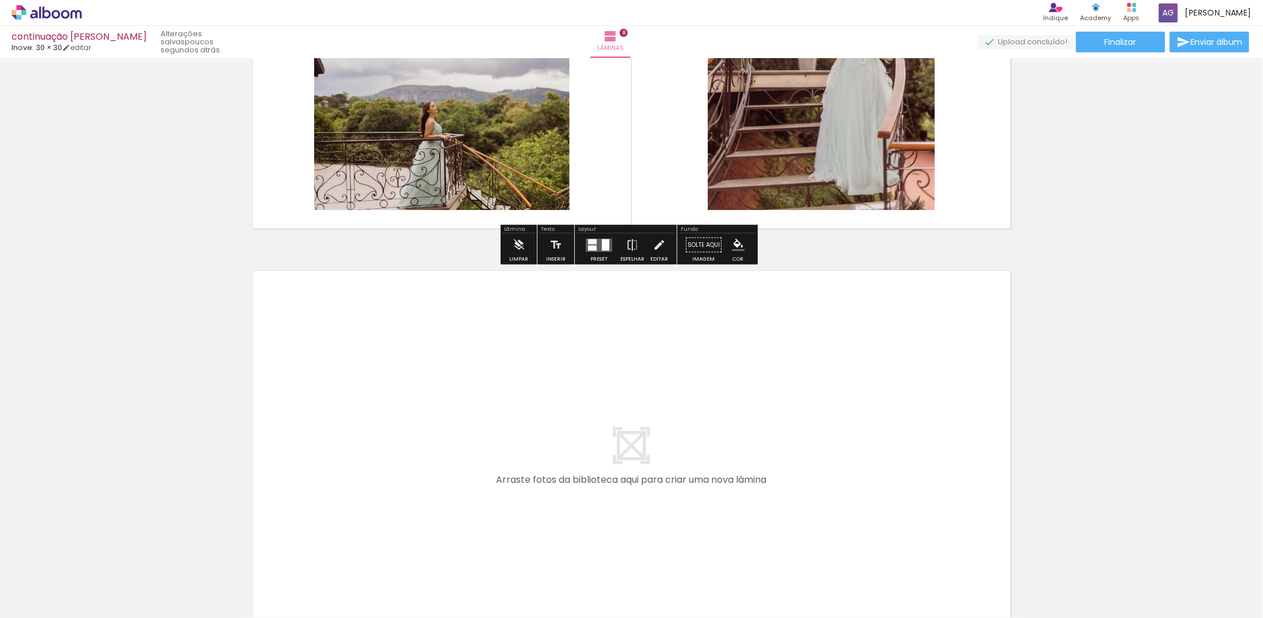
scroll to position [3217, 0]
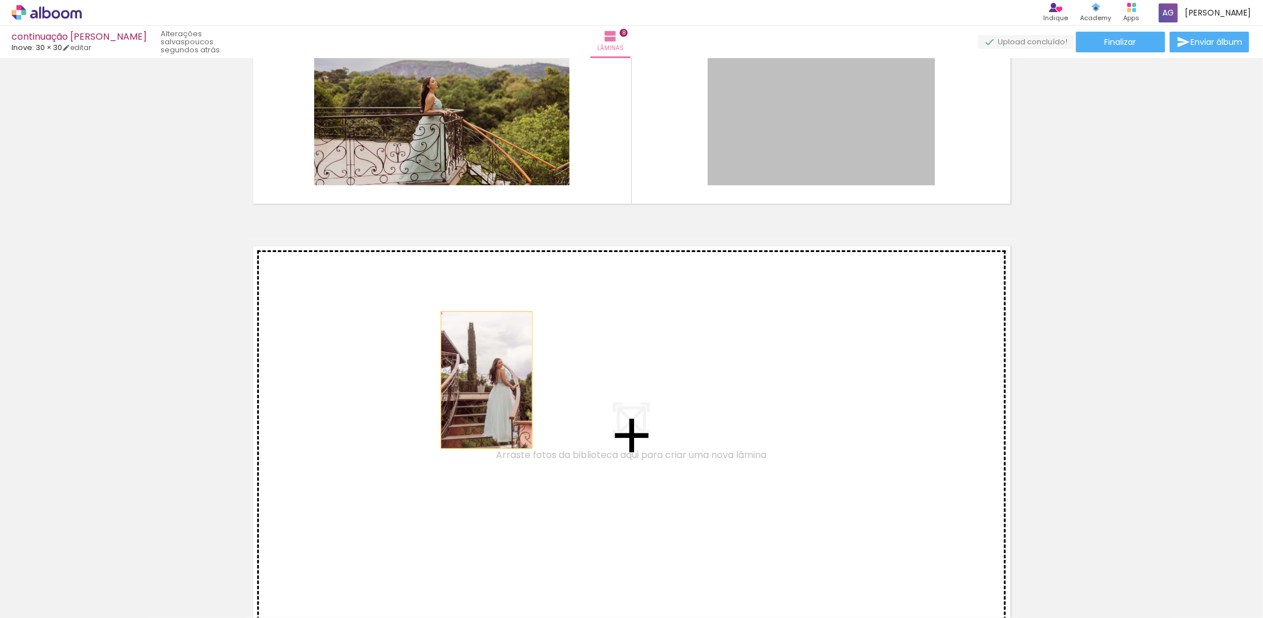
drag, startPoint x: 782, startPoint y: 188, endPoint x: 482, endPoint y: 380, distance: 356.2
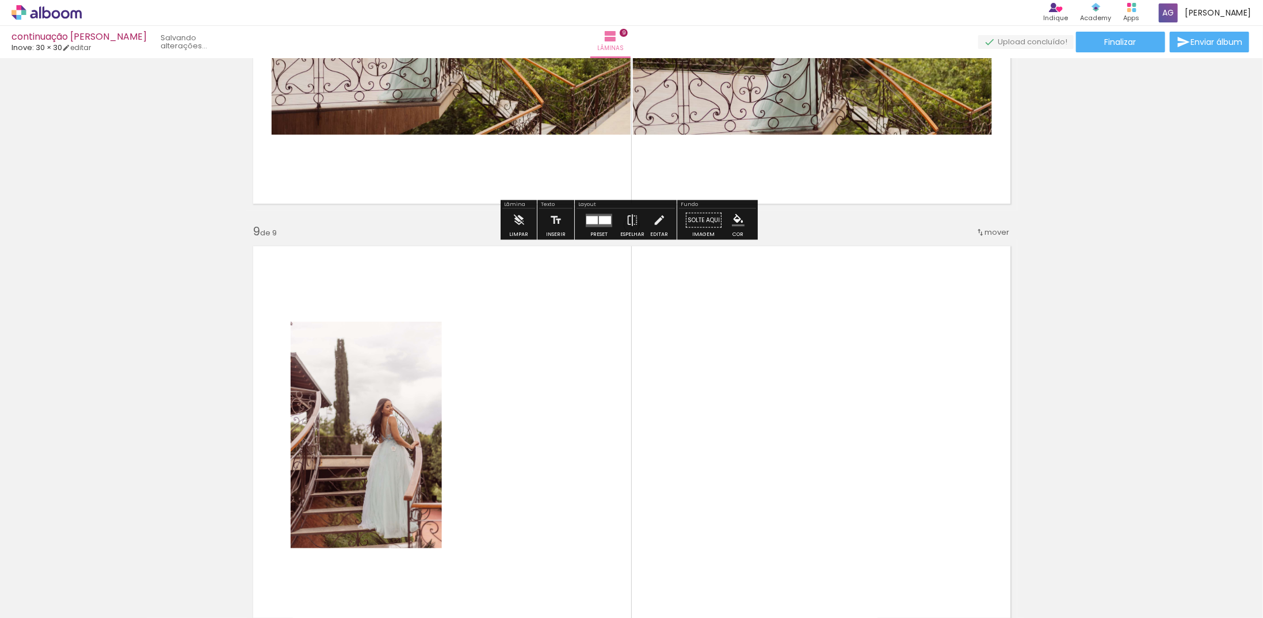
scroll to position [3350, 0]
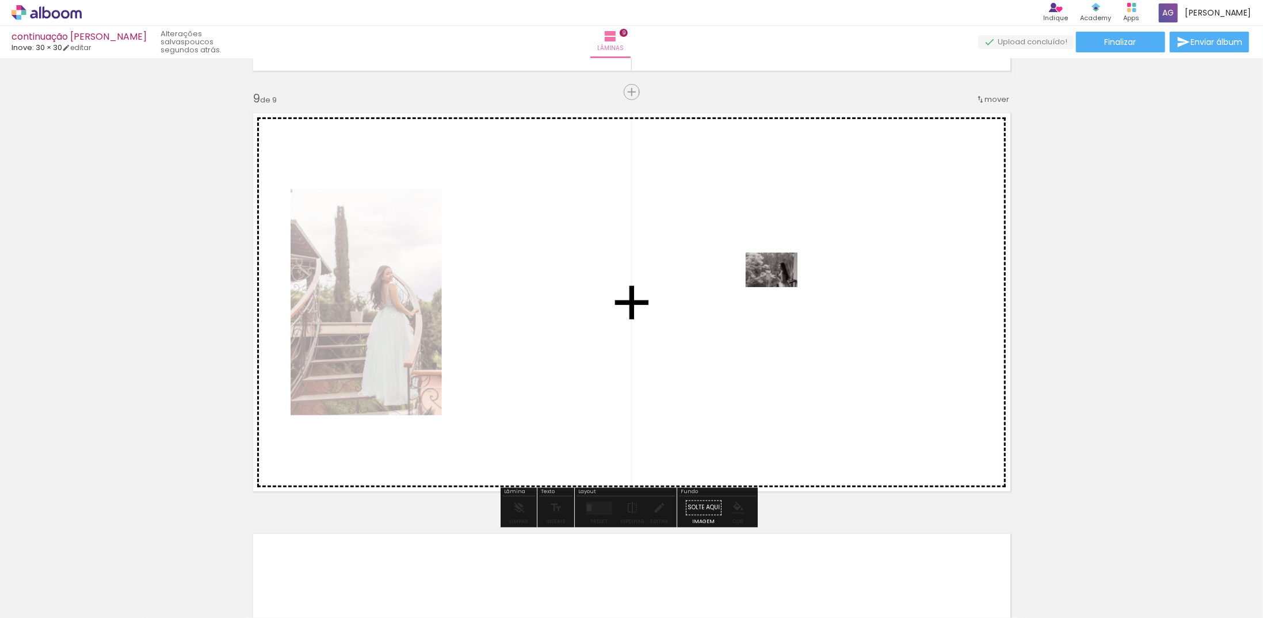
drag, startPoint x: 1212, startPoint y: 583, endPoint x: 778, endPoint y: 287, distance: 526.1
click at [778, 287] on quentale-workspace at bounding box center [631, 309] width 1263 height 618
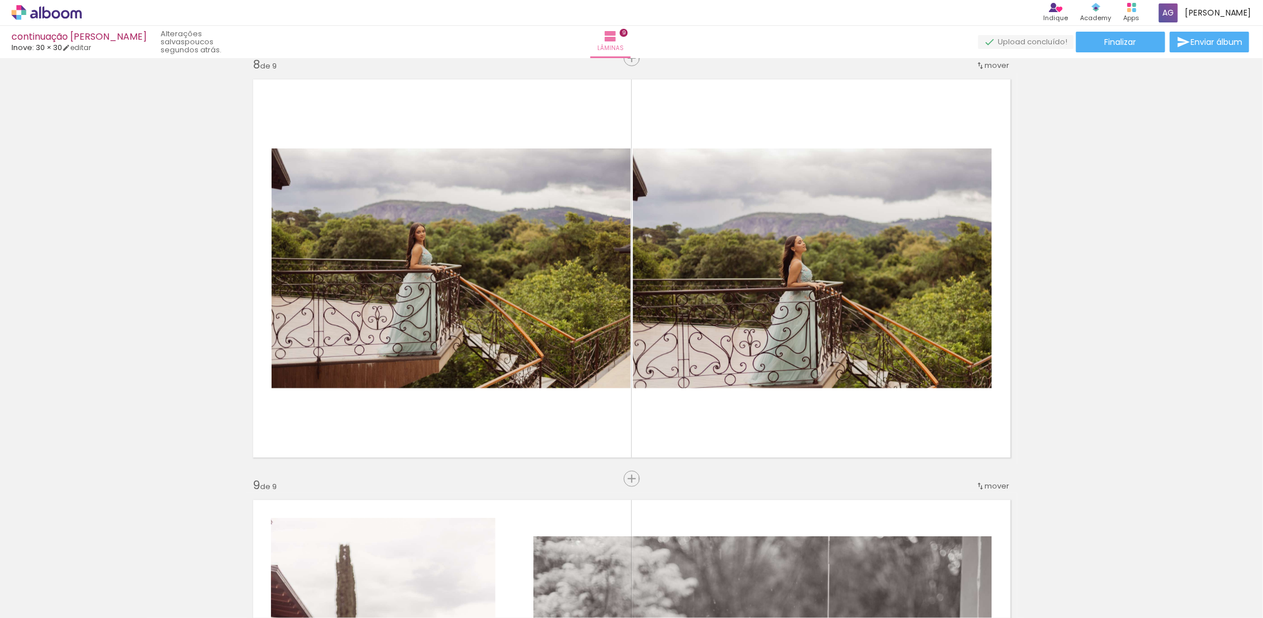
scroll to position [2947, 0]
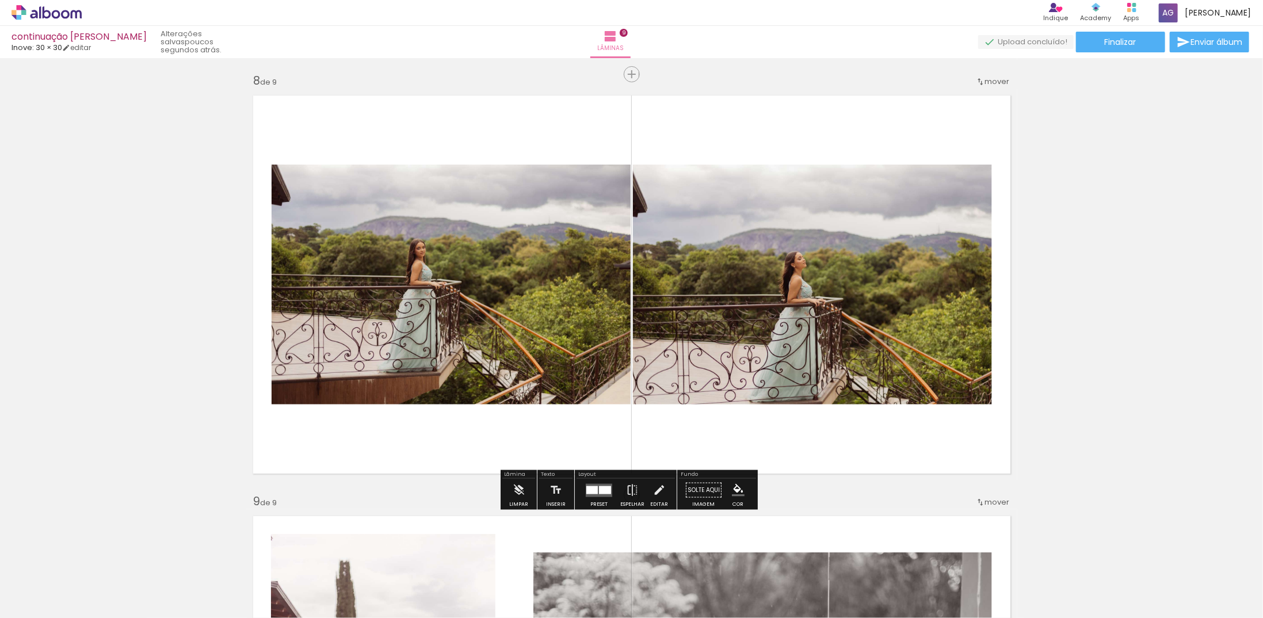
click at [592, 490] on div at bounding box center [592, 490] width 12 height 8
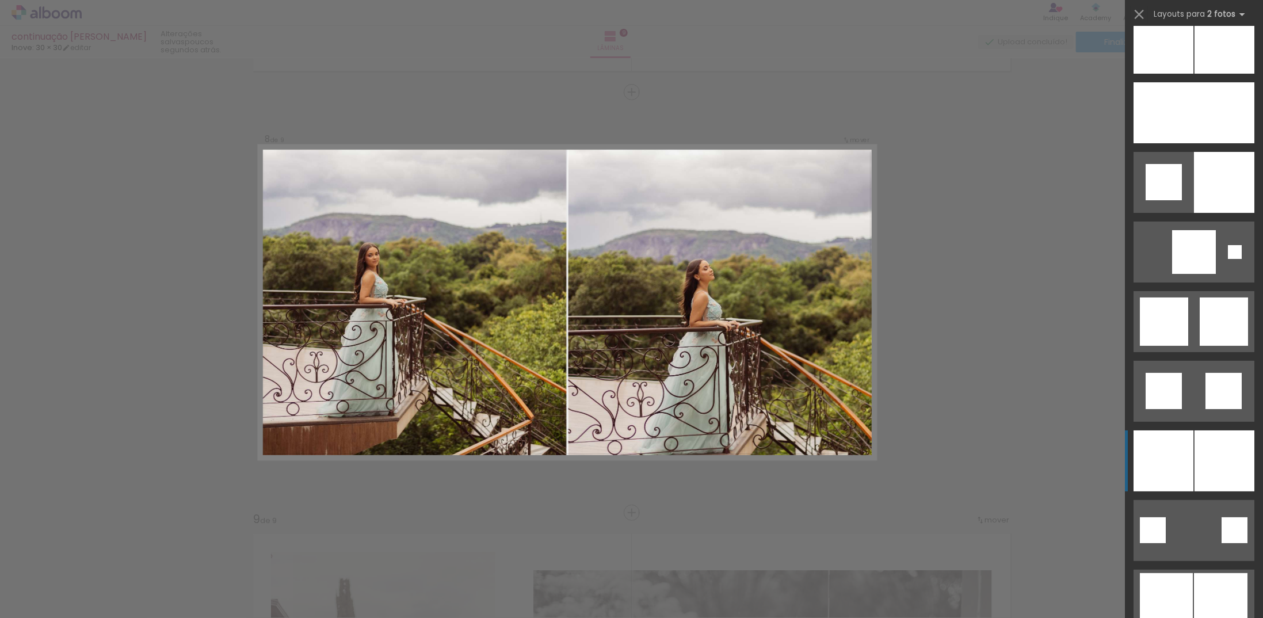
scroll to position [3107, 0]
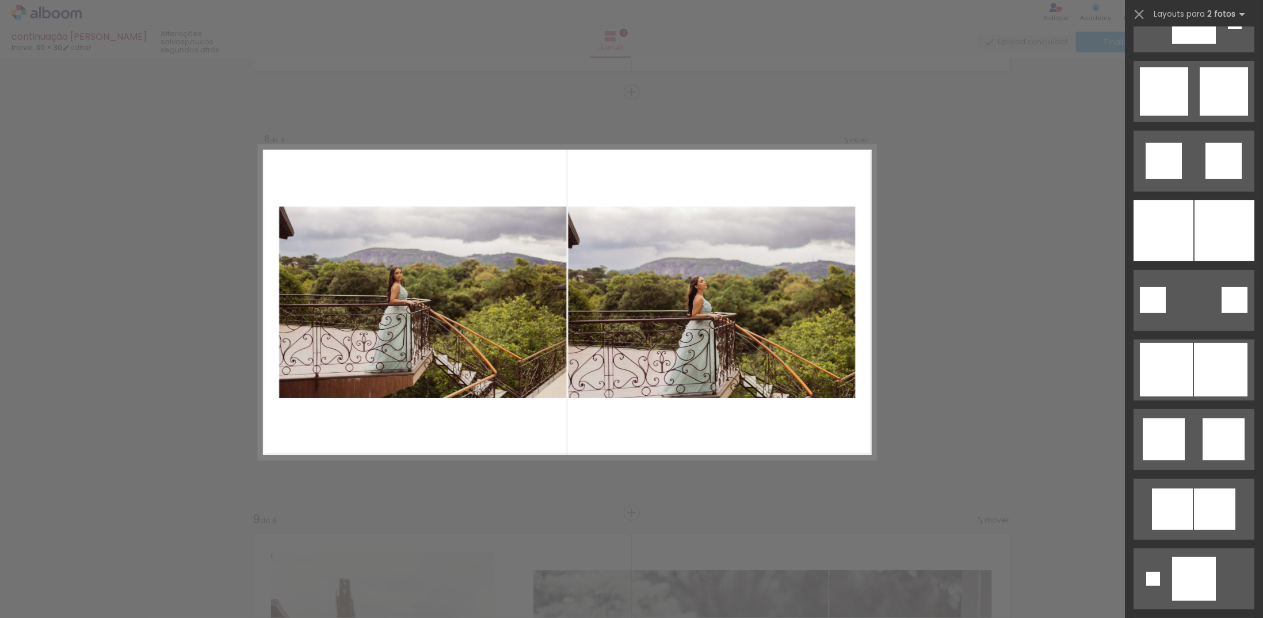
click at [621, 425] on quentale-layouter at bounding box center [567, 303] width 617 height 314
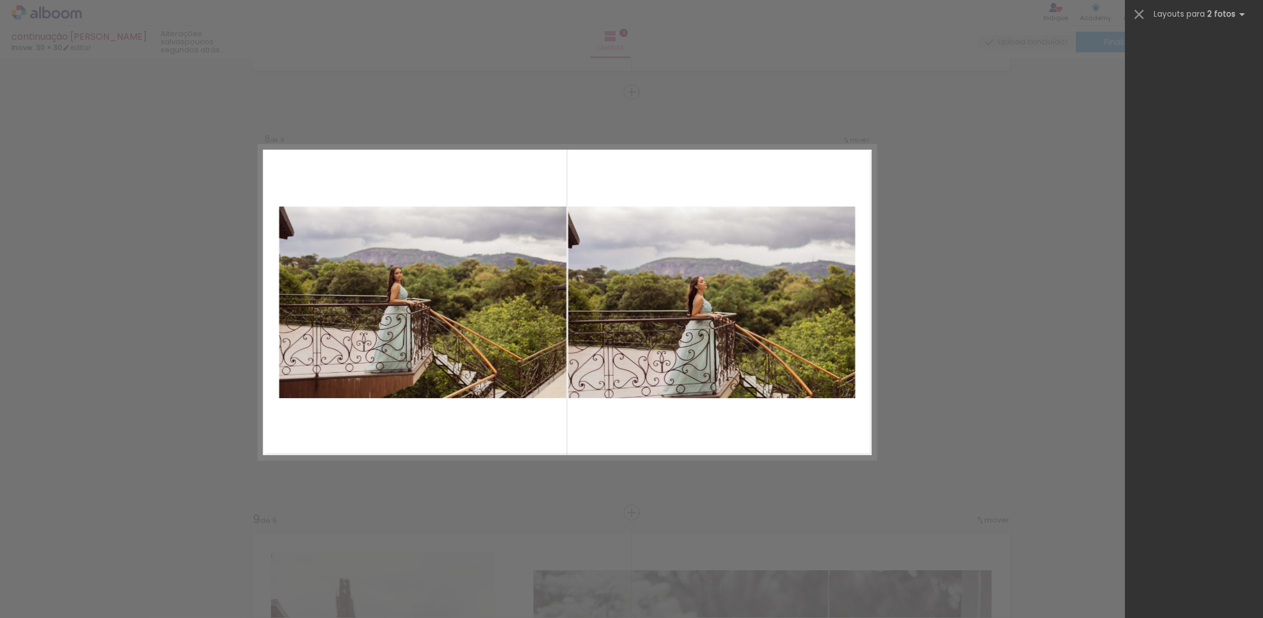
scroll to position [0, 0]
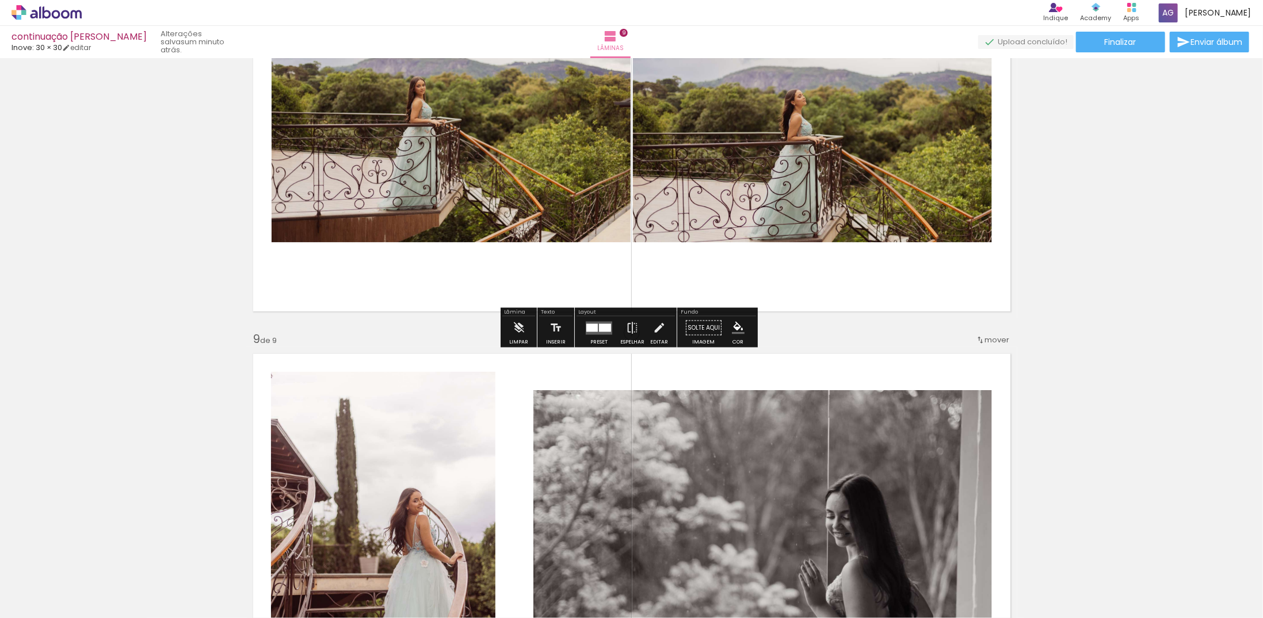
scroll to position [3217, 0]
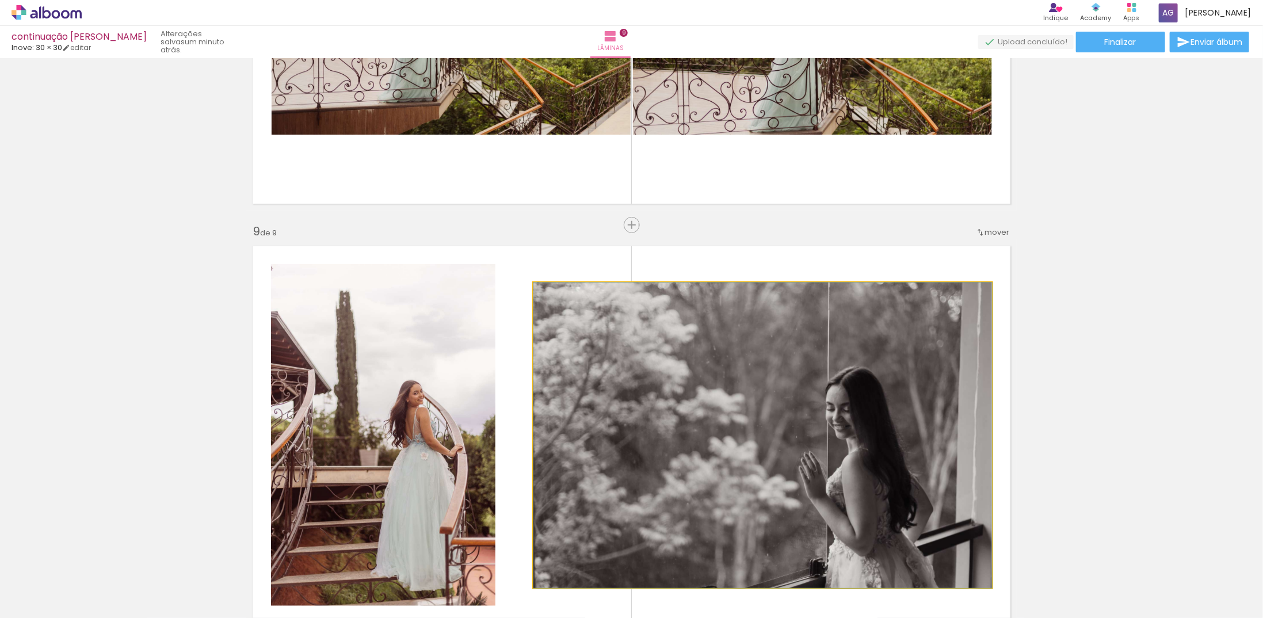
click at [700, 308] on quentale-photo at bounding box center [762, 434] width 459 height 305
drag, startPoint x: 730, startPoint y: 331, endPoint x: 727, endPoint y: 341, distance: 10.7
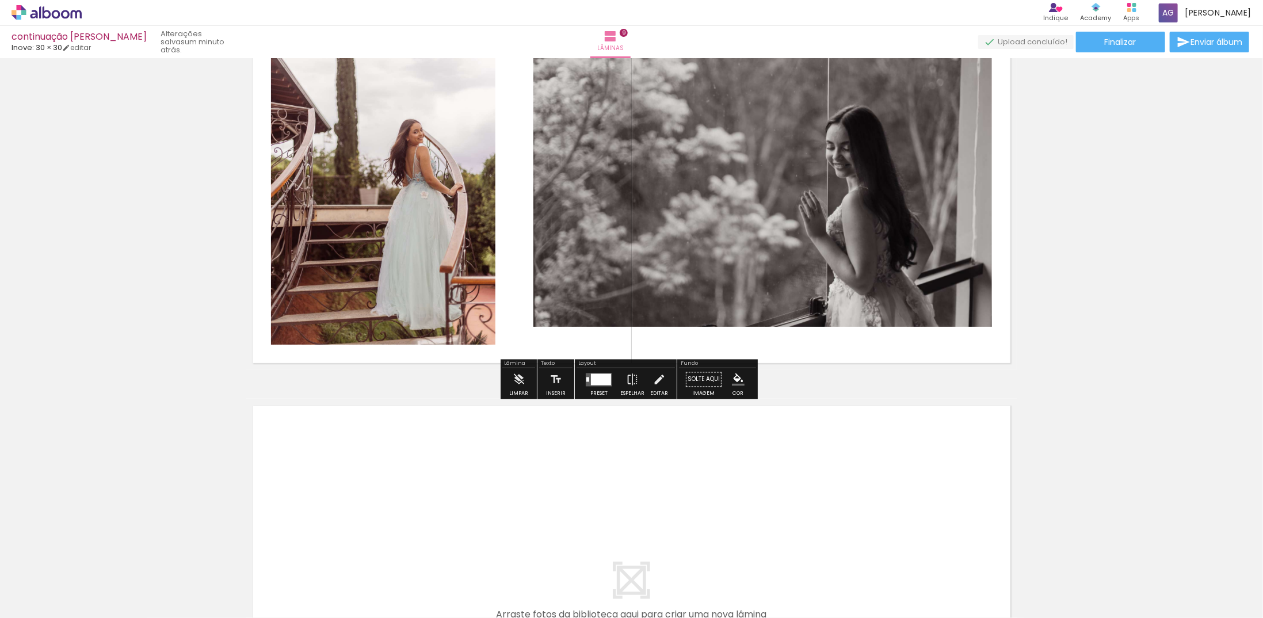
scroll to position [3504, 0]
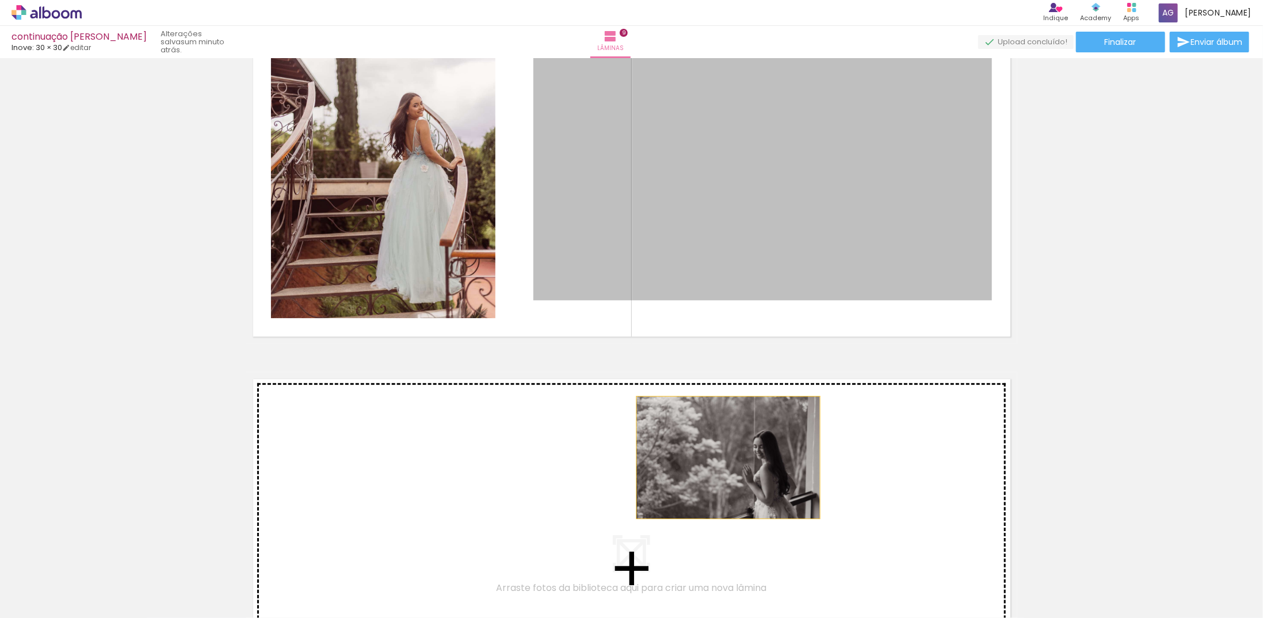
drag, startPoint x: 709, startPoint y: 198, endPoint x: 723, endPoint y: 458, distance: 260.4
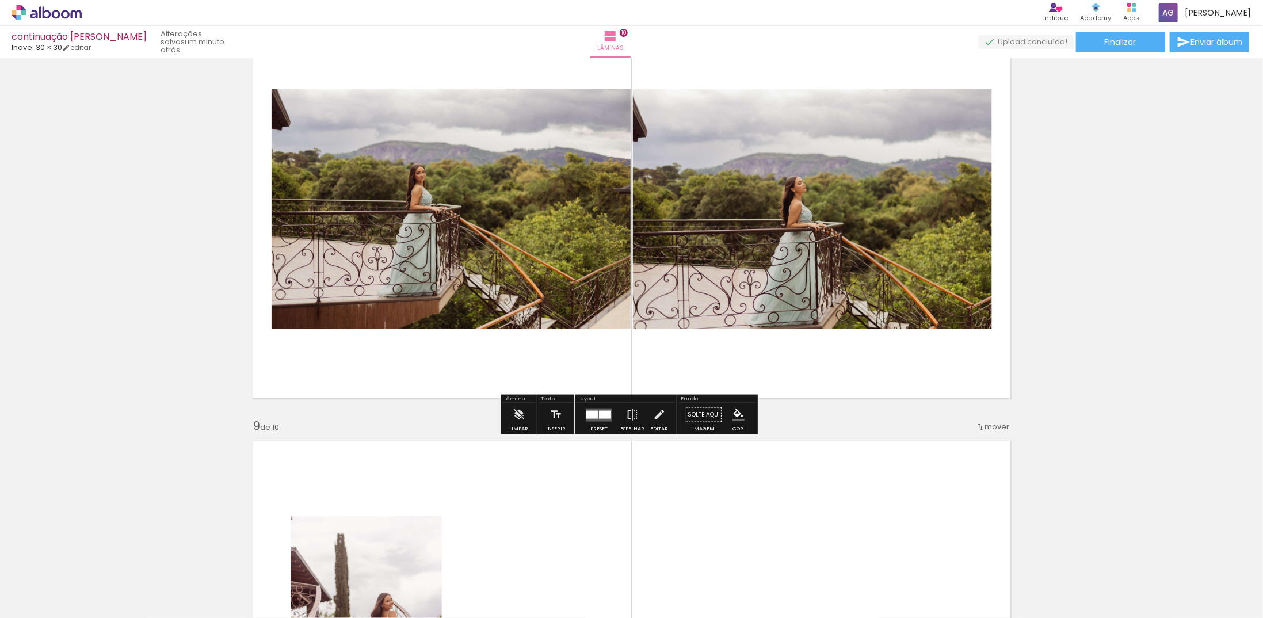
scroll to position [3080, 0]
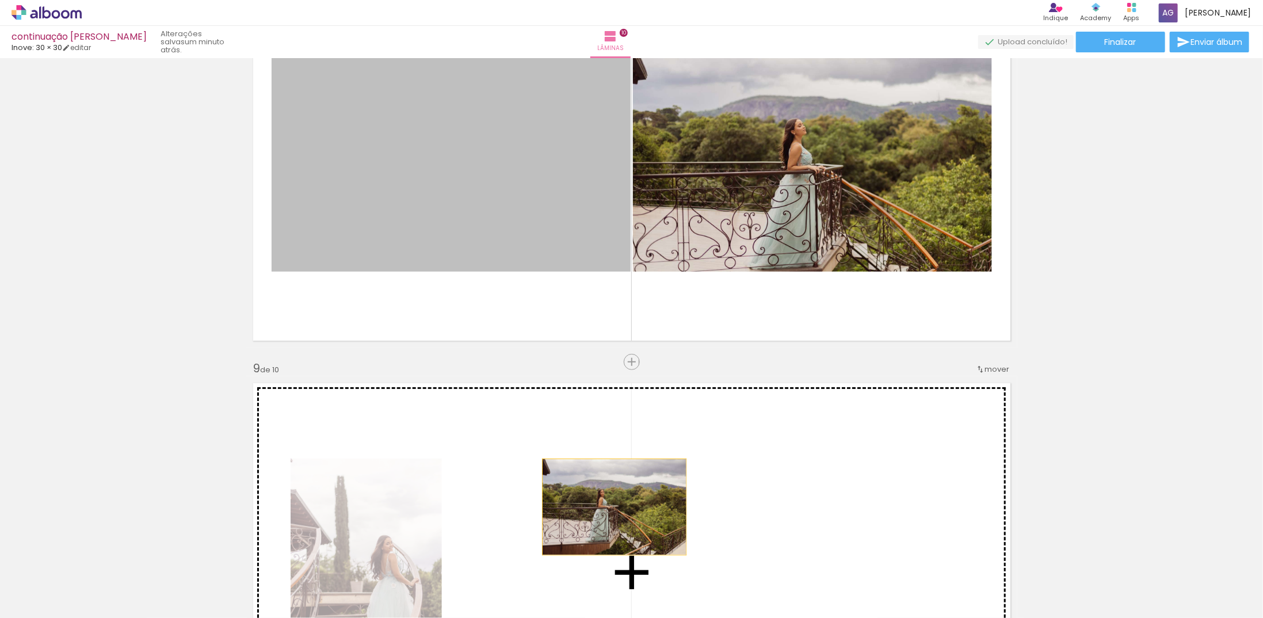
drag, startPoint x: 468, startPoint y: 167, endPoint x: 610, endPoint y: 507, distance: 368.3
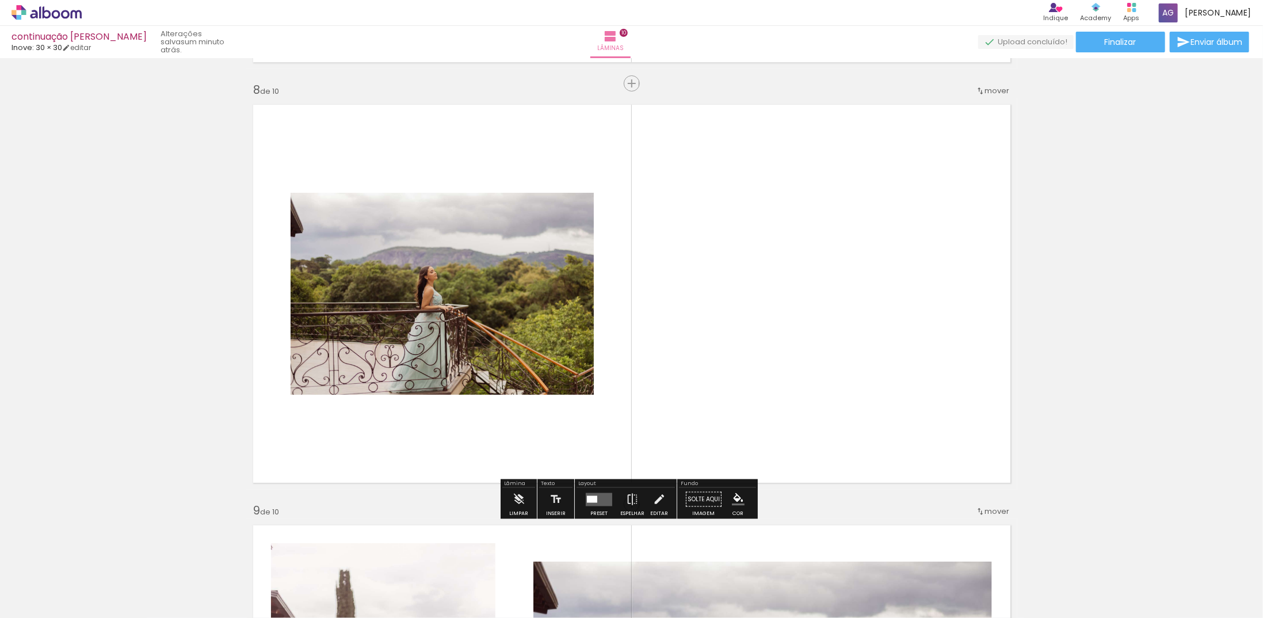
scroll to position [2907, 0]
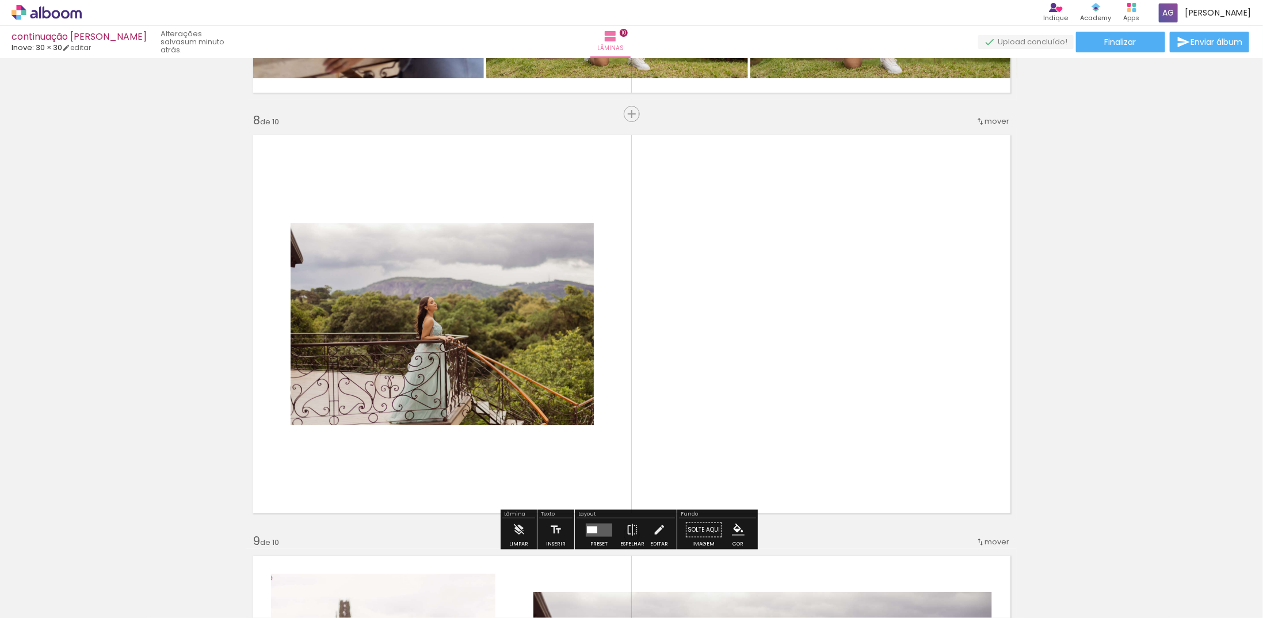
click at [597, 530] on quentale-layouter at bounding box center [599, 529] width 26 height 13
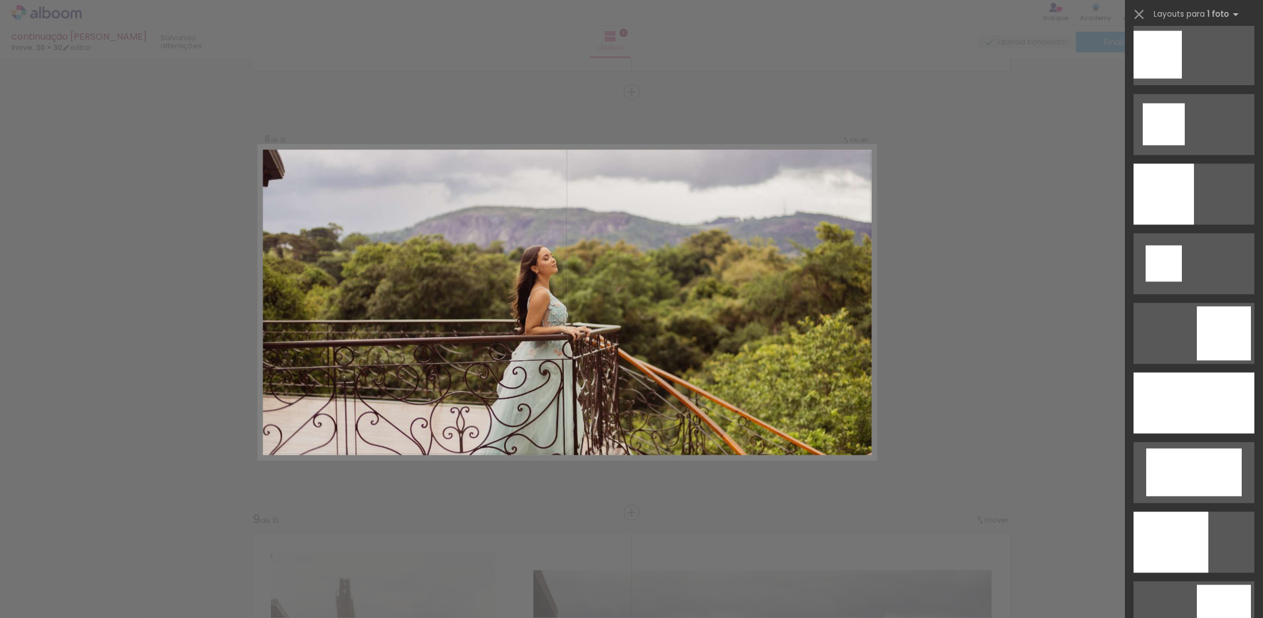
scroll to position [1553, 0]
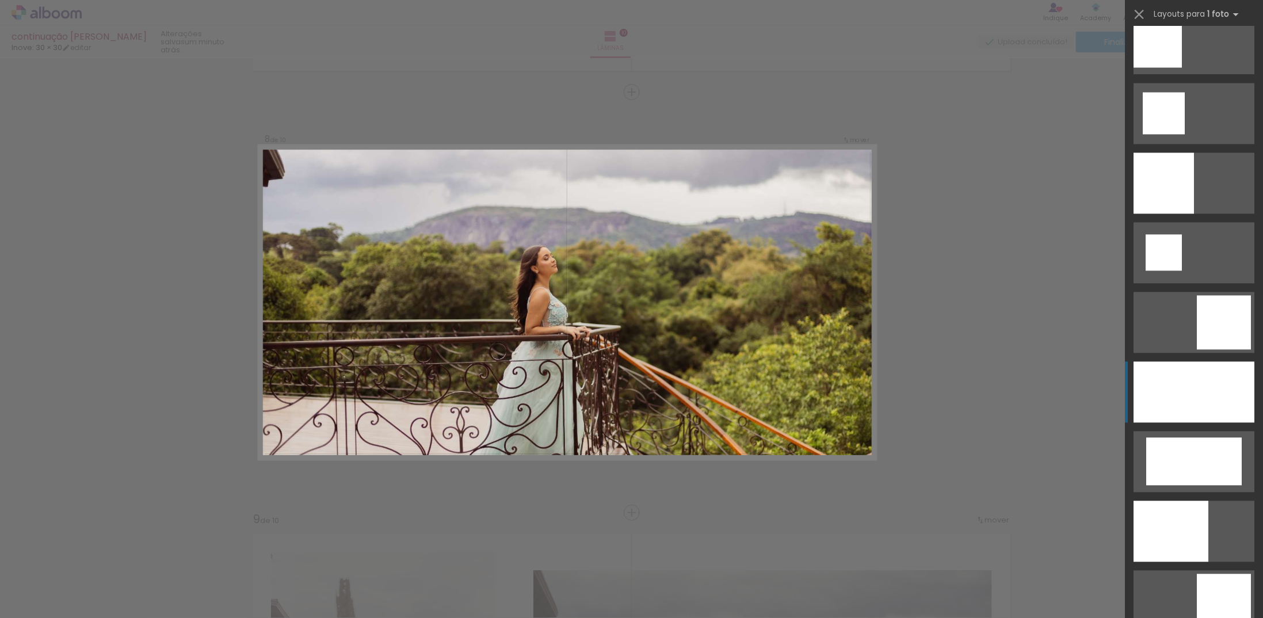
click at [1210, 403] on div at bounding box center [1193, 391] width 121 height 61
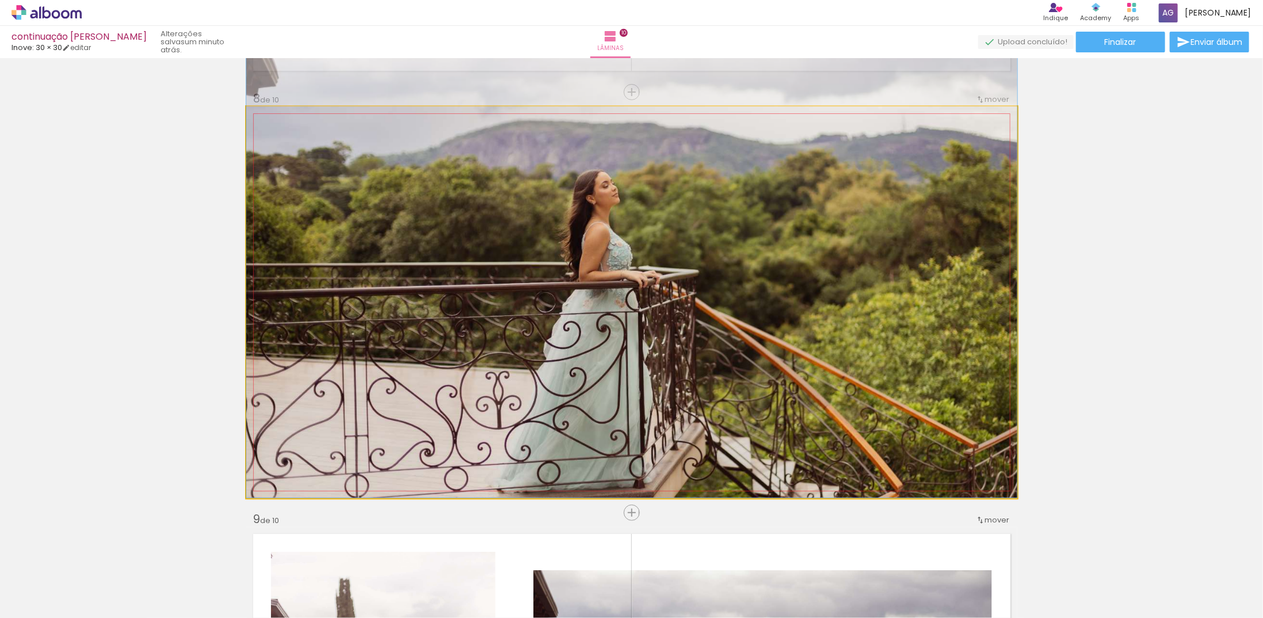
drag, startPoint x: 645, startPoint y: 331, endPoint x: 628, endPoint y: 262, distance: 71.0
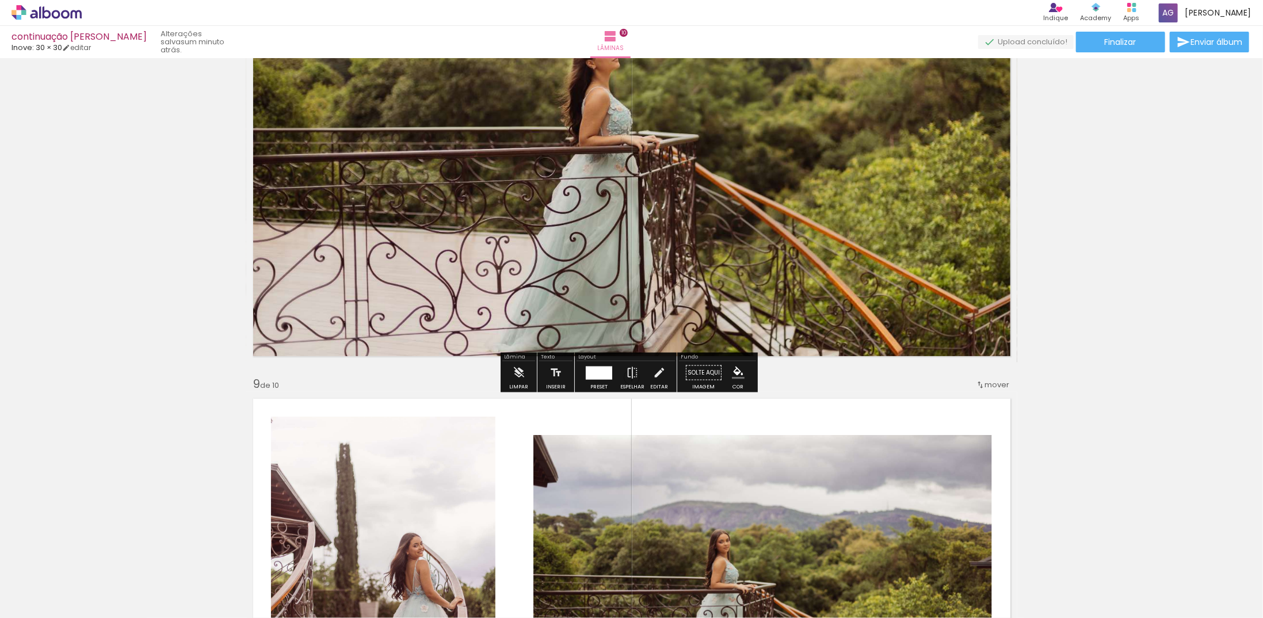
scroll to position [3389, 0]
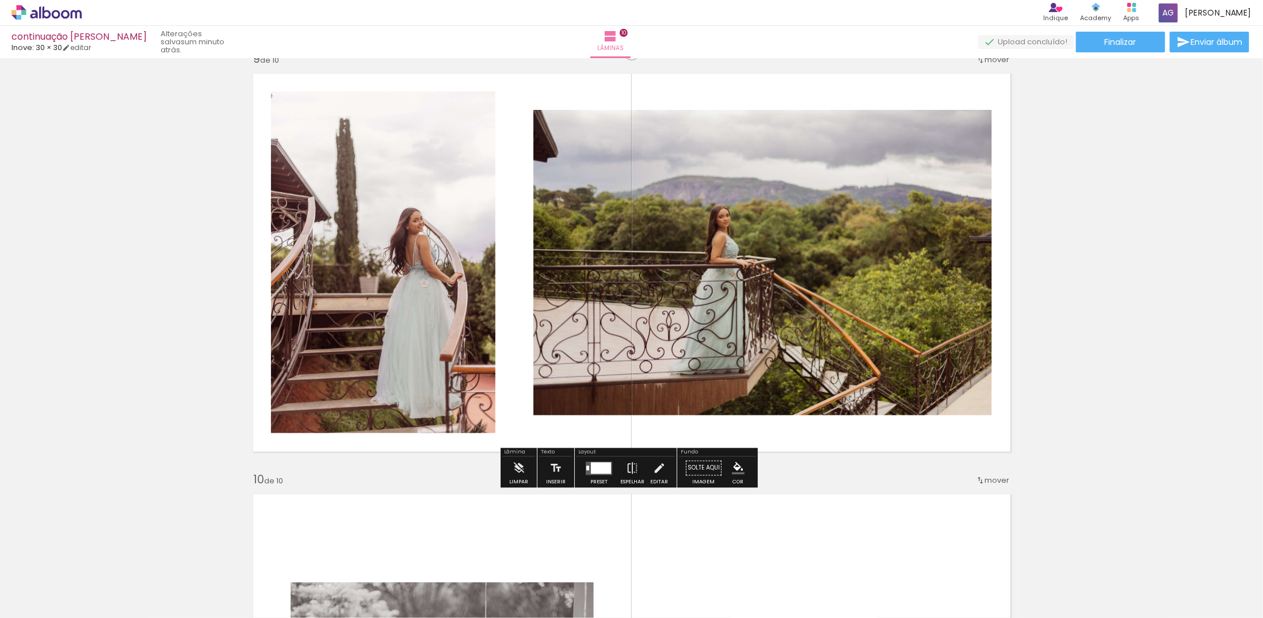
click at [602, 470] on div at bounding box center [601, 468] width 20 height 12
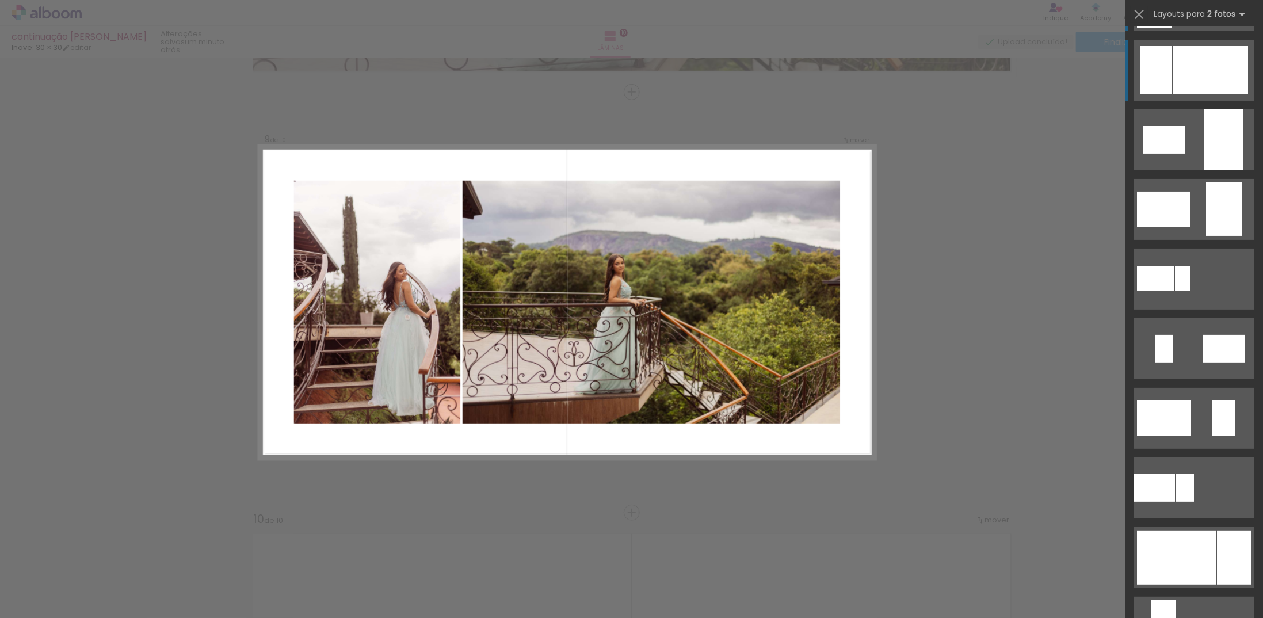
scroll to position [115, 0]
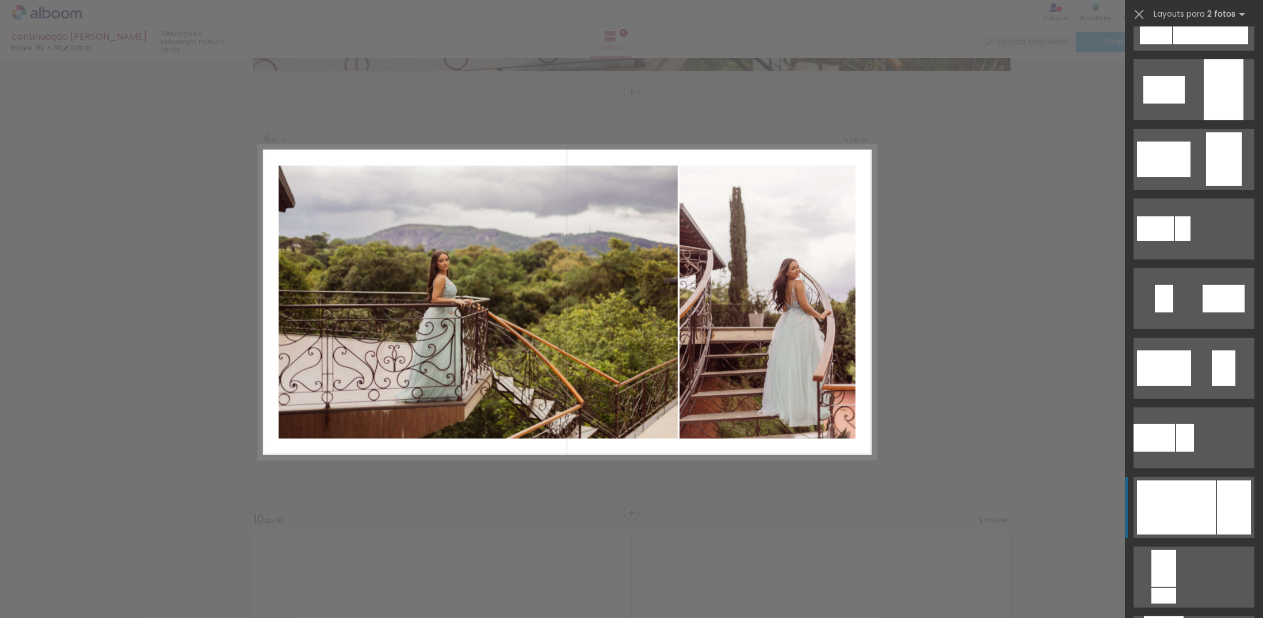
click at [1184, 497] on div at bounding box center [1176, 507] width 79 height 54
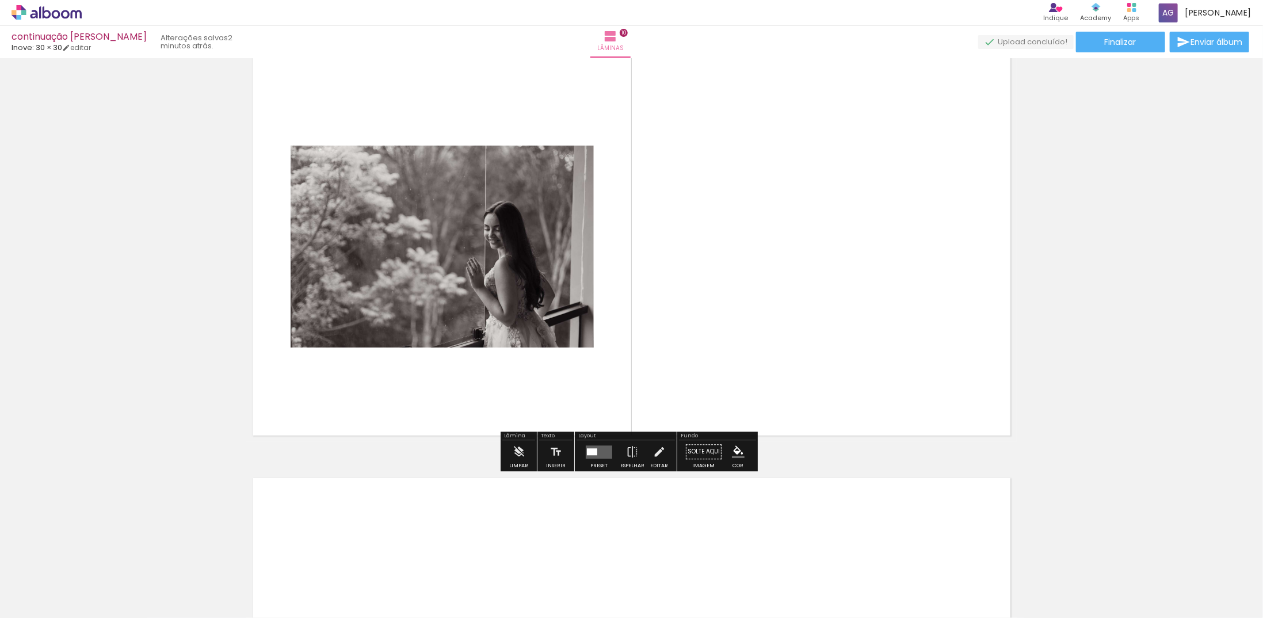
scroll to position [3810, 0]
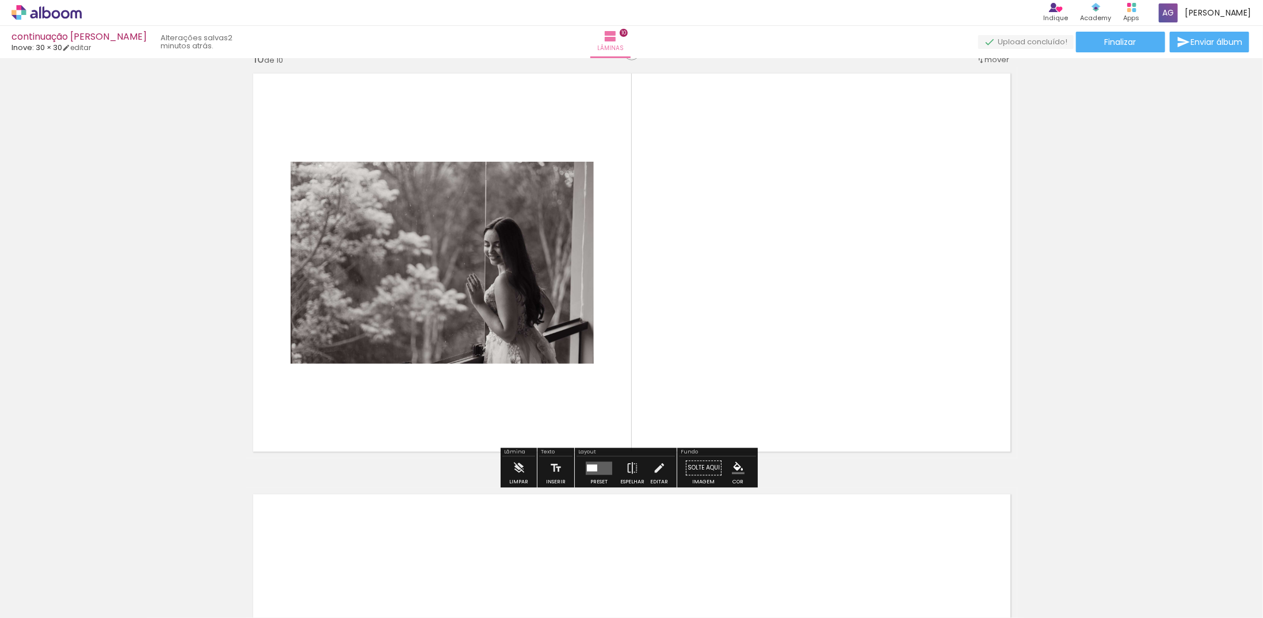
click at [599, 469] on quentale-layouter at bounding box center [599, 467] width 26 height 13
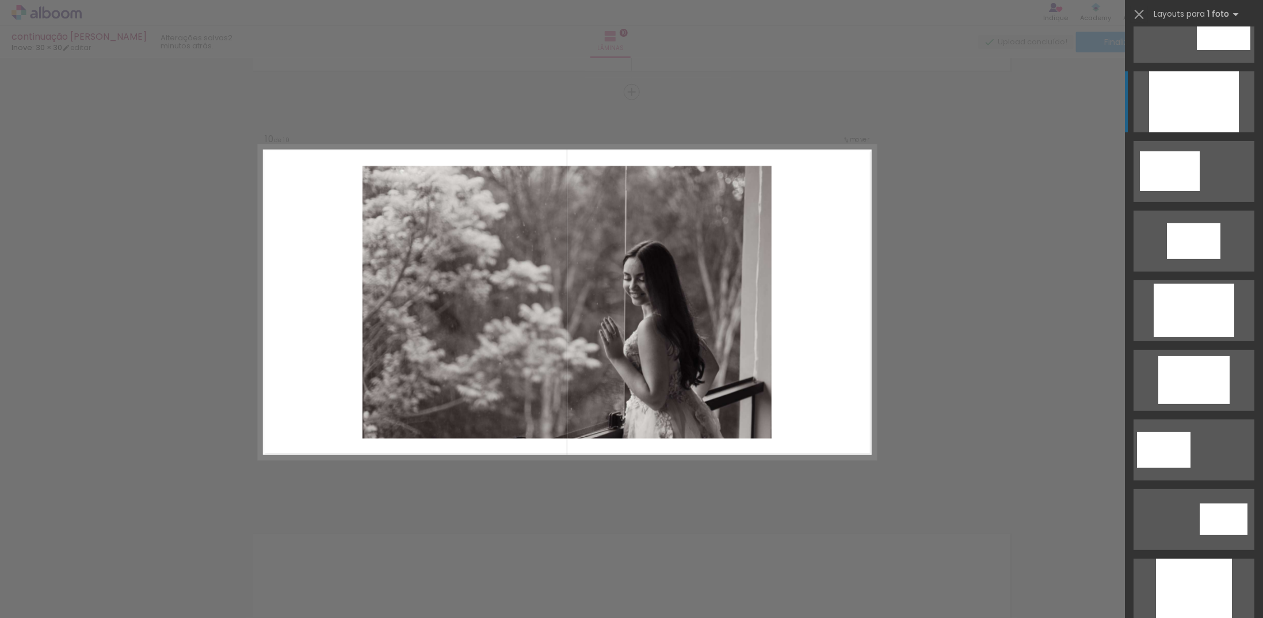
scroll to position [115, 0]
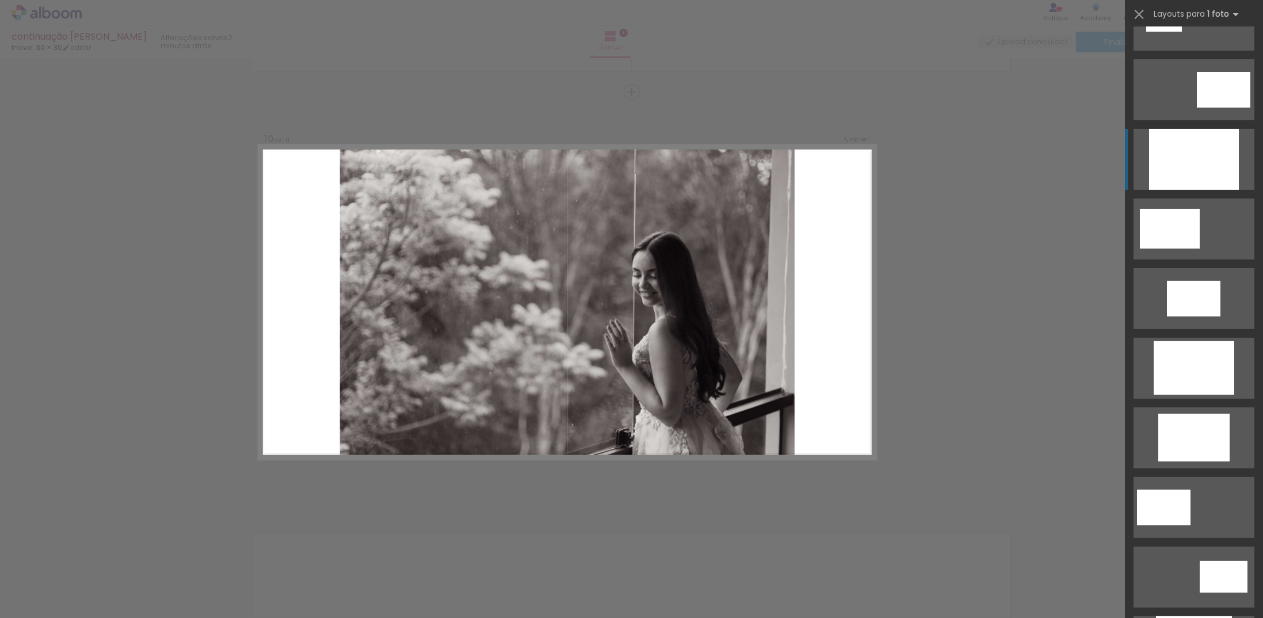
drag, startPoint x: 1193, startPoint y: 154, endPoint x: 1151, endPoint y: 161, distance: 43.1
click at [1193, 154] on div at bounding box center [1194, 159] width 90 height 61
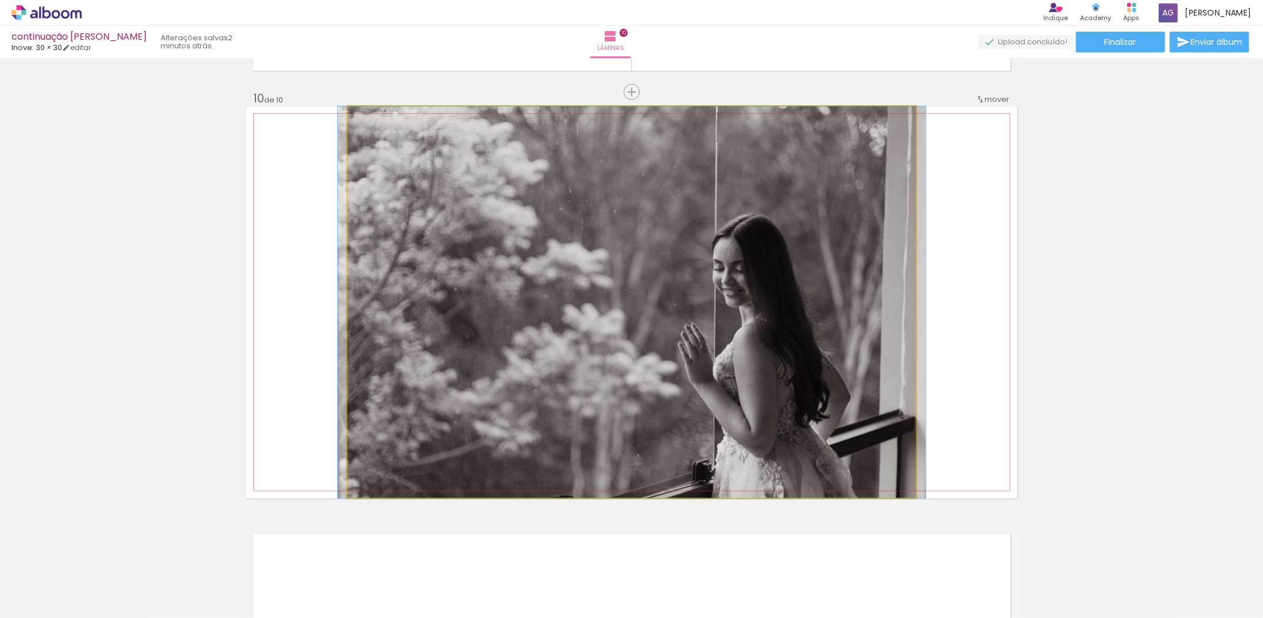
click at [761, 268] on quentale-photo at bounding box center [631, 302] width 568 height 392
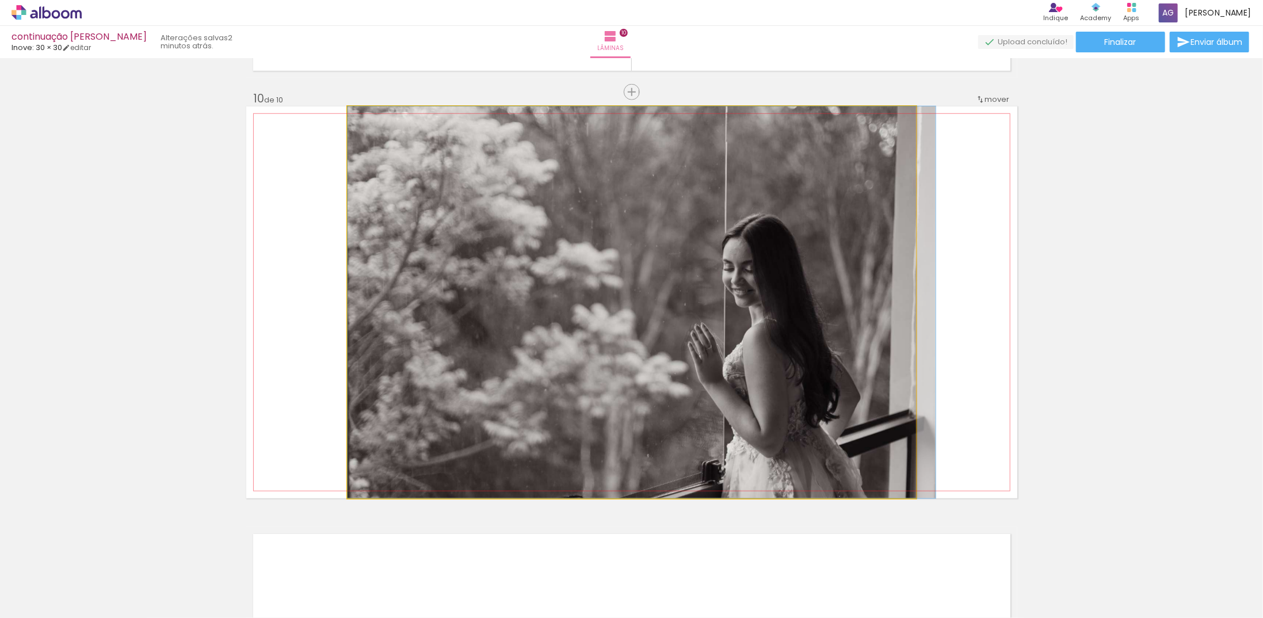
drag, startPoint x: 731, startPoint y: 281, endPoint x: 890, endPoint y: 289, distance: 159.6
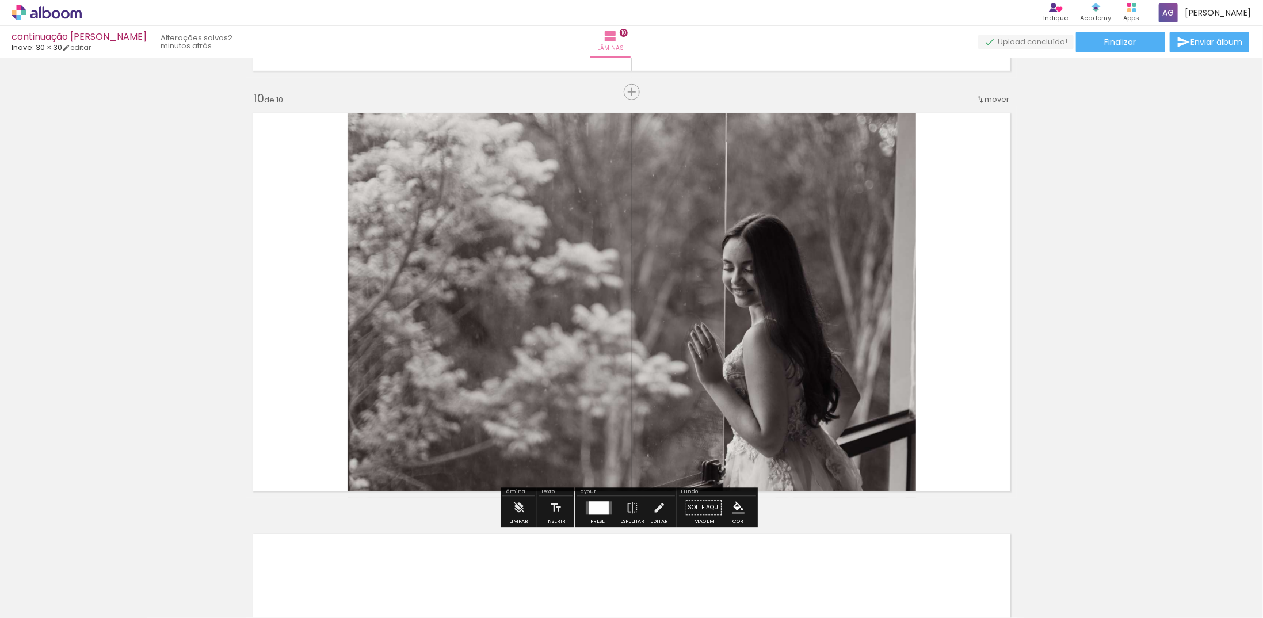
click at [961, 250] on quentale-layouter at bounding box center [631, 302] width 771 height 392
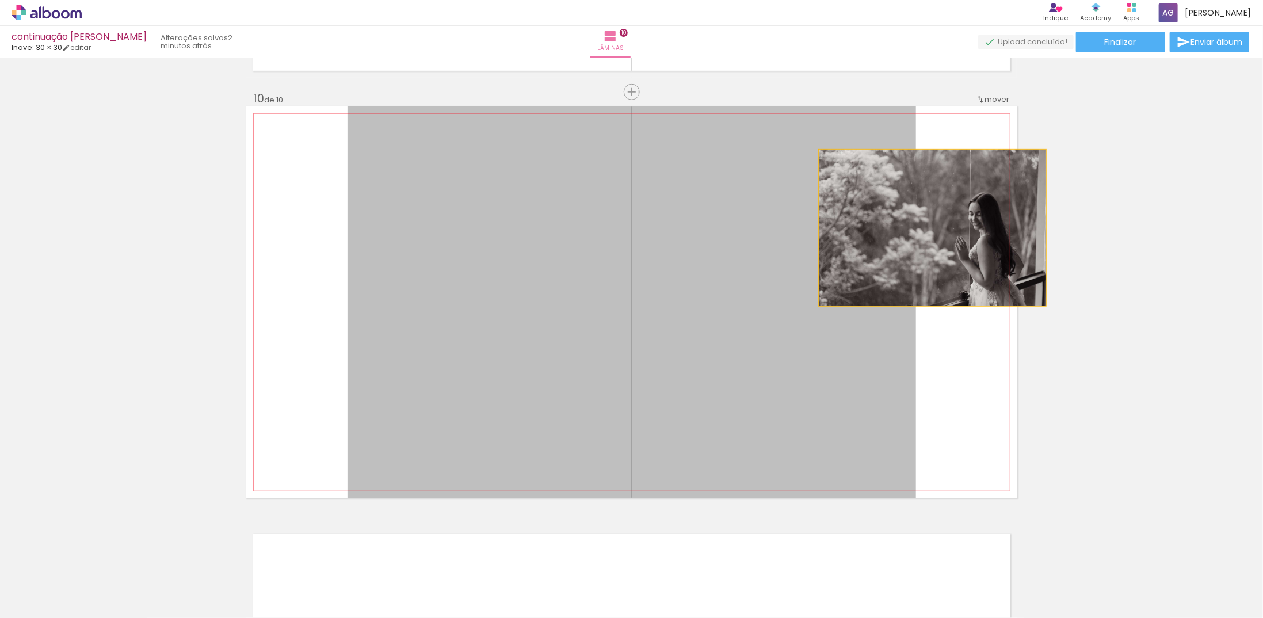
drag, startPoint x: 895, startPoint y: 235, endPoint x: 923, endPoint y: 227, distance: 28.6
click at [923, 227] on quentale-layouter at bounding box center [631, 302] width 771 height 392
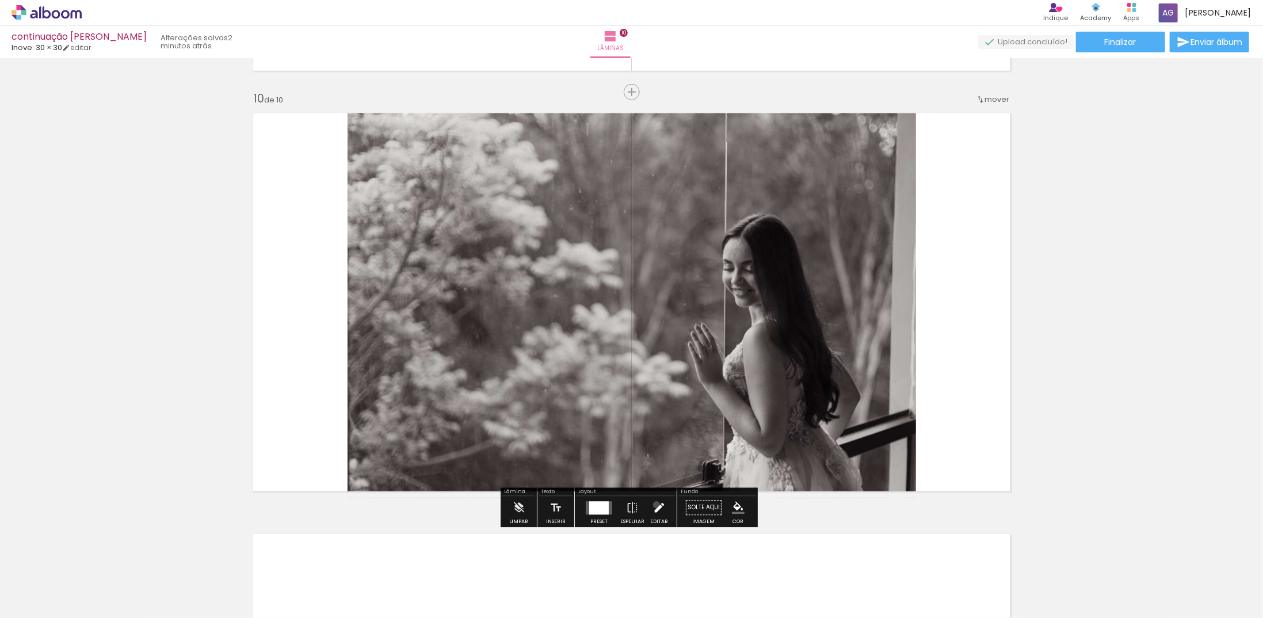
click at [654, 505] on iron-icon at bounding box center [659, 508] width 13 height 23
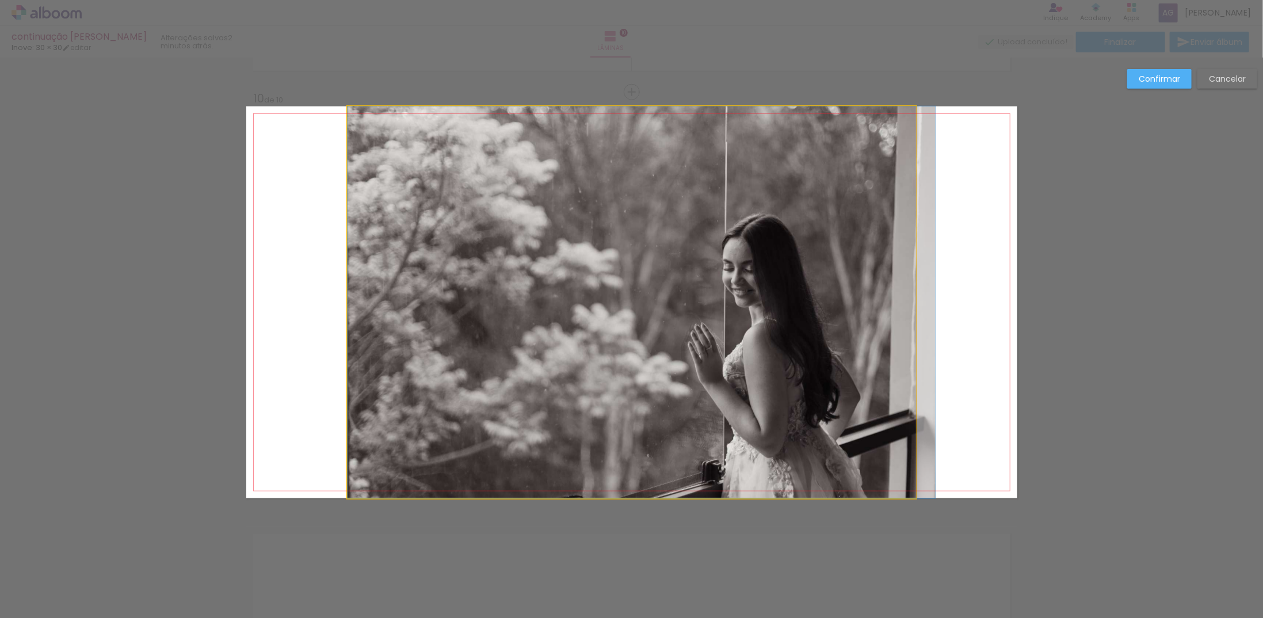
drag, startPoint x: 786, startPoint y: 276, endPoint x: 892, endPoint y: 274, distance: 105.9
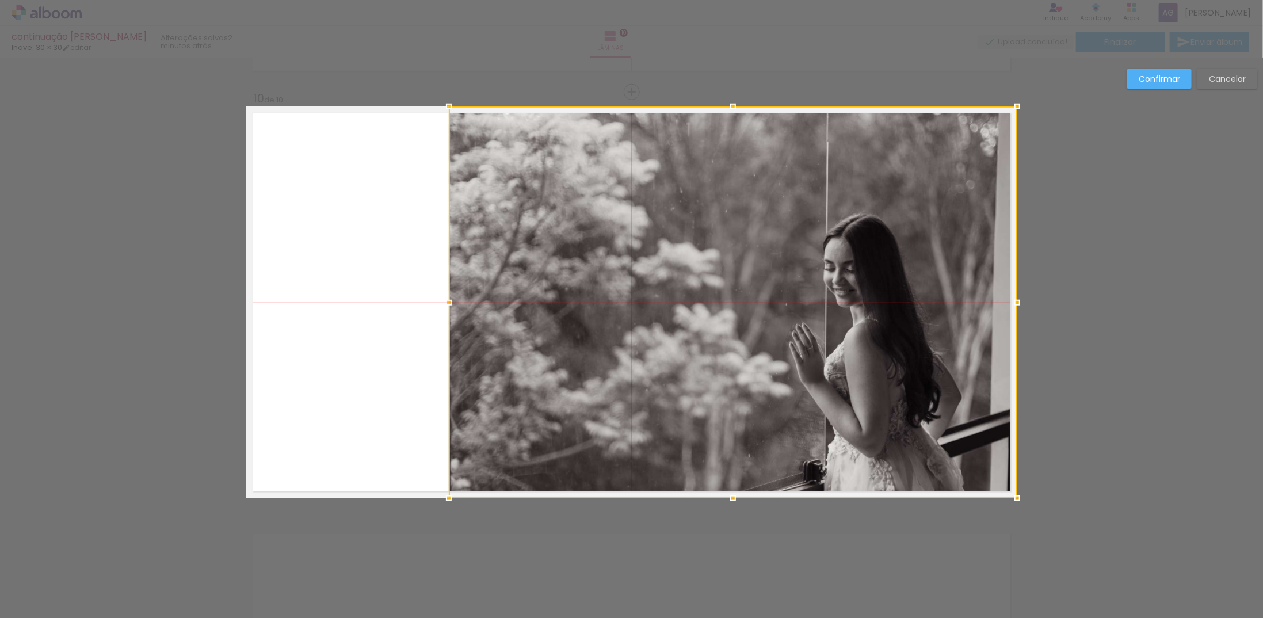
drag, startPoint x: 880, startPoint y: 276, endPoint x: 990, endPoint y: 272, distance: 110.5
click at [990, 272] on div at bounding box center [733, 302] width 568 height 392
click at [343, 232] on quentale-layouter at bounding box center [631, 302] width 771 height 392
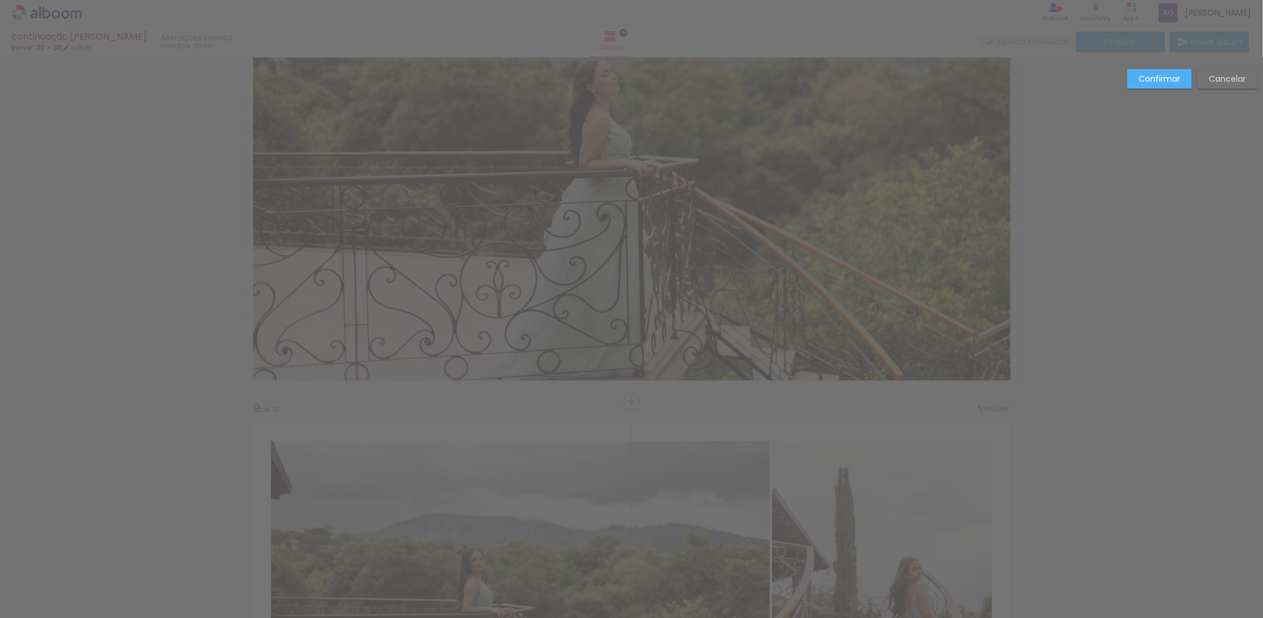
scroll to position [3022, 0]
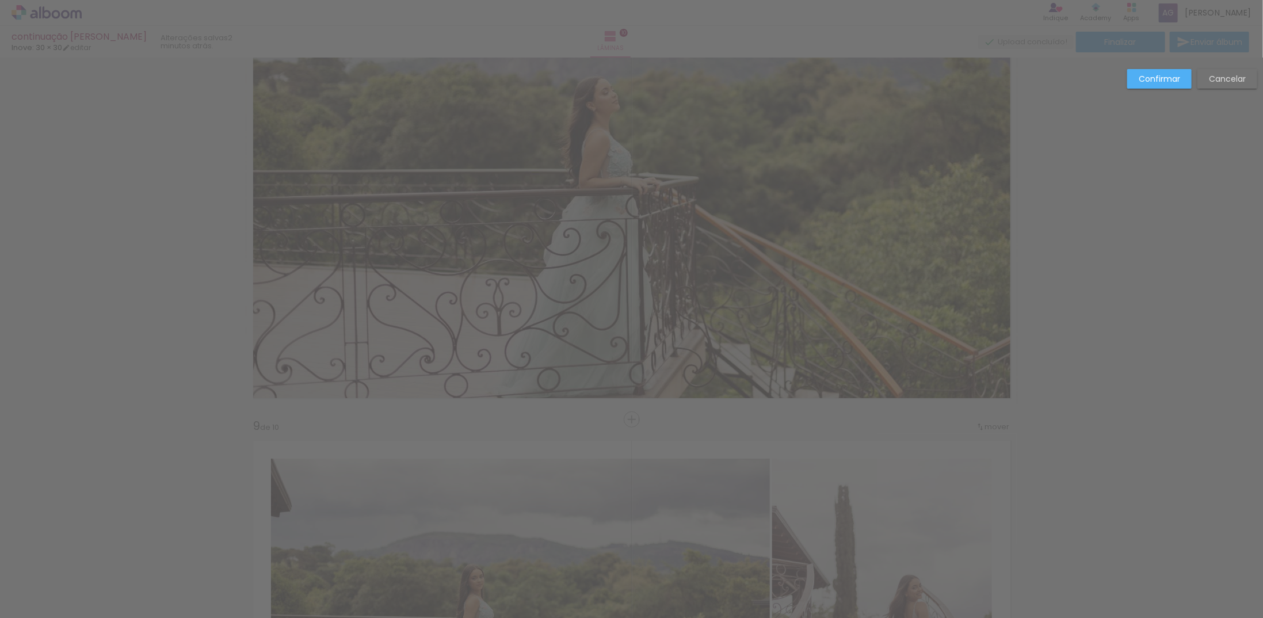
click at [0, 0] on slot "Confirmar" at bounding box center [0, 0] width 0 height 0
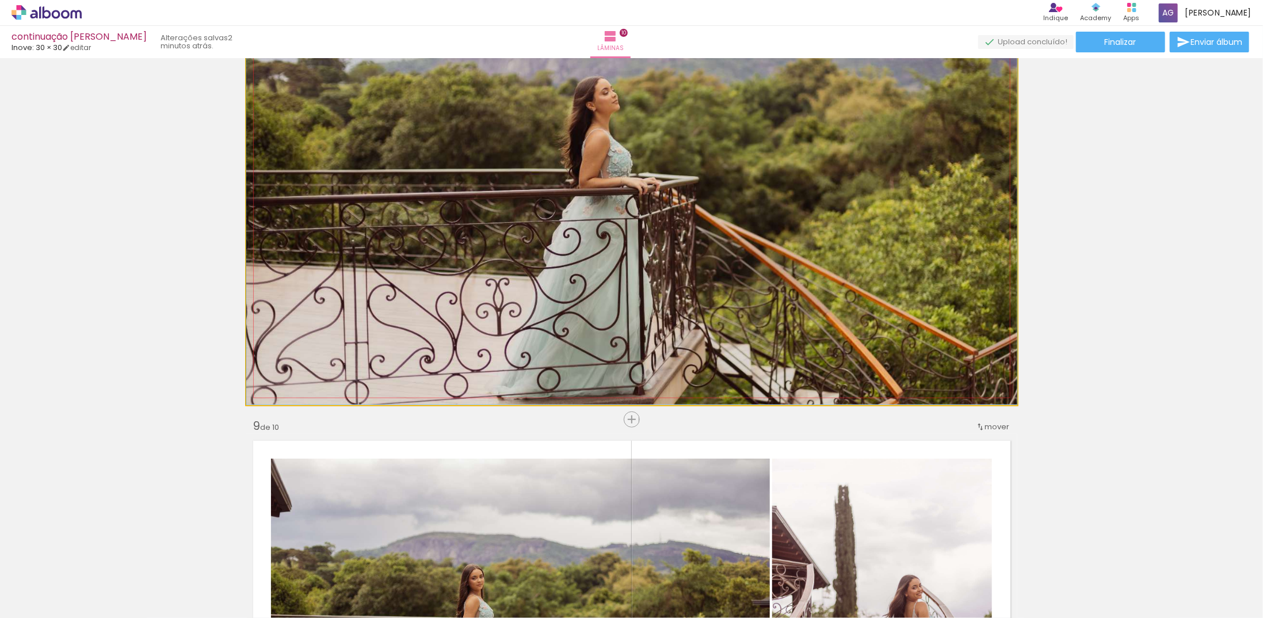
click at [605, 249] on quentale-photo at bounding box center [631, 209] width 771 height 392
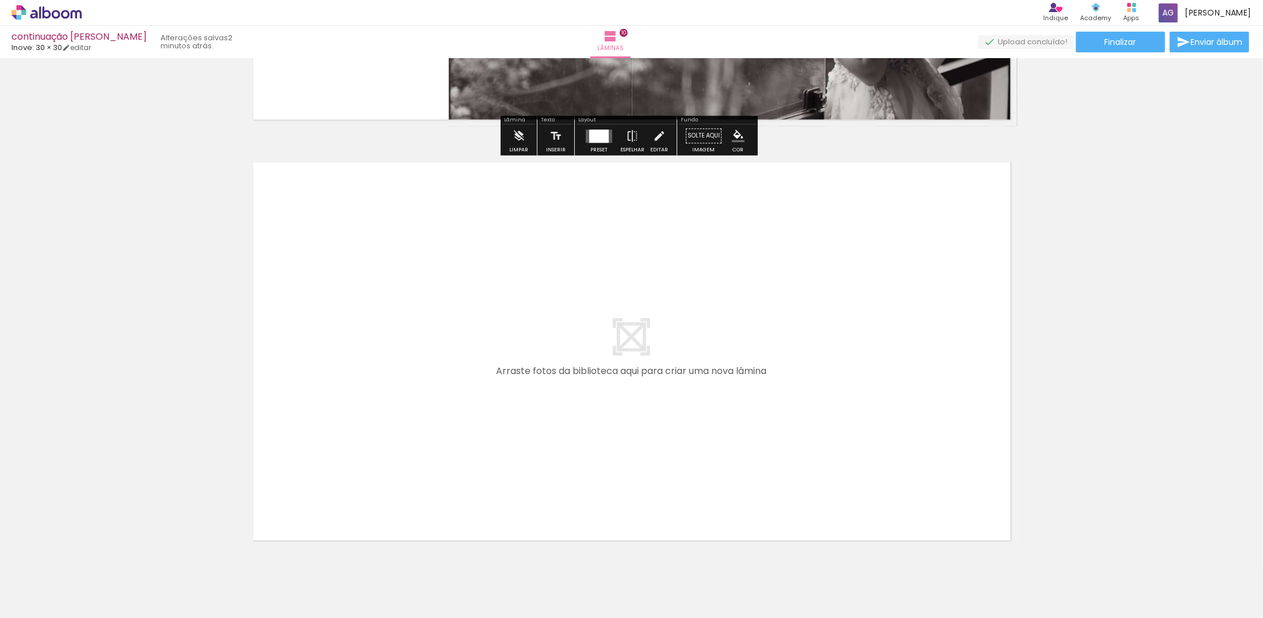
scroll to position [4183, 0]
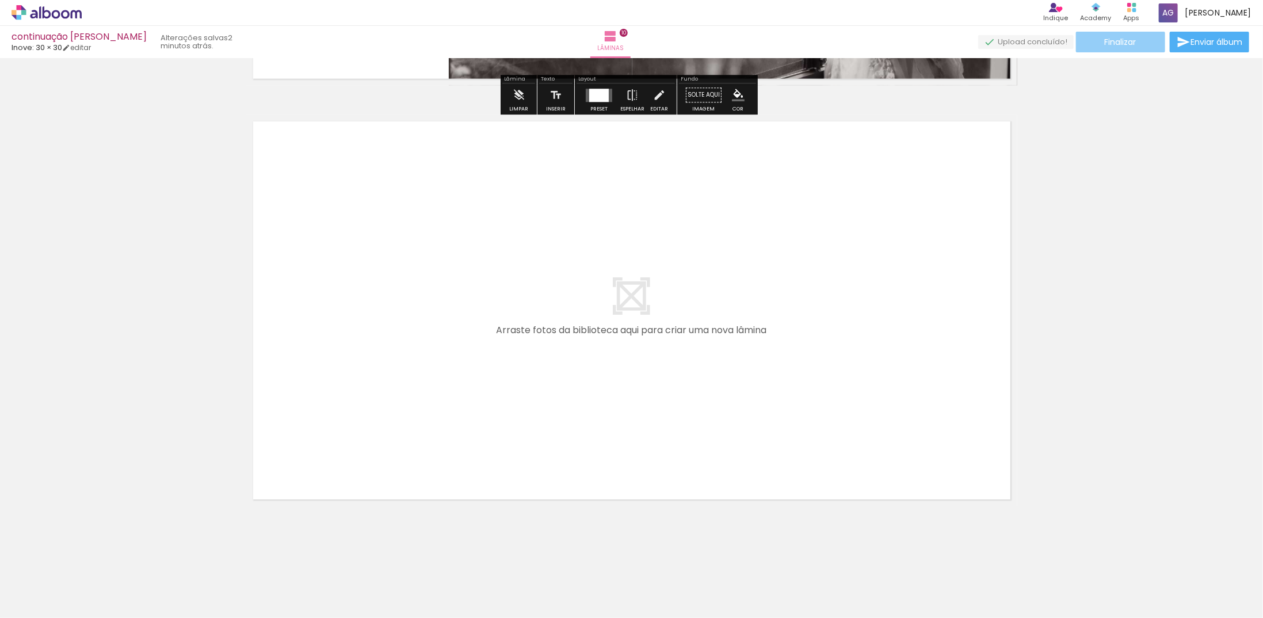
click at [1105, 43] on span "Finalizar" at bounding box center [1121, 42] width 32 height 8
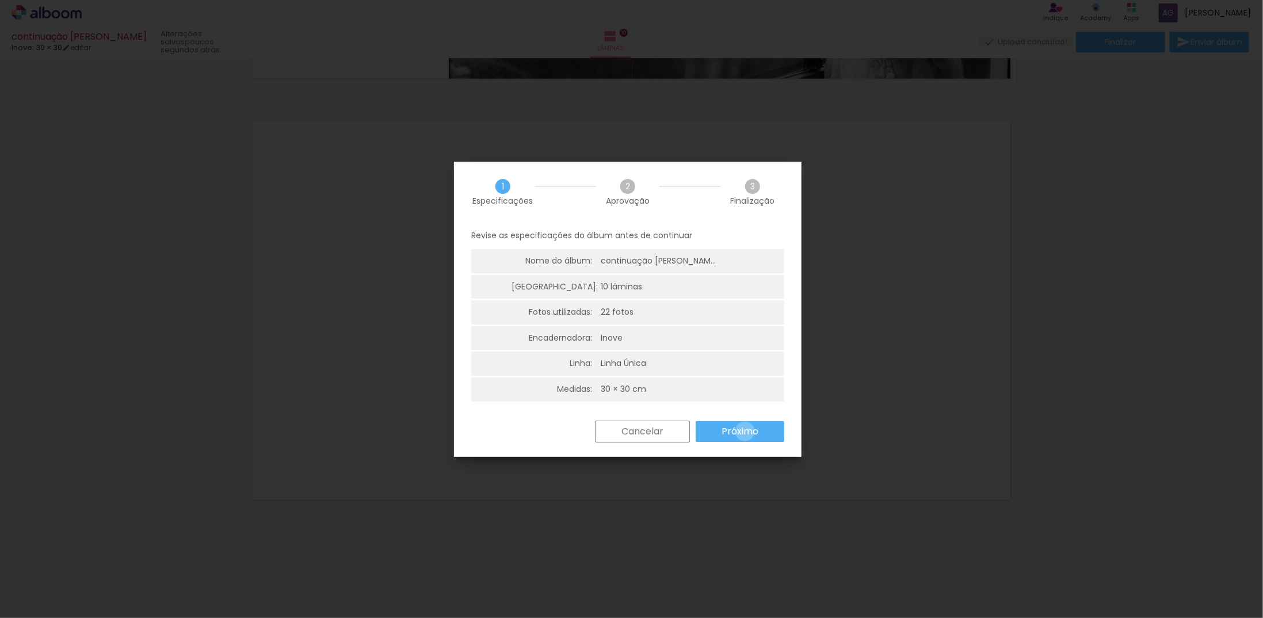
click at [0, 0] on slot "Próximo" at bounding box center [0, 0] width 0 height 0
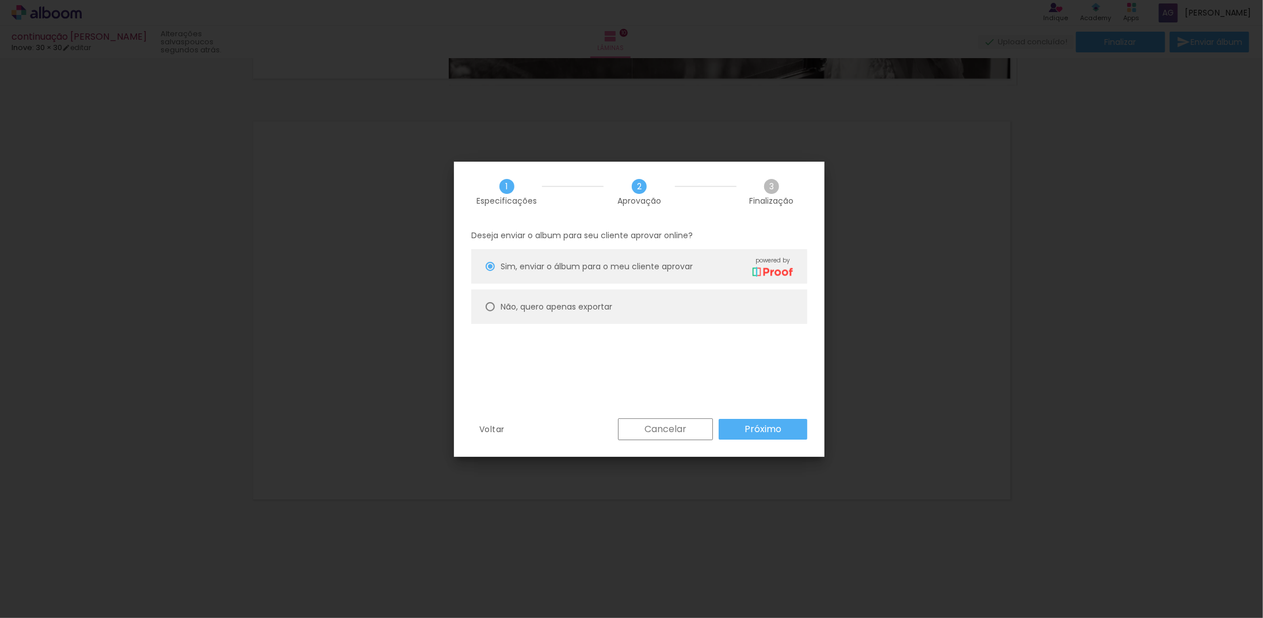
scroll to position [0, 0]
click at [493, 305] on div at bounding box center [490, 306] width 9 height 9
type paper-radio-button "on"
click at [0, 0] on slot "Próximo" at bounding box center [0, 0] width 0 height 0
type input "Alta, 300 DPI"
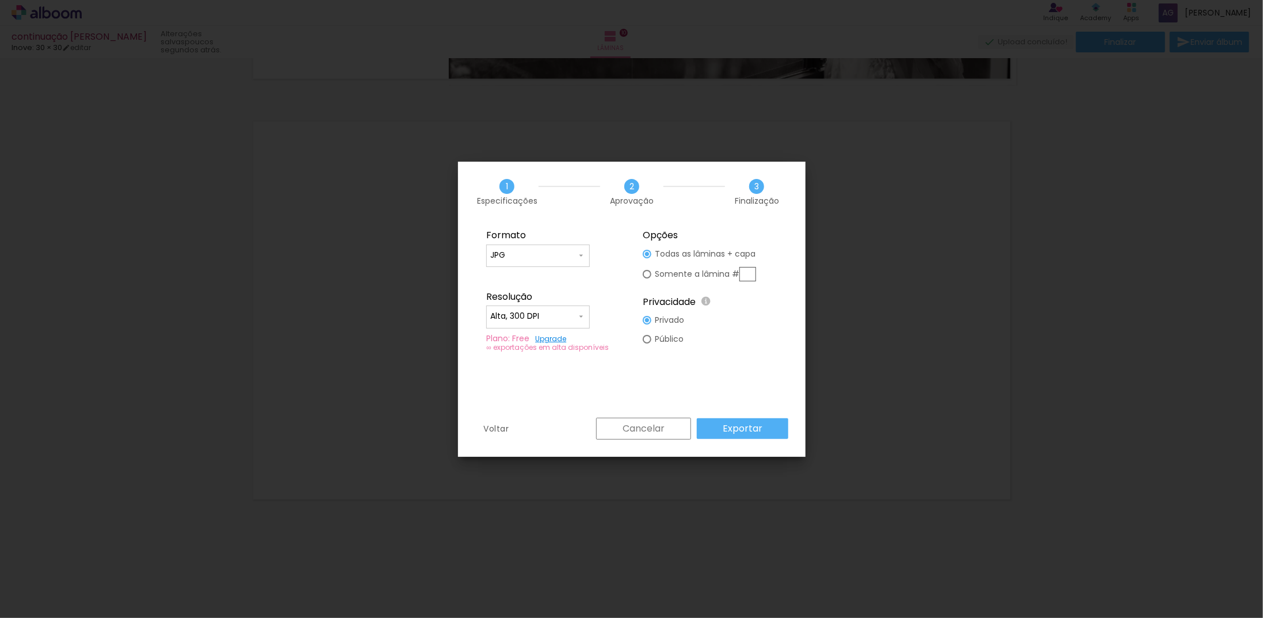
click at [0, 0] on slot "Exportar" at bounding box center [0, 0] width 0 height 0
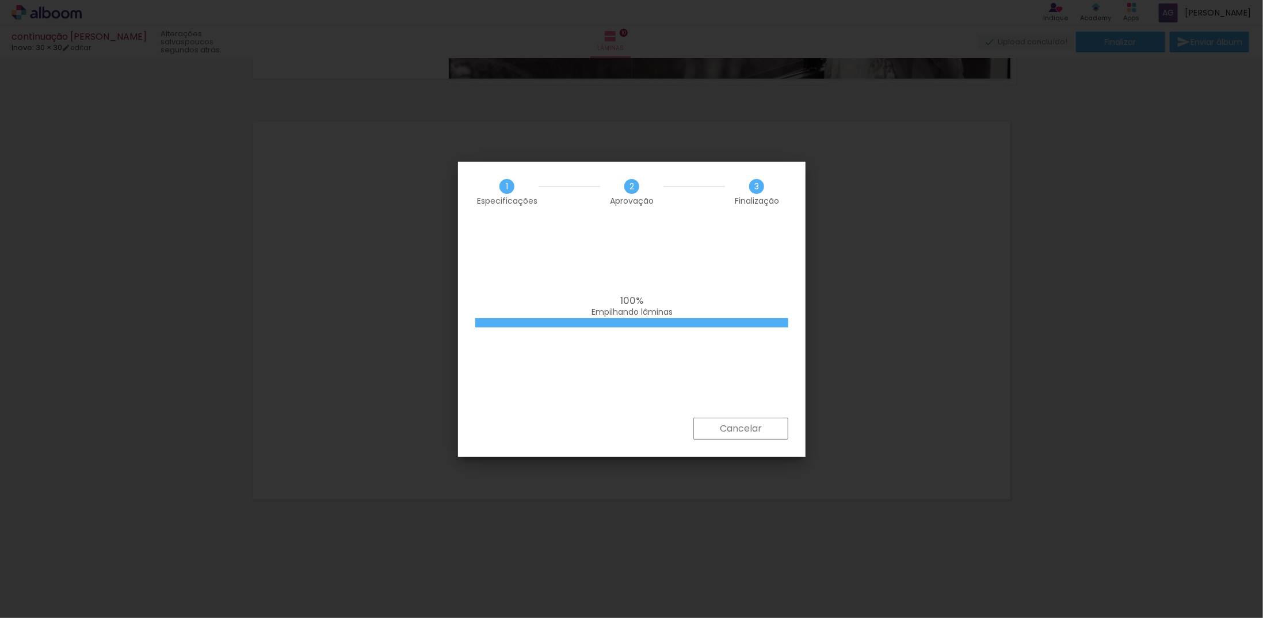
scroll to position [0, 252]
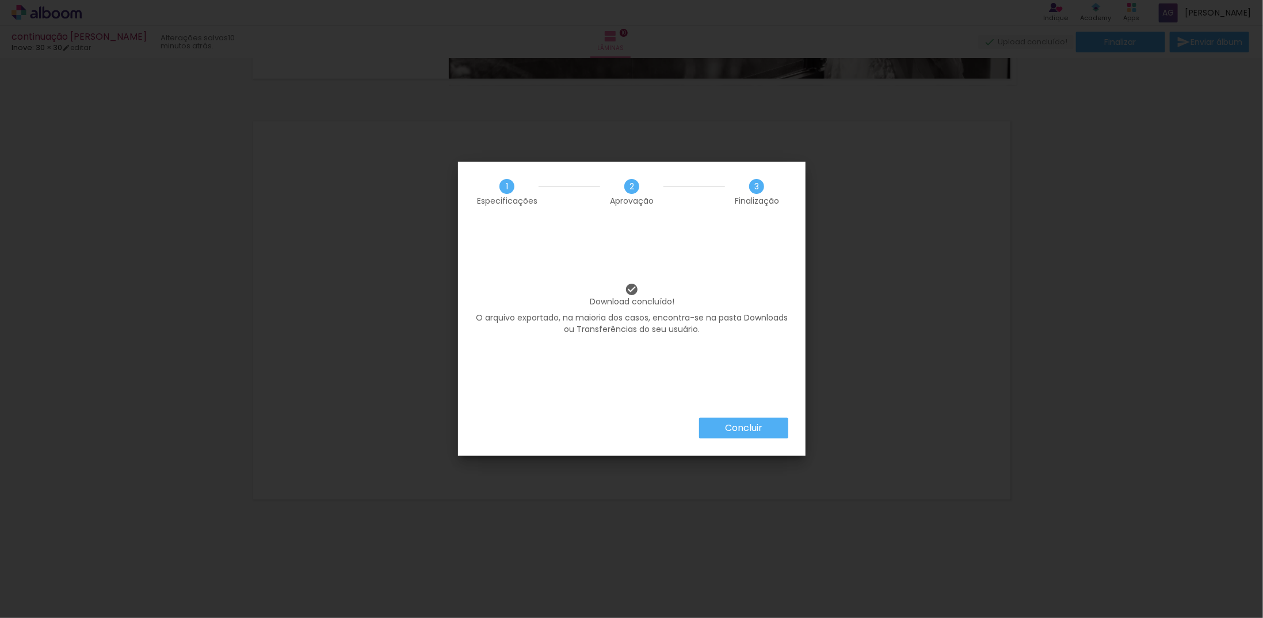
click at [712, 433] on paper-button "Concluir" at bounding box center [743, 428] width 89 height 21
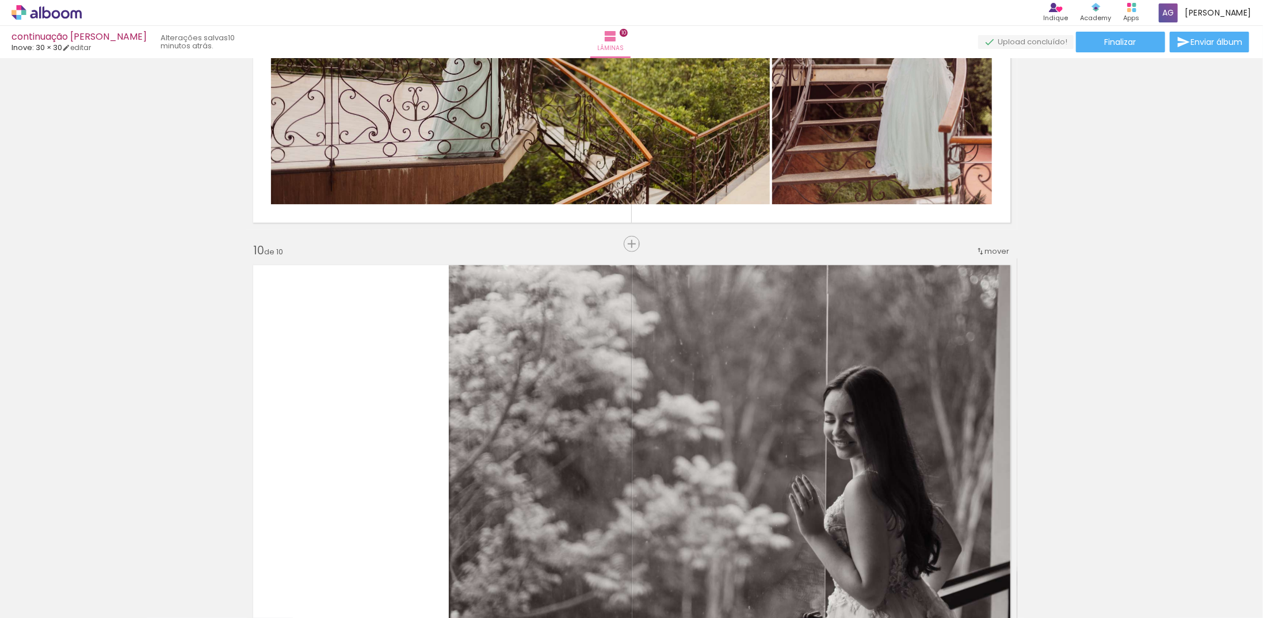
scroll to position [3550, 0]
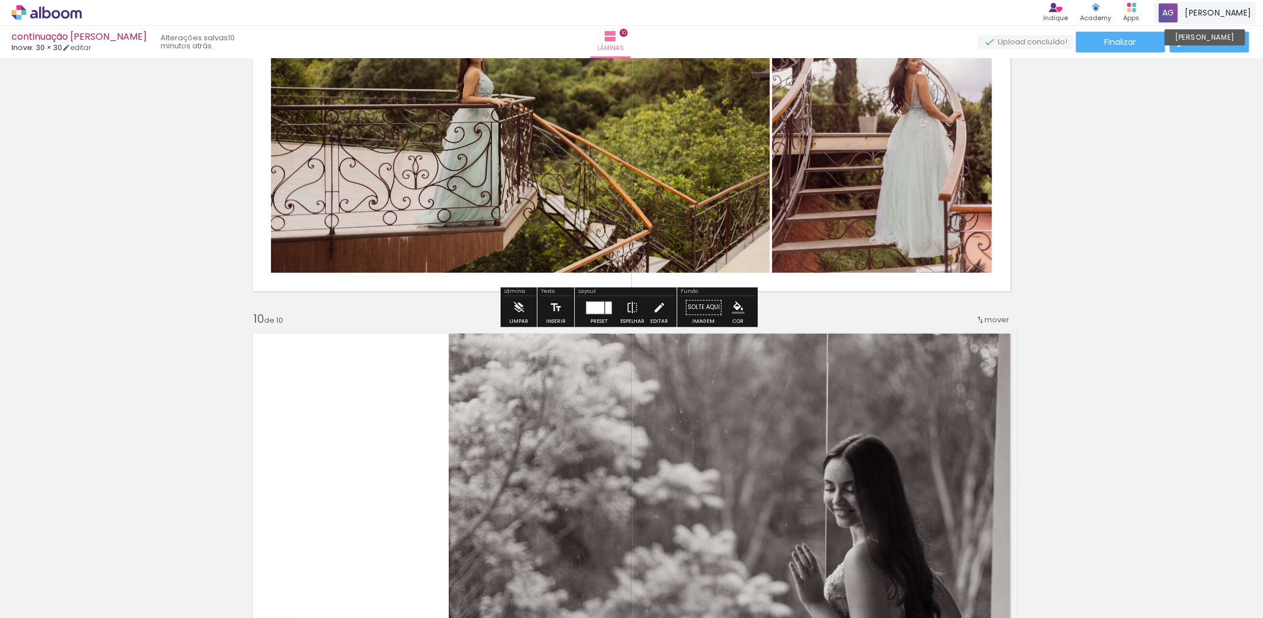
click at [1205, 11] on span "[PERSON_NAME]" at bounding box center [1218, 13] width 66 height 12
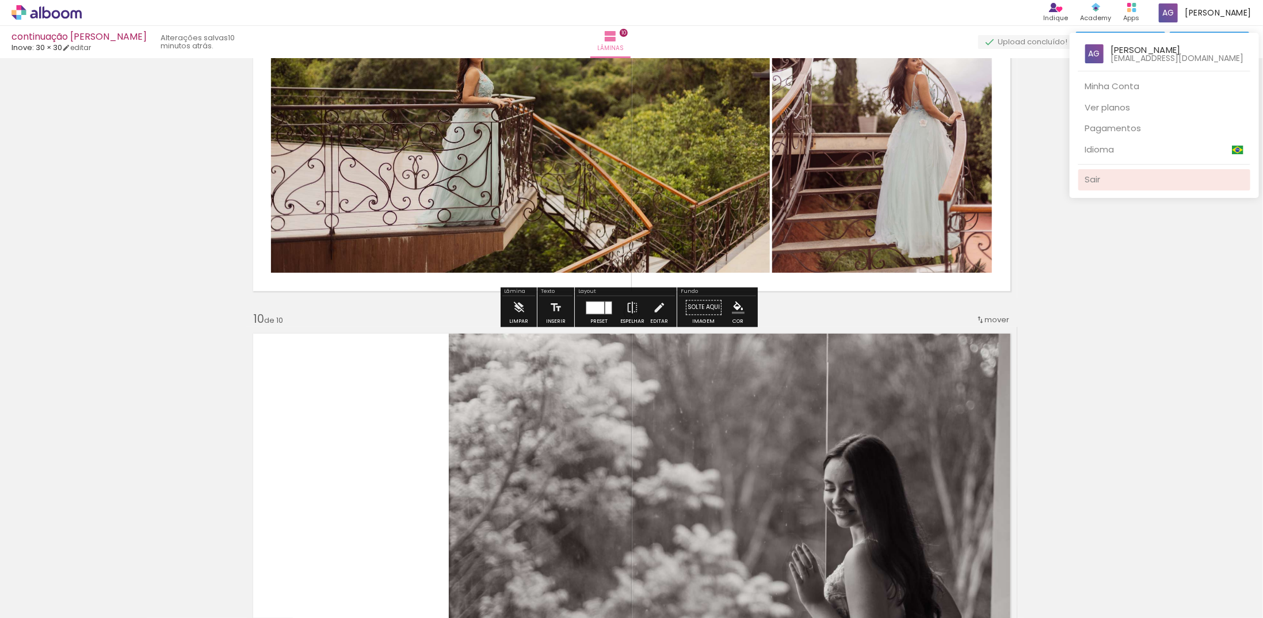
click at [1112, 180] on link "Sair" at bounding box center [1164, 179] width 172 height 21
